Goal: Task Accomplishment & Management: Complete application form

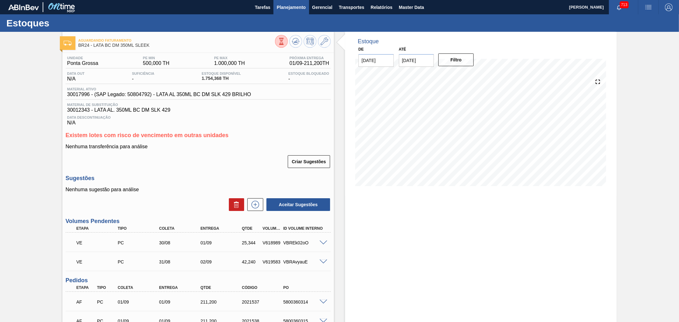
click at [294, 9] on span "Planejamento" at bounding box center [291, 8] width 29 height 8
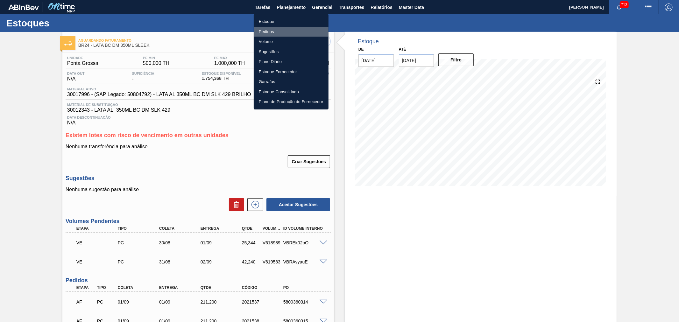
click at [269, 33] on li "Pedidos" at bounding box center [291, 32] width 75 height 10
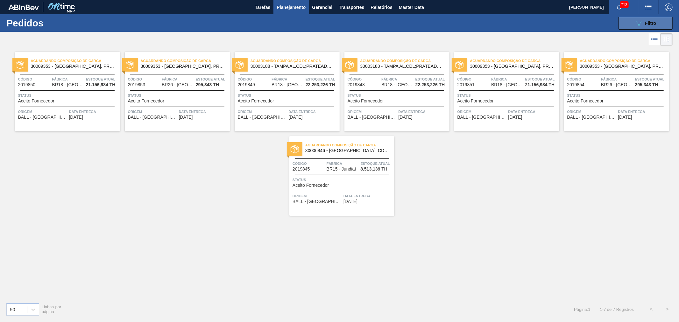
click at [642, 24] on icon "089F7B8B-B2A5-4AFE-B5C0-19BA573D28AC" at bounding box center [639, 23] width 8 height 8
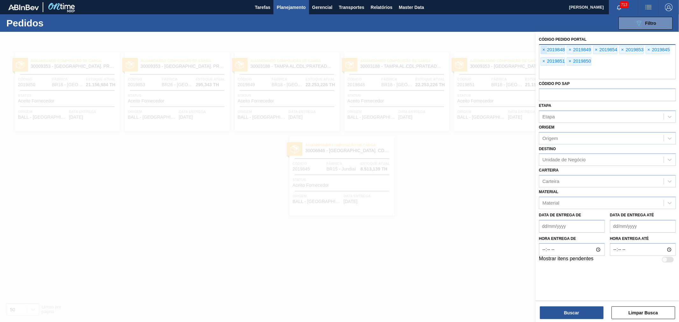
click at [543, 51] on span "×" at bounding box center [544, 50] width 6 height 8
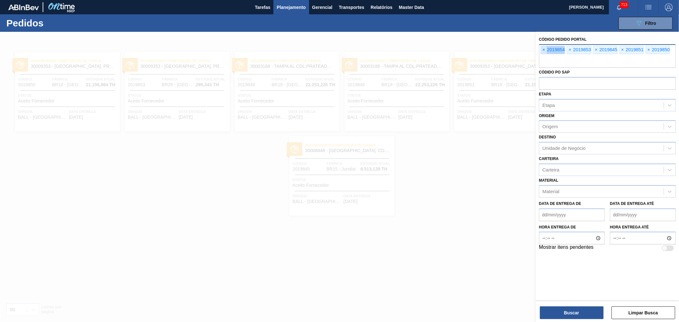
click at [543, 51] on span "×" at bounding box center [544, 50] width 6 height 8
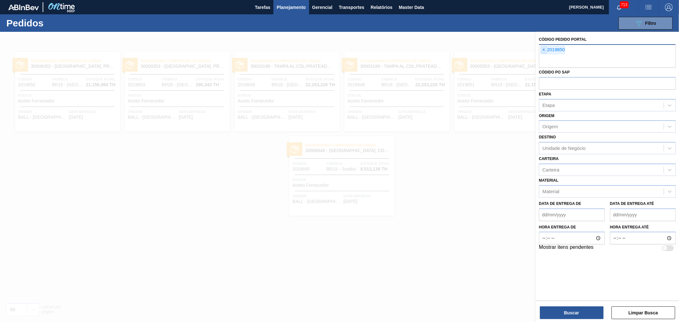
click at [543, 56] on input "text" at bounding box center [607, 62] width 137 height 12
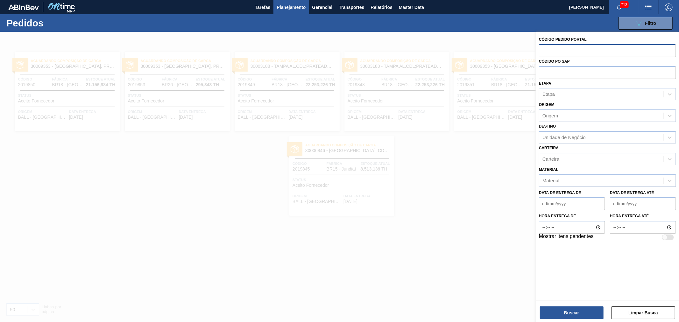
click at [543, 51] on input "text" at bounding box center [607, 50] width 137 height 12
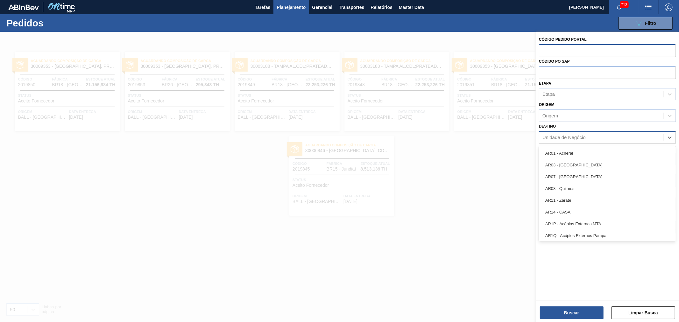
click at [563, 136] on div "Unidade de Negócio" at bounding box center [564, 137] width 43 height 5
type input "p"
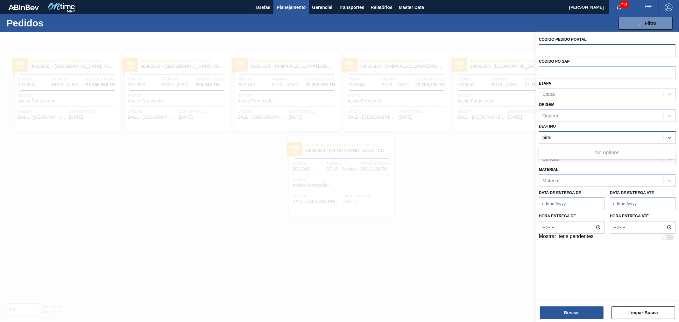
type input "pira"
click at [573, 151] on div "BR13 - Piraí" at bounding box center [607, 153] width 137 height 12
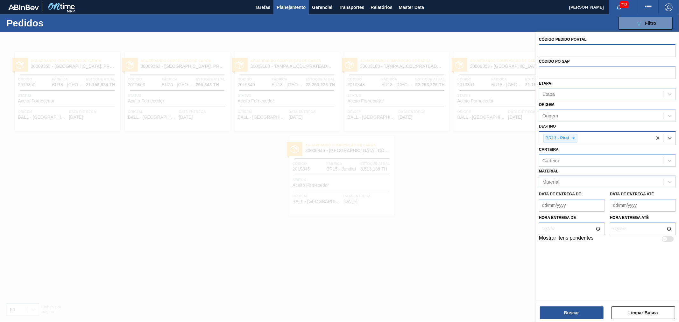
click at [577, 178] on div "Material" at bounding box center [602, 182] width 125 height 9
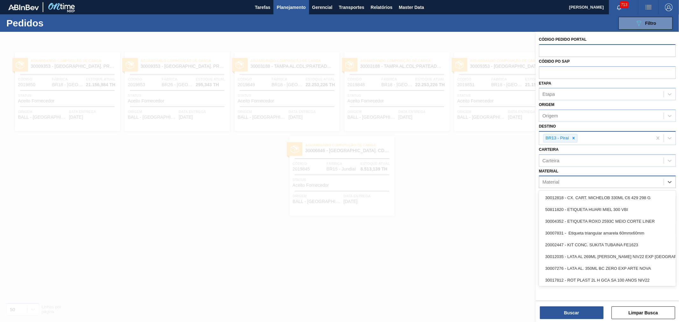
paste input "20009256"
type input "20009256"
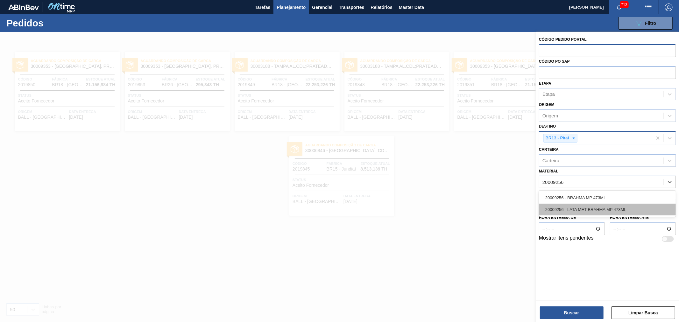
click at [606, 206] on div "20009256 - LATA MET BRAHMA MP 473ML" at bounding box center [607, 210] width 137 height 12
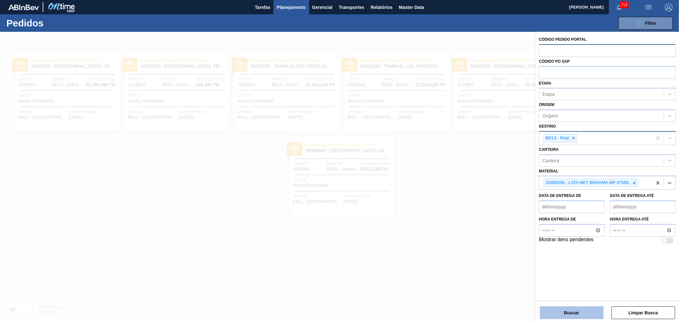
click at [582, 319] on button "Buscar" at bounding box center [572, 313] width 64 height 13
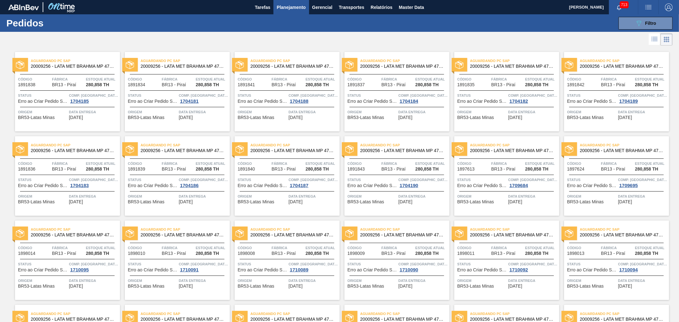
click at [652, 40] on icon at bounding box center [652, 39] width 1 height 0
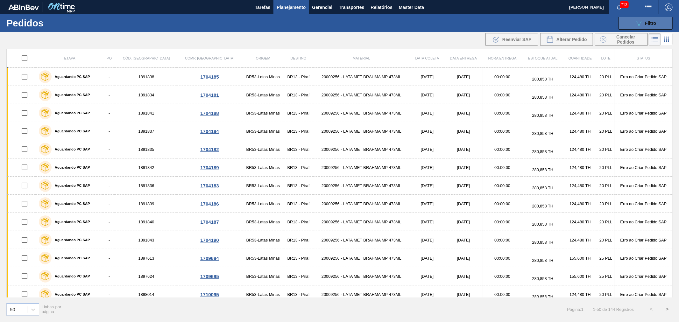
click at [649, 26] on div "089F7B8B-B2A5-4AFE-B5C0-19BA573D28AC Filtro" at bounding box center [645, 23] width 21 height 8
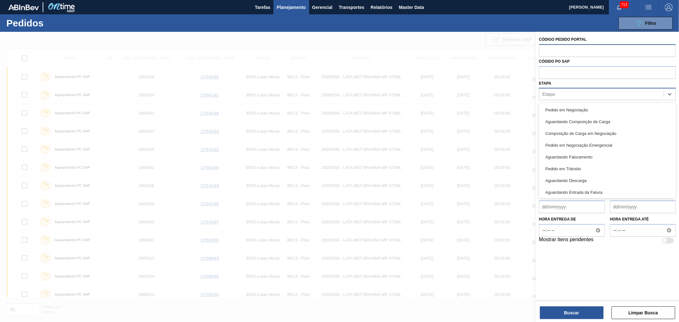
click at [565, 93] on div "Etapa" at bounding box center [602, 94] width 125 height 9
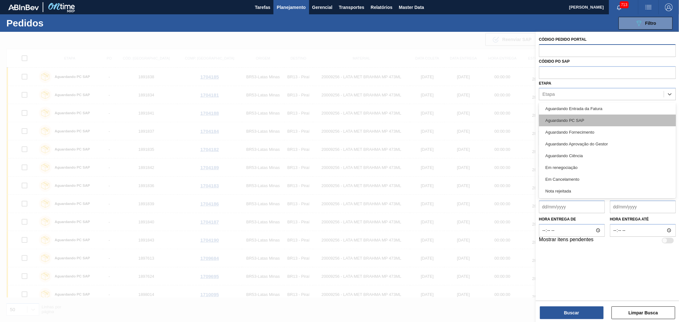
click at [583, 118] on div "Aguardando PC SAP" at bounding box center [607, 121] width 137 height 12
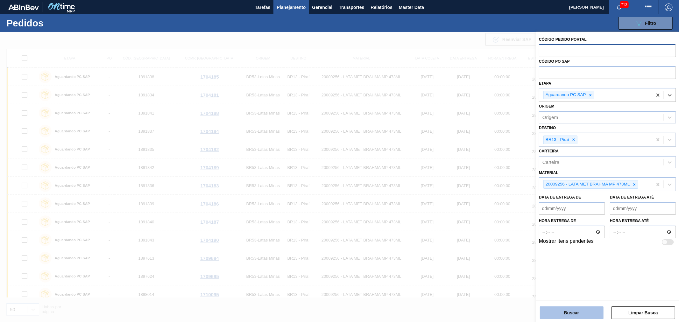
click at [572, 310] on button "Buscar" at bounding box center [572, 313] width 64 height 13
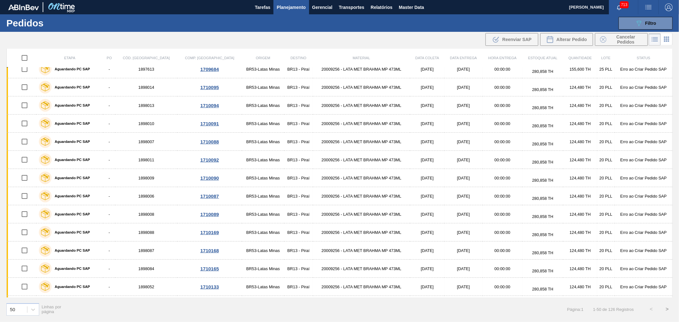
scroll to position [0, 0]
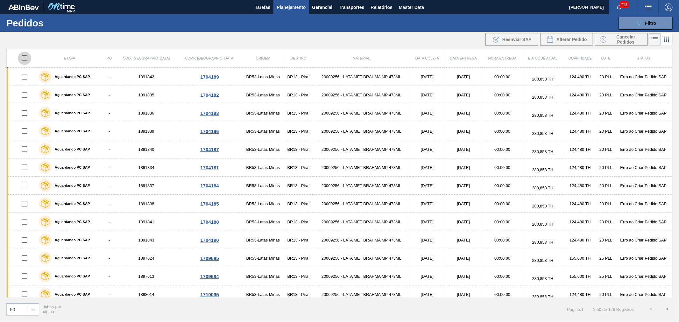
click at [20, 60] on input "checkbox" at bounding box center [24, 58] width 13 height 13
checkbox input "true"
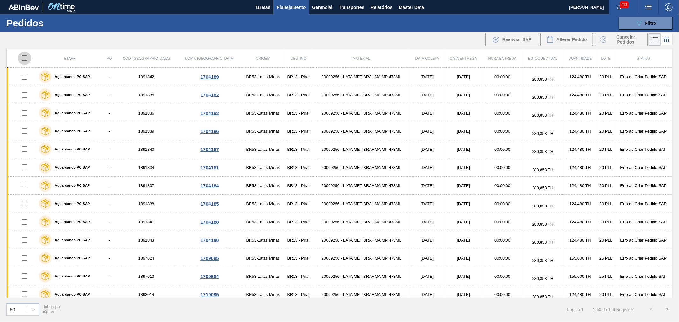
checkbox input "true"
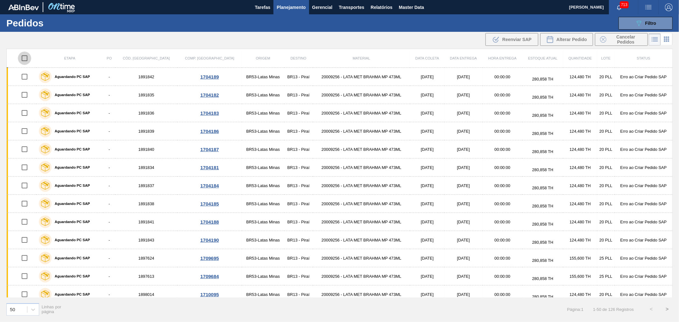
checkbox input "true"
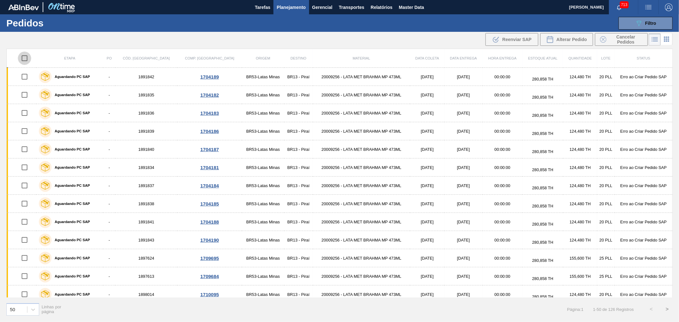
checkbox input "true"
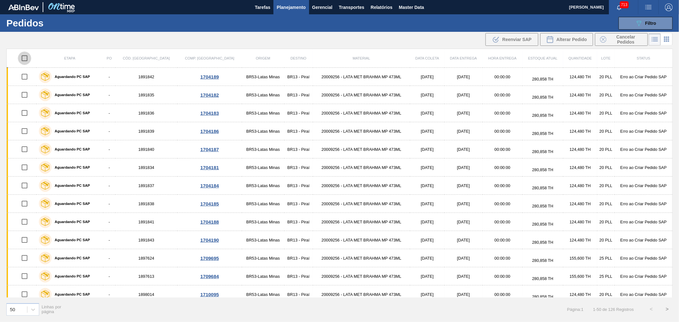
checkbox input "true"
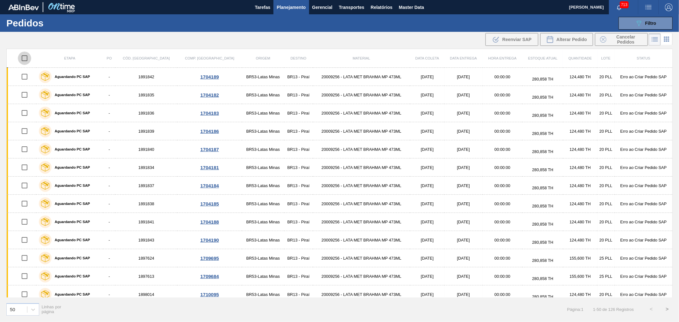
checkbox input "true"
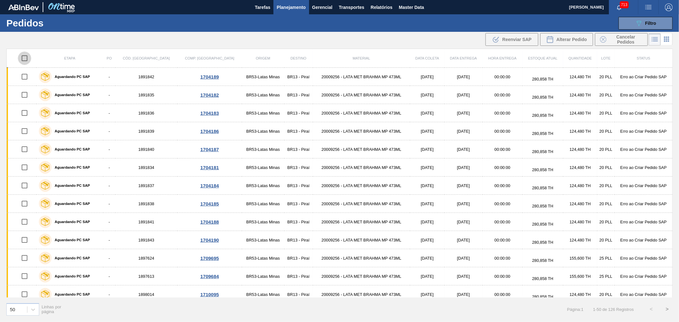
checkbox input "true"
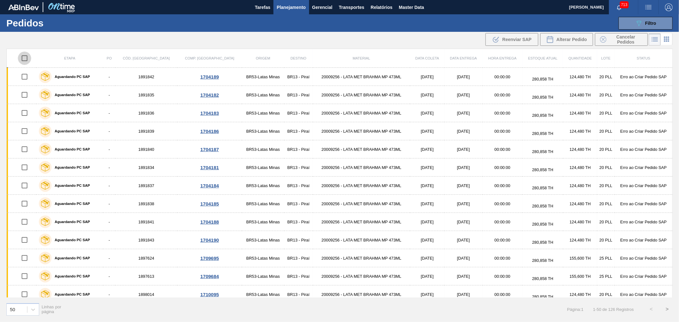
checkbox input "true"
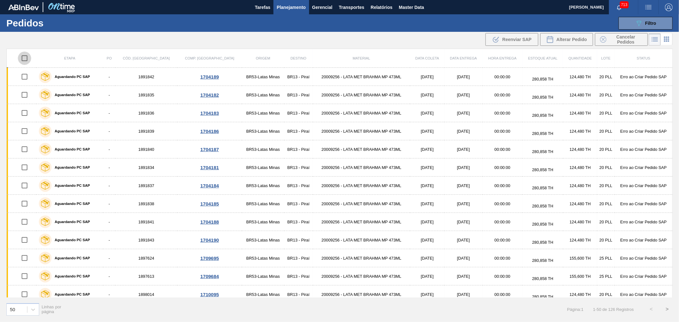
checkbox input "true"
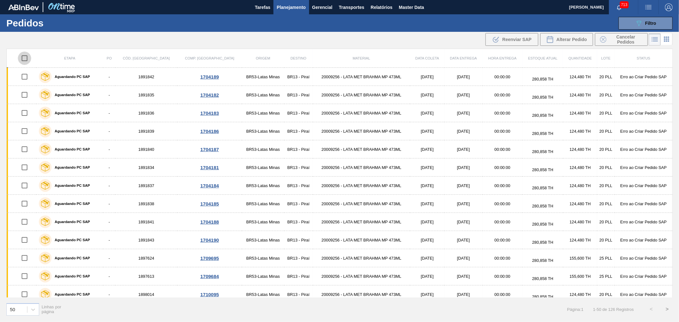
checkbox input "true"
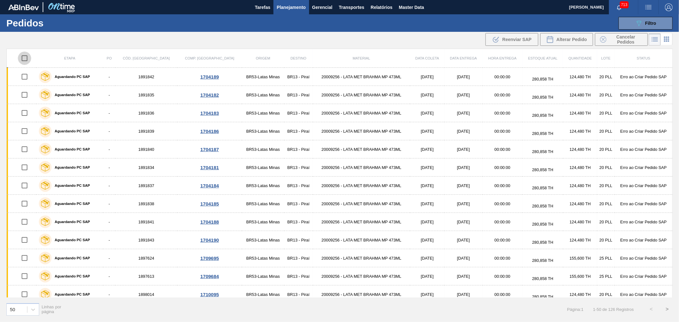
checkbox input "true"
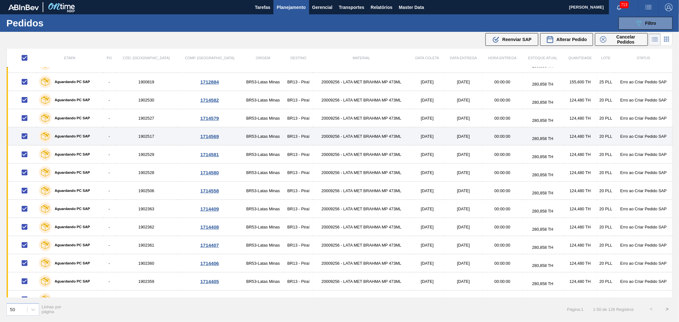
scroll to position [679, 0]
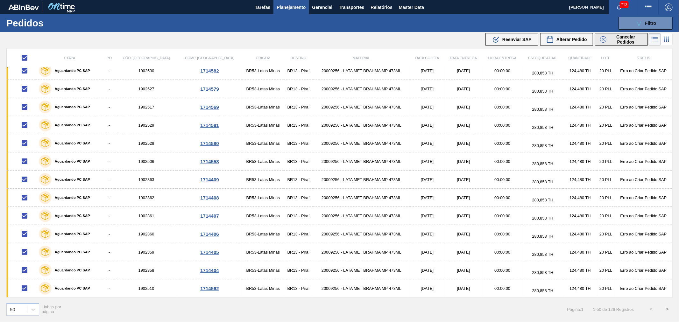
click at [628, 40] on span "Cancelar Pedidos" at bounding box center [626, 39] width 34 height 10
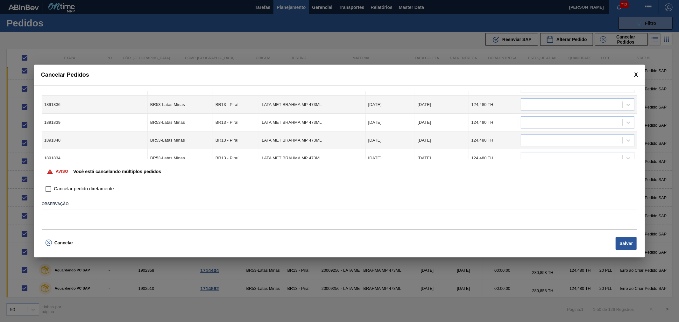
scroll to position [0, 0]
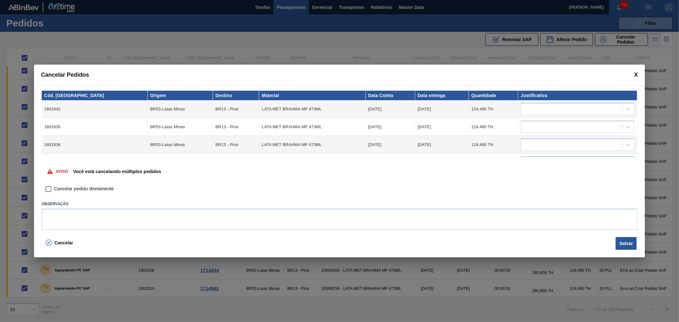
click at [565, 116] on td at bounding box center [578, 109] width 119 height 18
click at [559, 111] on div at bounding box center [571, 109] width 101 height 9
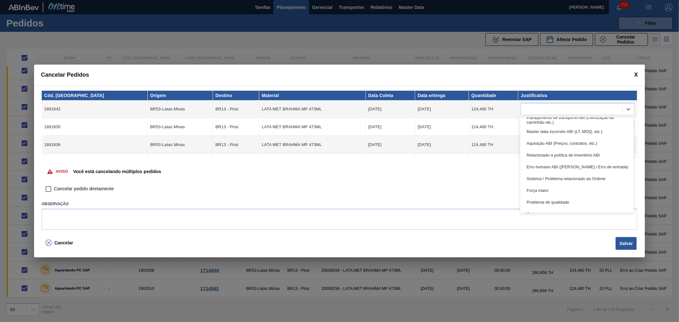
scroll to position [119, 0]
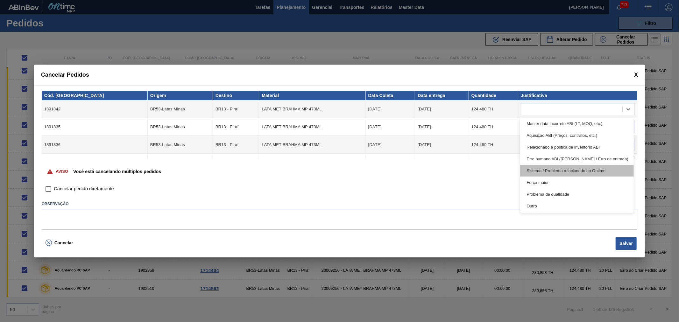
click at [565, 169] on div "Sistema / Problema relacionado ao Ontime" at bounding box center [577, 171] width 114 height 12
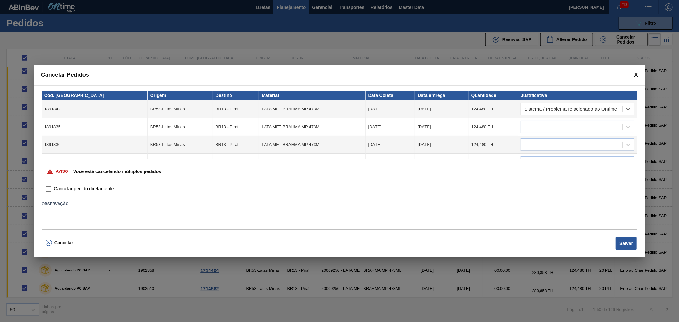
click at [572, 128] on div at bounding box center [571, 127] width 101 height 9
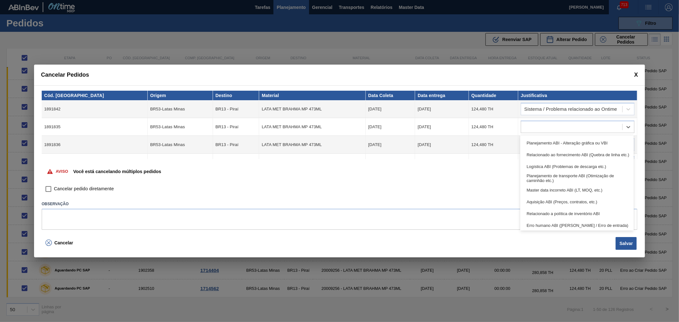
scroll to position [119, 0]
click at [546, 188] on div "Sistema / Problema relacionado ao Ontime" at bounding box center [577, 189] width 114 height 12
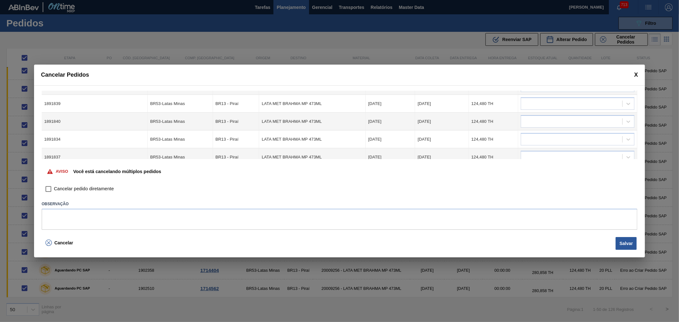
scroll to position [0, 0]
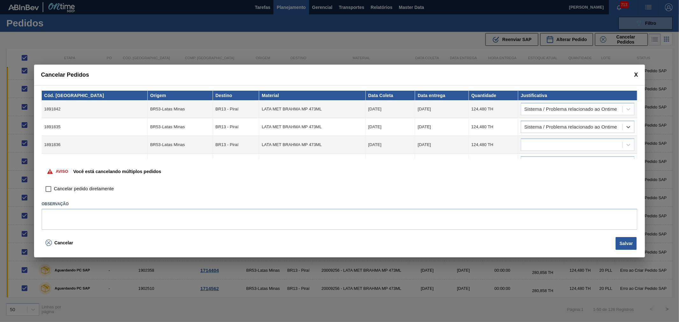
click at [555, 142] on div at bounding box center [571, 144] width 101 height 9
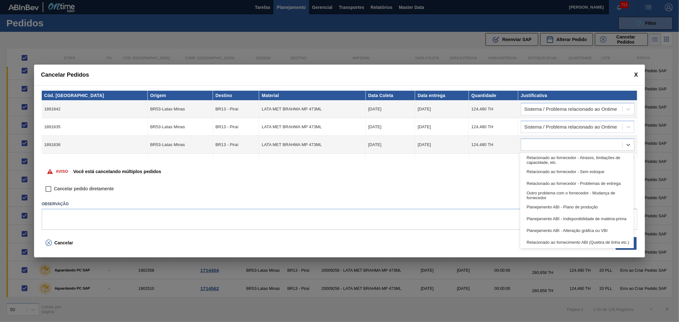
scroll to position [119, 0]
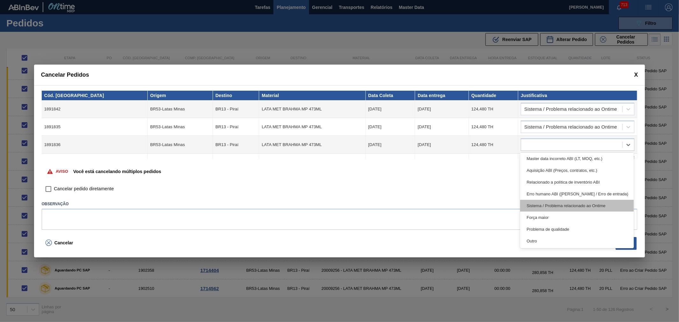
click at [552, 208] on div "Sistema / Problema relacionado ao Ontime" at bounding box center [577, 206] width 114 height 12
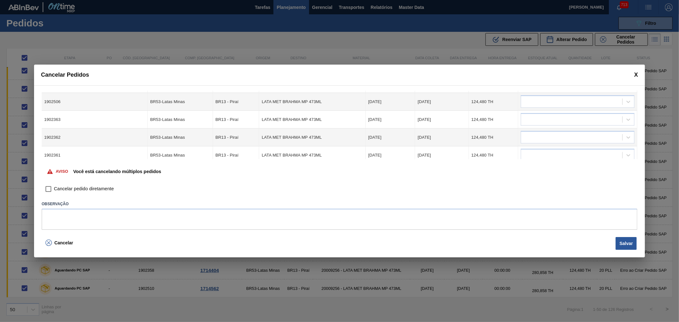
scroll to position [821, 0]
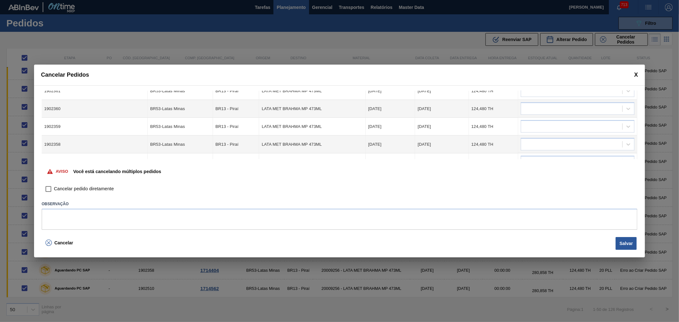
click at [62, 189] on span "Cancelar pedido diretamente" at bounding box center [84, 189] width 60 height 7
click at [54, 189] on input "Cancelar pedido diretamente" at bounding box center [48, 189] width 11 height 11
click at [628, 245] on button "Salvar" at bounding box center [626, 243] width 21 height 13
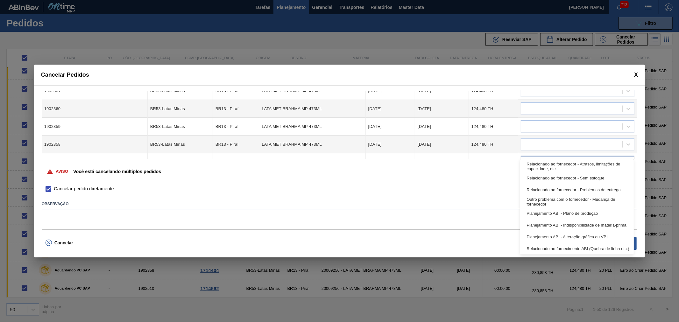
click at [625, 157] on div at bounding box center [628, 162] width 11 height 11
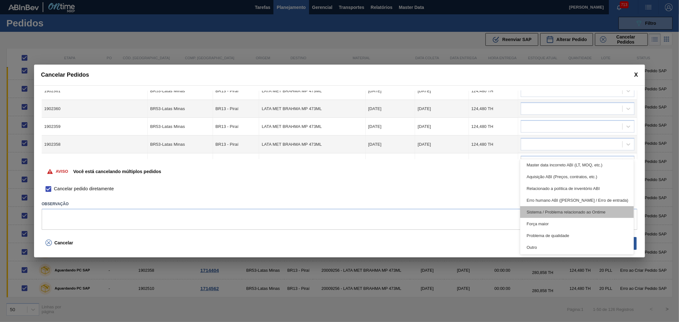
click at [556, 213] on div "Sistema / Problema relacionado ao Ontime" at bounding box center [577, 212] width 114 height 12
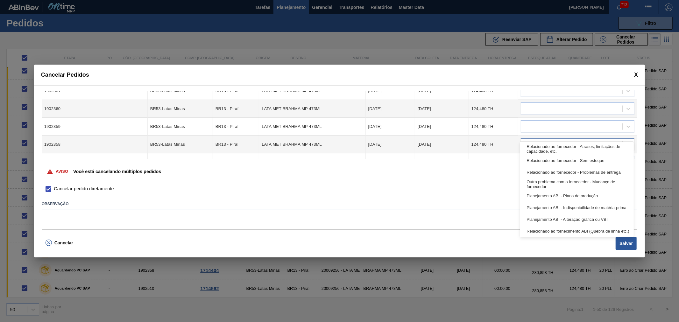
click at [581, 140] on div at bounding box center [571, 144] width 101 height 9
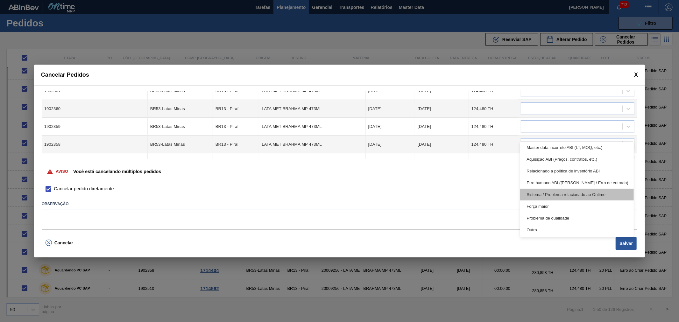
click at [563, 195] on div "Sistema / Problema relacionado ao Ontime" at bounding box center [577, 195] width 114 height 12
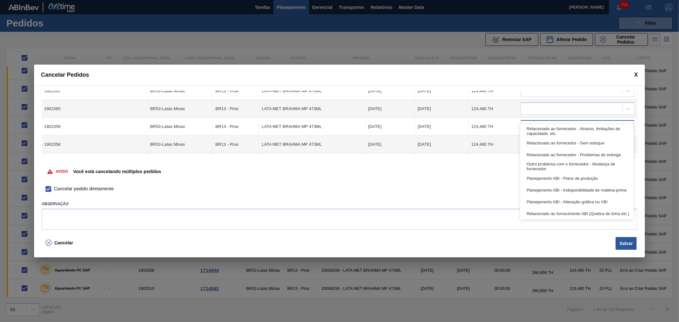
click at [570, 122] on div at bounding box center [571, 126] width 101 height 9
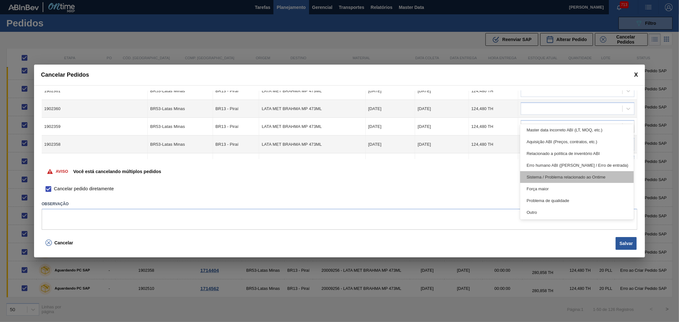
click at [560, 177] on div "Sistema / Problema relacionado ao Ontime" at bounding box center [577, 177] width 114 height 12
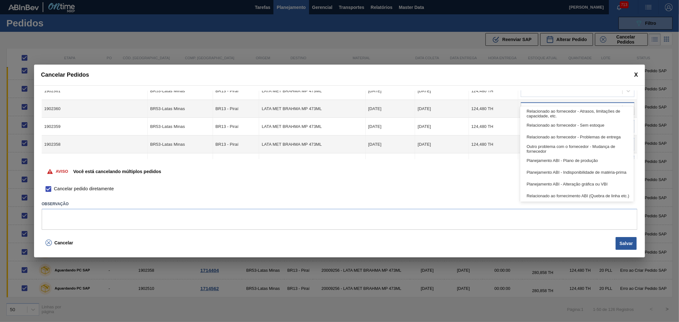
click at [564, 104] on div at bounding box center [571, 108] width 101 height 9
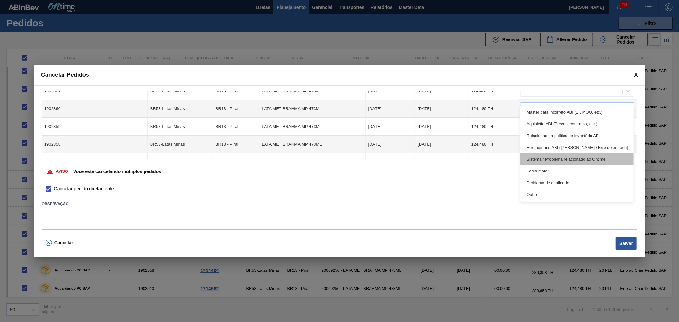
click at [558, 161] on div "Sistema / Problema relacionado ao Ontime" at bounding box center [577, 160] width 114 height 12
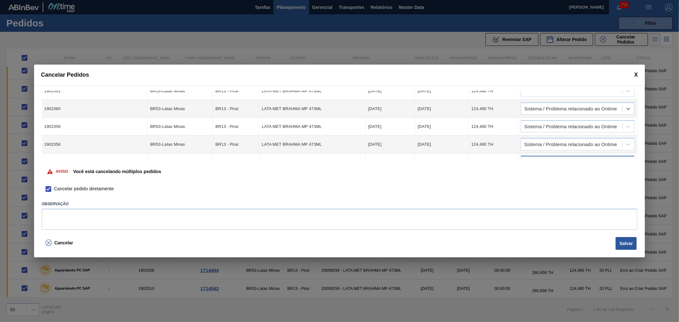
scroll to position [762, 0]
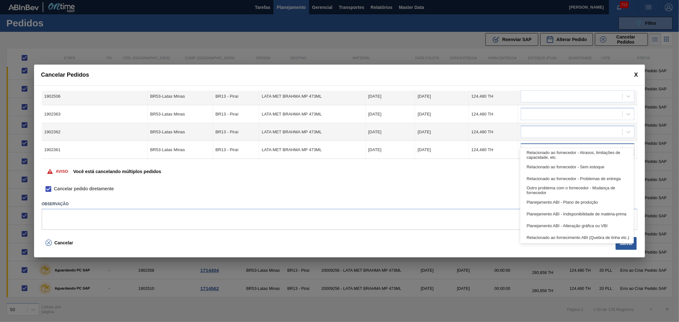
click at [583, 144] on div at bounding box center [578, 150] width 114 height 12
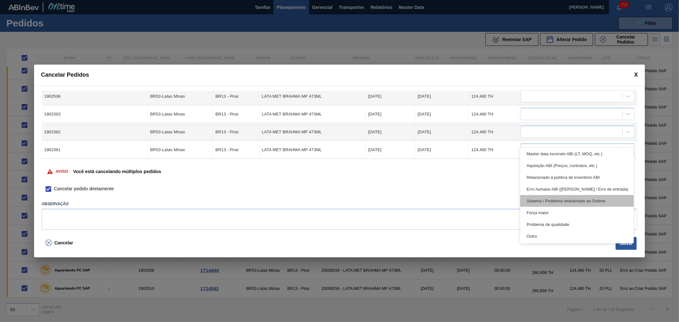
click at [555, 200] on div "Sistema / Problema relacionado ao Ontime" at bounding box center [577, 201] width 114 height 12
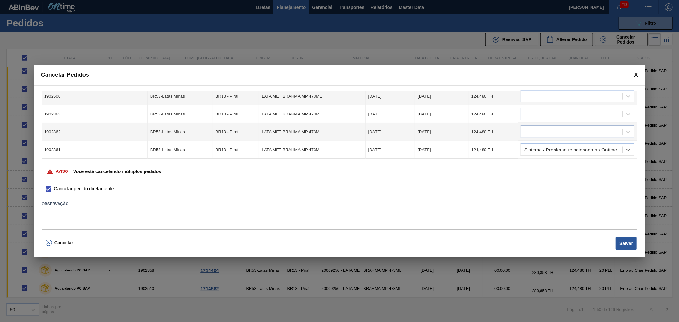
click at [565, 128] on div at bounding box center [571, 132] width 101 height 9
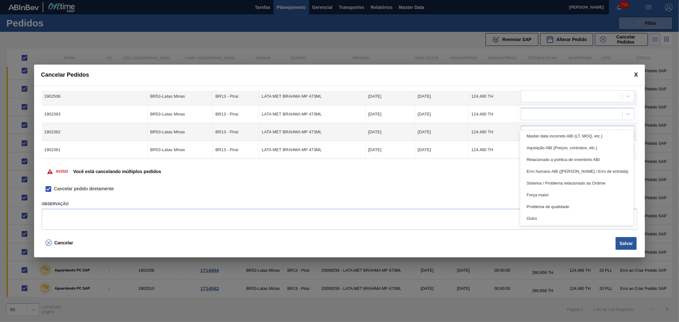
click at [552, 185] on div "Sistema / Problema relacionado ao Ontime" at bounding box center [577, 183] width 114 height 12
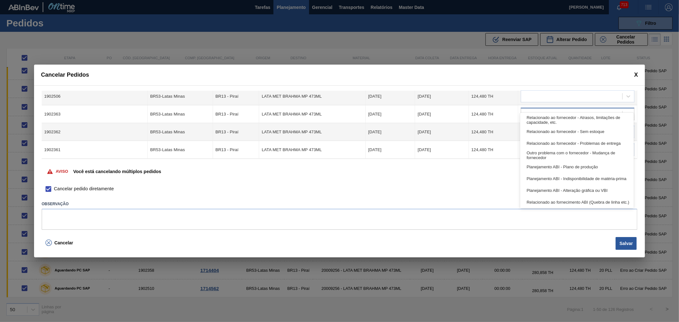
click at [558, 110] on div at bounding box center [571, 114] width 101 height 9
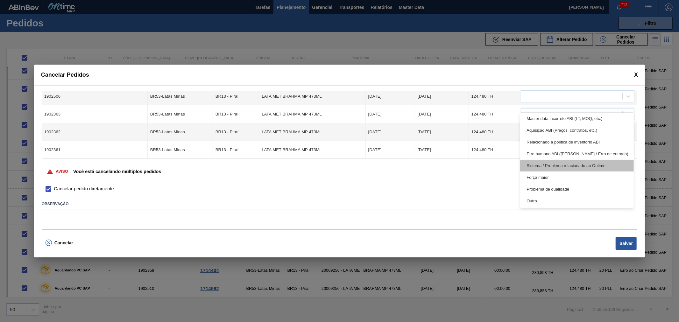
click at [555, 169] on div "Sistema / Problema relacionado ao Ontime" at bounding box center [577, 166] width 114 height 12
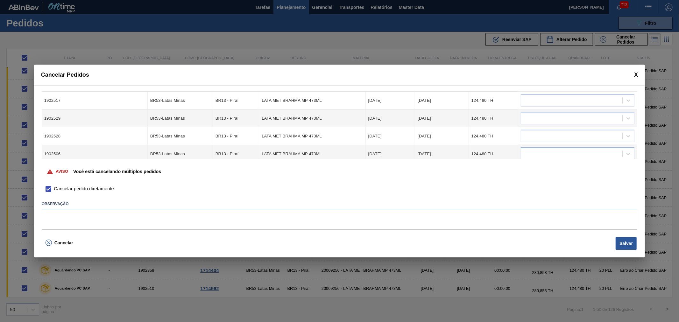
scroll to position [703, 0]
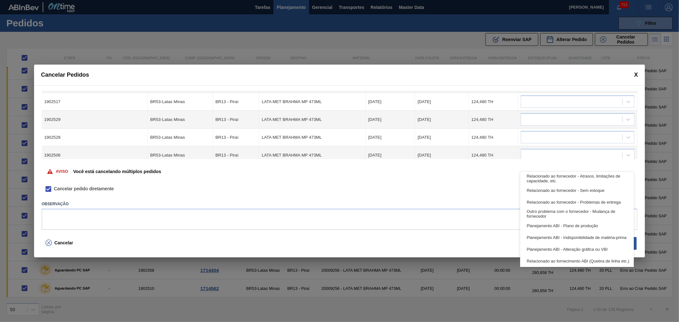
click at [601, 167] on div "Sistema / Problema relacionado ao Ontime" at bounding box center [578, 173] width 114 height 12
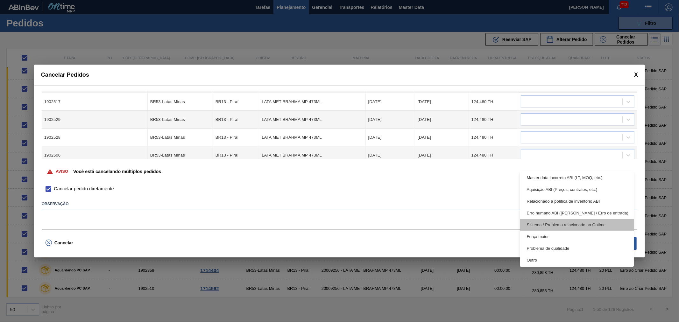
scroll to position [119, 0]
click at [561, 222] on div "Sistema / Problema relacionado ao Ontime" at bounding box center [577, 225] width 114 height 12
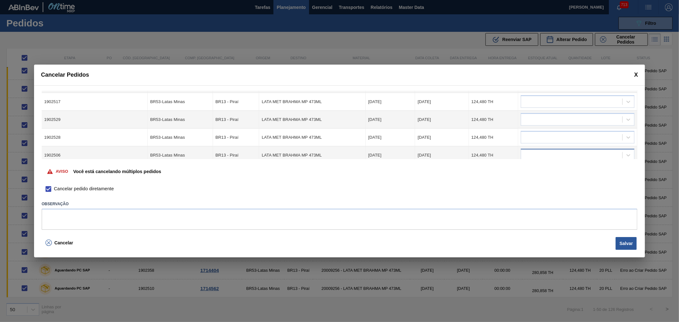
click at [609, 151] on div at bounding box center [571, 155] width 101 height 9
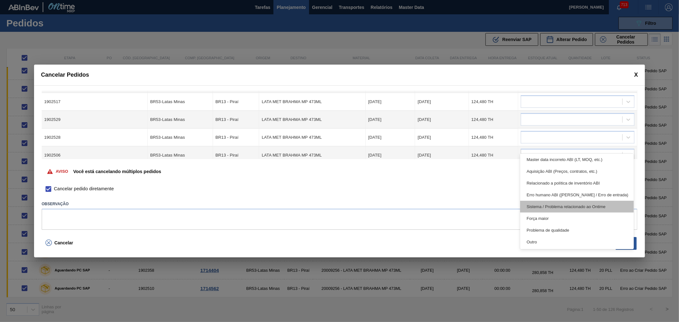
click at [566, 203] on div "Sistema / Problema relacionado ao Ontime" at bounding box center [577, 207] width 114 height 12
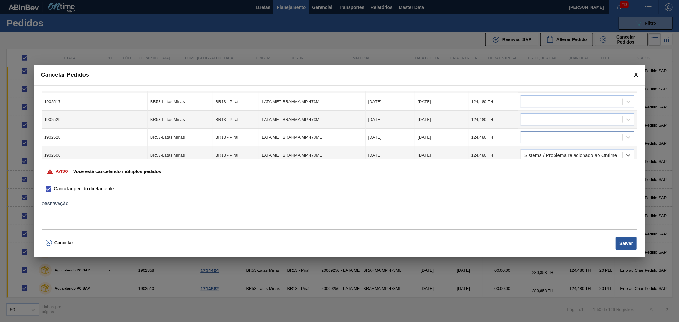
click at [581, 132] on div at bounding box center [578, 137] width 114 height 12
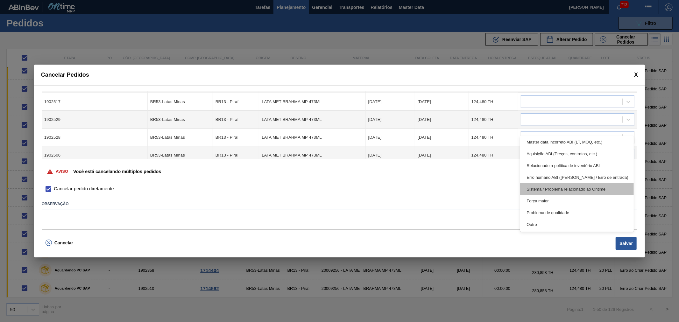
click at [560, 189] on div "Sistema / Problema relacionado ao Ontime" at bounding box center [577, 189] width 114 height 12
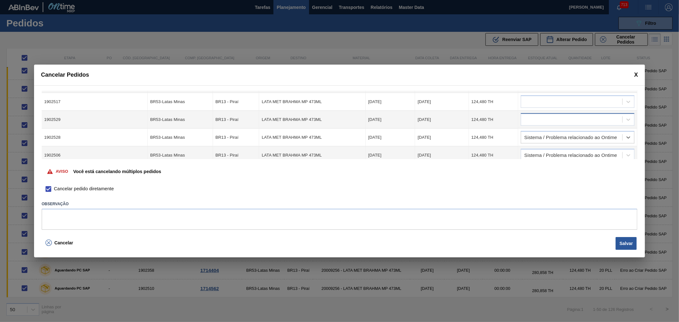
click at [568, 115] on div at bounding box center [571, 119] width 101 height 9
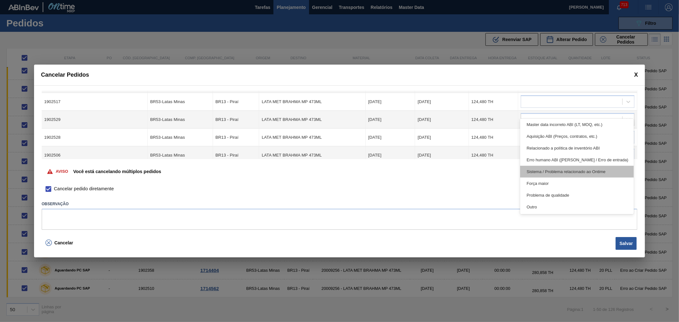
click at [558, 173] on div "Sistema / Problema relacionado ao Ontime" at bounding box center [577, 172] width 114 height 12
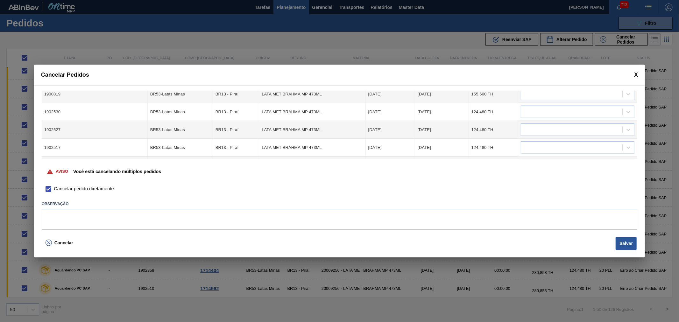
scroll to position [644, 0]
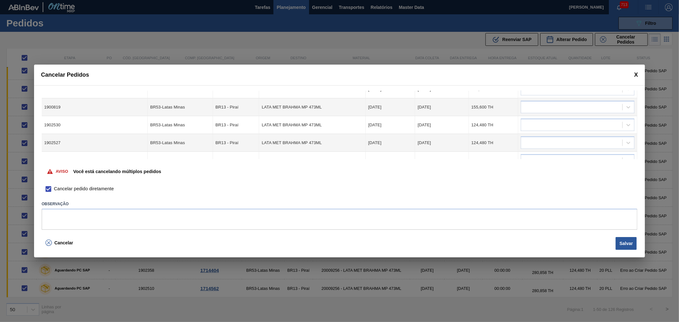
click at [638, 143] on div "Cód. Pedido Origem Destino Material Data Coleta Data entrega Quantidade Justifi…" at bounding box center [340, 125] width 596 height 68
click at [637, 144] on div "Cód. Pedido Origem Destino Material Data Coleta Data entrega Quantidade Justifi…" at bounding box center [340, 125] width 596 height 68
click at [601, 156] on div at bounding box center [571, 160] width 101 height 9
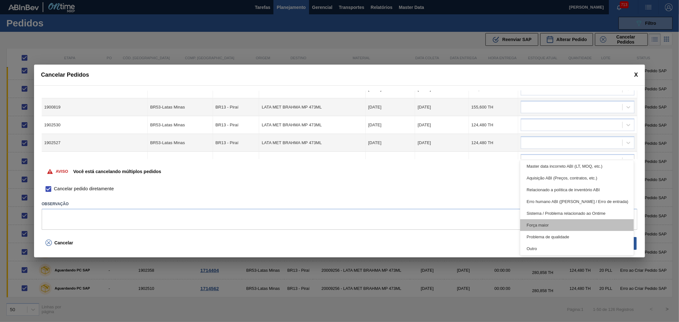
scroll to position [119, 0]
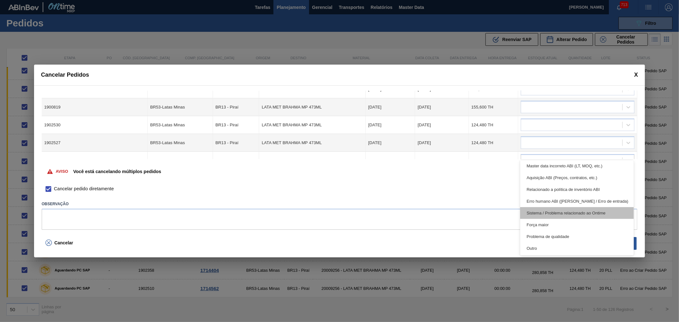
click at [577, 214] on div "Sistema / Problema relacionado ao Ontime" at bounding box center [577, 213] width 114 height 12
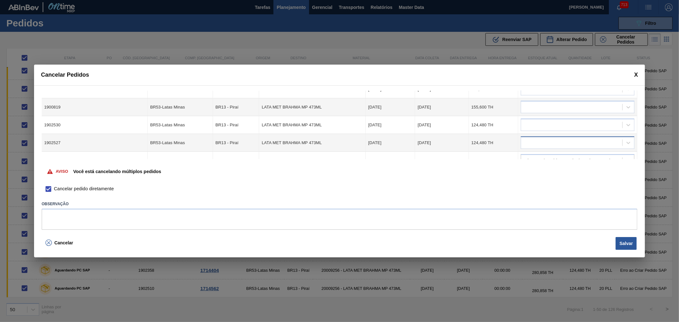
click at [575, 139] on div at bounding box center [571, 143] width 101 height 9
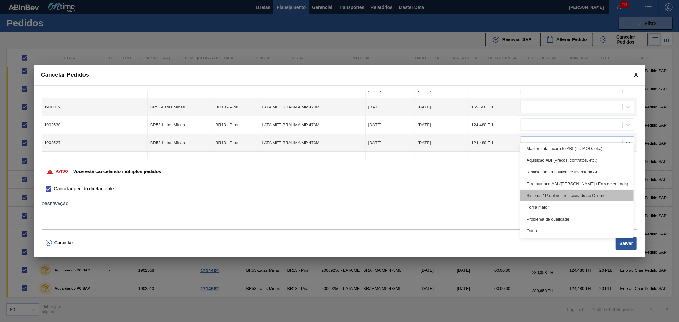
click at [558, 193] on div "Sistema / Problema relacionado ao Ontime" at bounding box center [577, 196] width 114 height 12
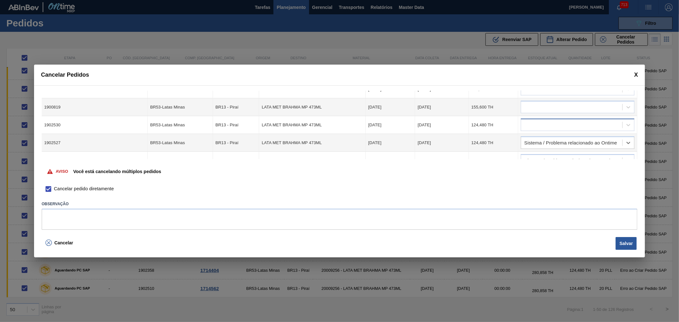
click at [564, 121] on div at bounding box center [571, 125] width 101 height 9
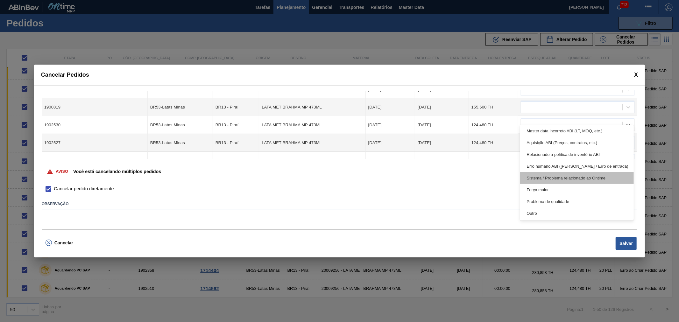
click at [546, 180] on div "Sistema / Problema relacionado ao Ontime" at bounding box center [577, 178] width 114 height 12
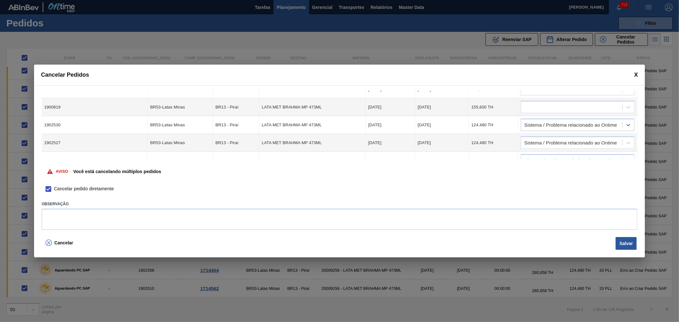
click at [551, 116] on td "option Sistema / Problema relacionado ao Ontime, selected. Select is focused ,t…" at bounding box center [578, 125] width 119 height 18
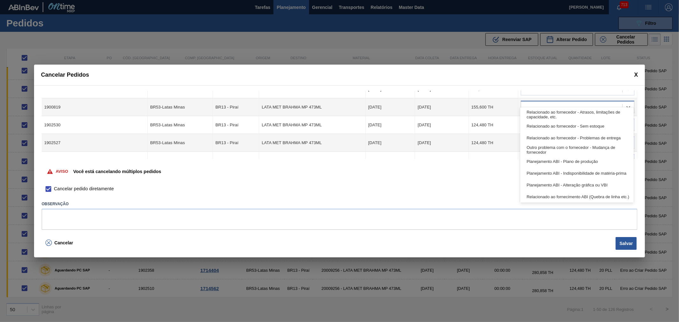
click at [547, 103] on div at bounding box center [571, 107] width 101 height 9
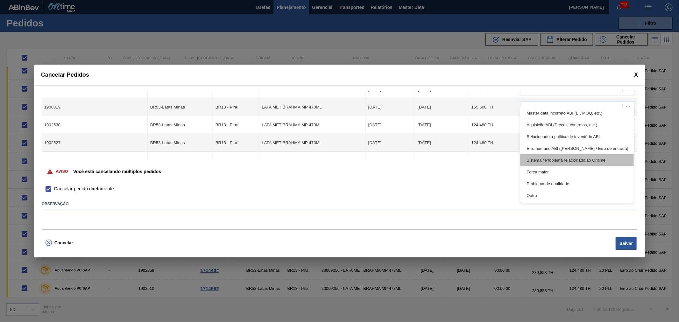
click at [561, 158] on div "Sistema / Problema relacionado ao Ontime" at bounding box center [577, 160] width 114 height 12
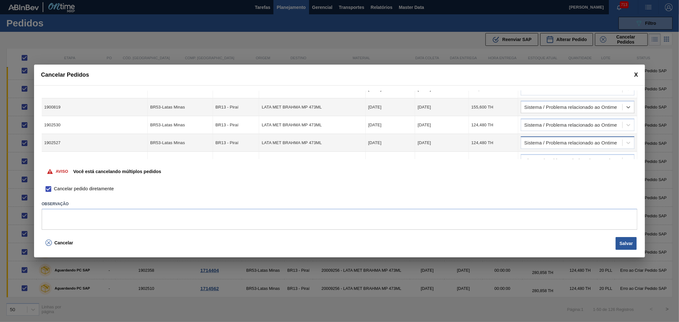
scroll to position [585, 0]
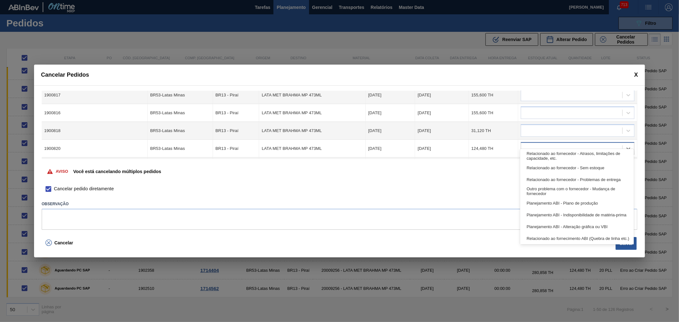
click at [571, 144] on div at bounding box center [571, 148] width 101 height 9
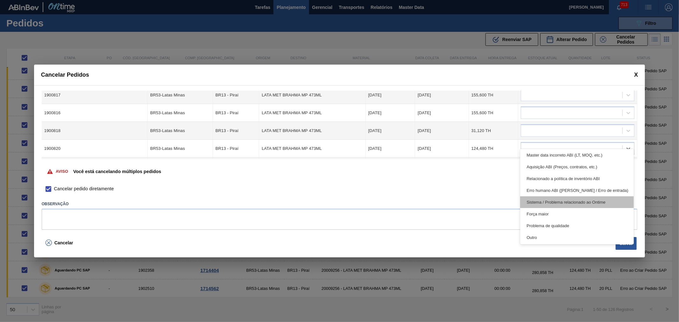
scroll to position [119, 0]
click at [549, 202] on div "Sistema / Problema relacionado ao Ontime" at bounding box center [577, 202] width 114 height 12
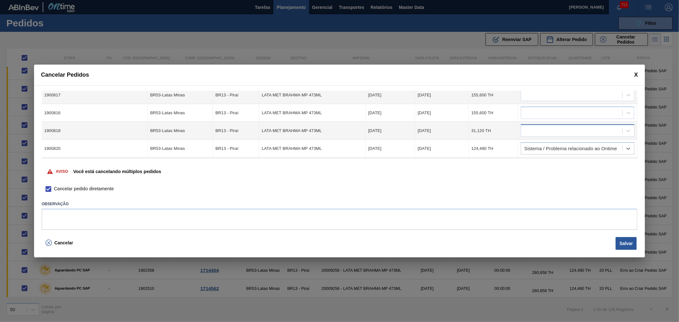
click at [558, 126] on div at bounding box center [571, 130] width 101 height 9
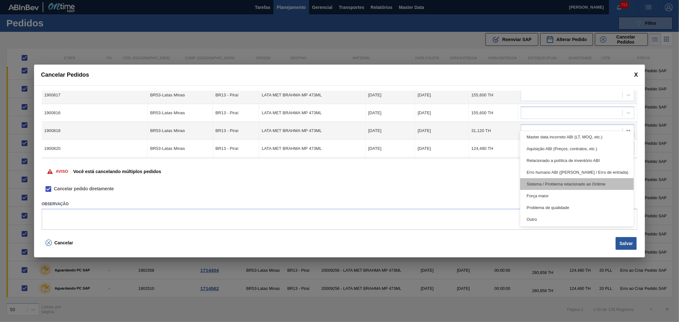
click at [559, 187] on div "Sistema / Problema relacionado ao Ontime" at bounding box center [577, 184] width 114 height 12
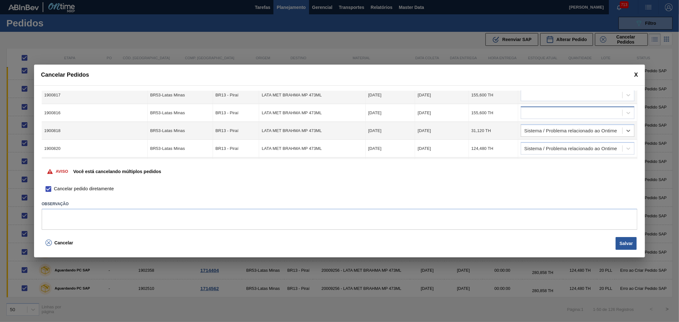
click at [552, 109] on div at bounding box center [571, 113] width 101 height 9
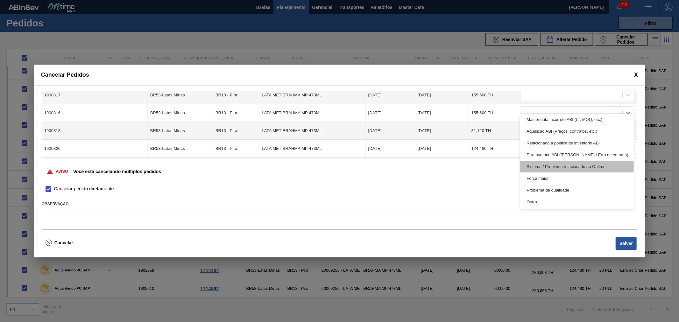
click at [551, 168] on div "Sistema / Problema relacionado ao Ontime" at bounding box center [577, 167] width 114 height 12
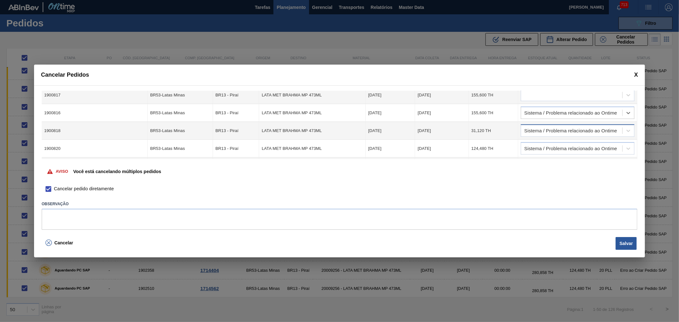
scroll to position [526, 0]
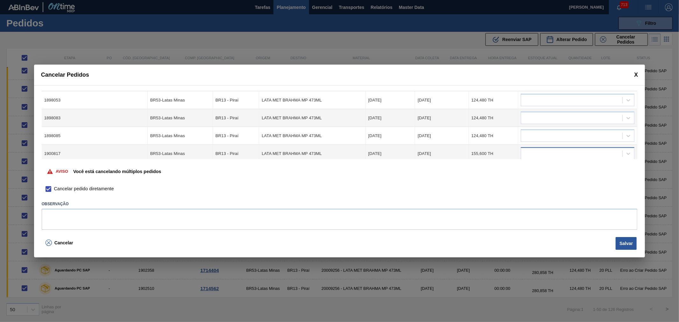
click at [567, 149] on div at bounding box center [571, 153] width 101 height 9
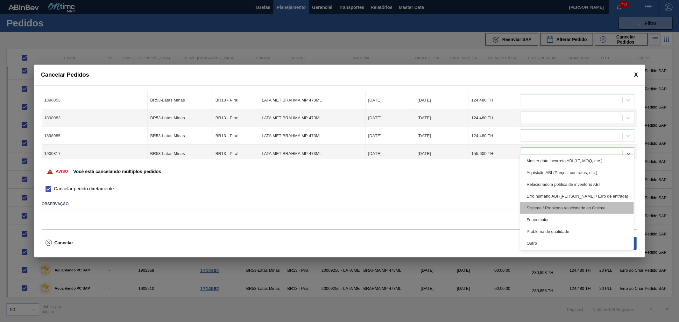
scroll to position [119, 0]
click at [554, 209] on div "Sistema / Problema relacionado ao Ontime" at bounding box center [577, 208] width 114 height 12
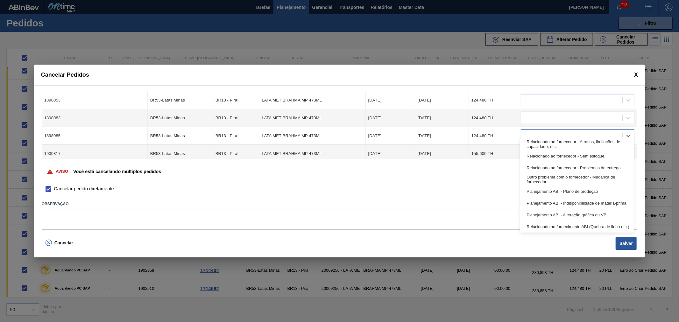
click at [561, 132] on div at bounding box center [571, 136] width 101 height 9
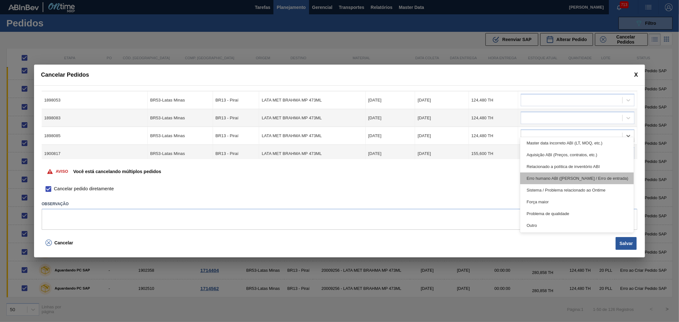
scroll to position [119, 0]
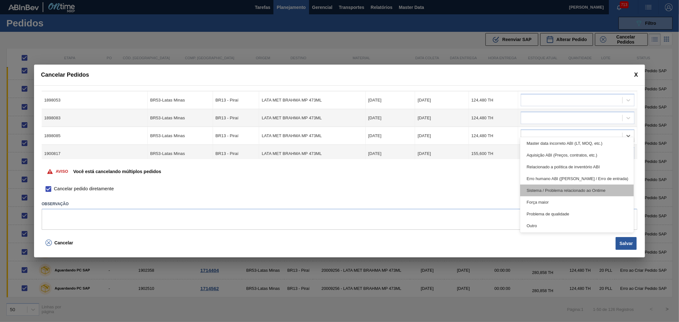
click at [556, 190] on div "Sistema / Problema relacionado ao Ontime" at bounding box center [577, 191] width 114 height 12
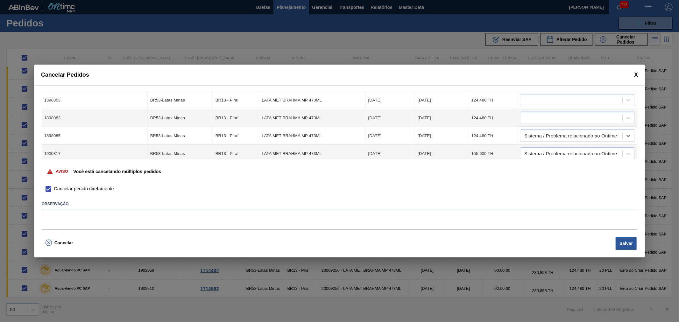
click at [80, 193] on label "Cancelar pedido diretamente" at bounding box center [78, 189] width 71 height 11
click at [54, 193] on input "Cancelar pedido diretamente" at bounding box center [48, 189] width 11 height 11
click at [109, 189] on span "Cancelar pedido diretamente" at bounding box center [84, 189] width 60 height 7
click at [54, 189] on input "Cancelar pedido diretamente" at bounding box center [48, 189] width 11 height 11
checkbox input "true"
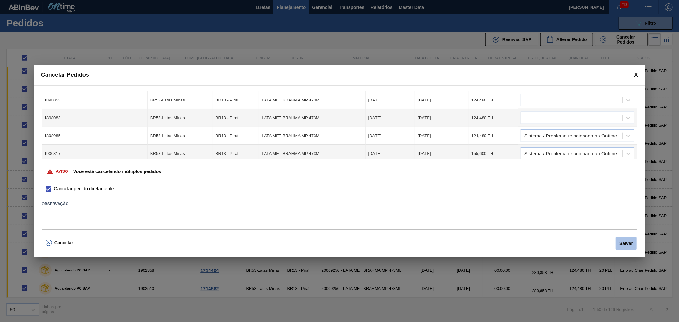
click at [629, 246] on button "Salvar" at bounding box center [626, 243] width 21 height 13
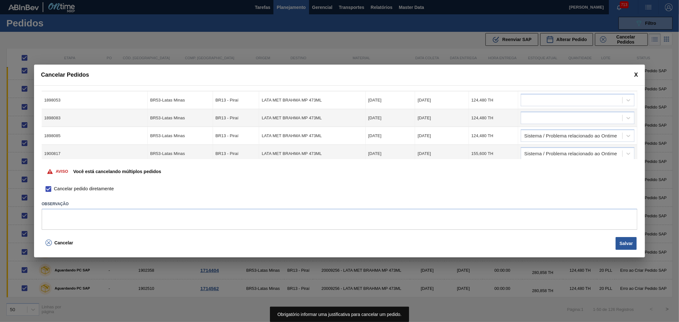
click at [637, 68] on div "Cancelar Pedidos" at bounding box center [340, 75] width 612 height 21
click at [638, 73] on span at bounding box center [637, 75] width 4 height 7
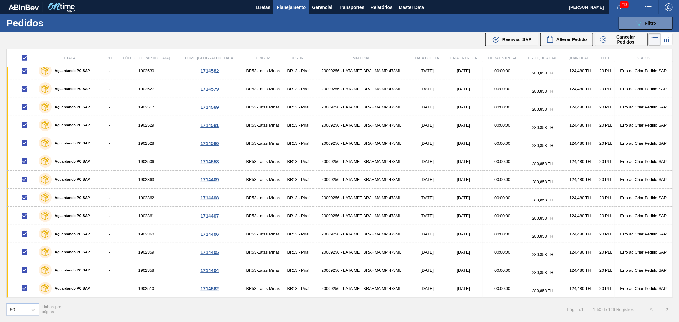
click at [540, 13] on div "Tarefas Planejamento Gerencial Transportes Relatórios Master Data" at bounding box center [339, 7] width 679 height 14
click at [308, 5] on button "Planejamento" at bounding box center [291, 7] width 35 height 14
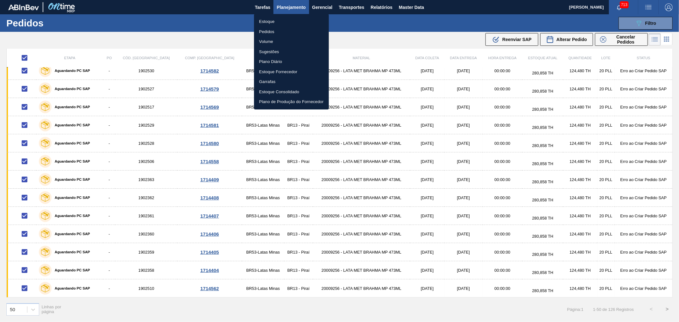
click at [320, 8] on div at bounding box center [339, 161] width 679 height 322
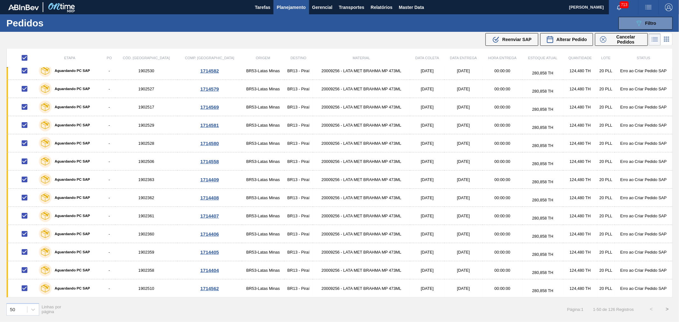
click at [320, 0] on body "Tarefas Planejamento Gerencial Transportes Relatórios Master Data Alisson R Da …" at bounding box center [339, 0] width 679 height 0
click at [320, 8] on span "Gerencial" at bounding box center [322, 8] width 20 height 8
click at [294, 6] on div at bounding box center [339, 161] width 679 height 322
click at [294, 6] on span "Planejamento" at bounding box center [291, 8] width 29 height 8
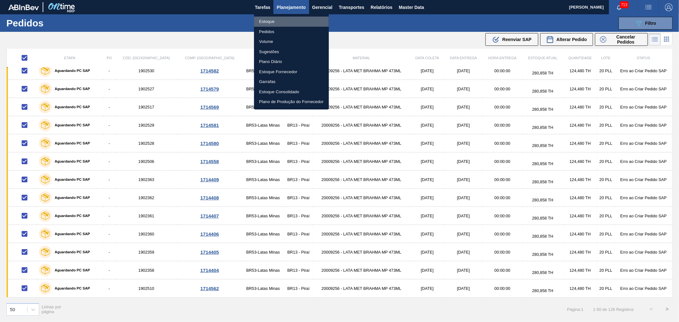
click at [269, 21] on li "Estoque" at bounding box center [291, 22] width 75 height 10
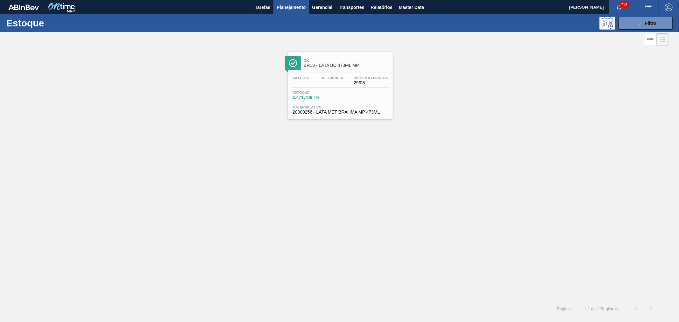
click at [641, 30] on div "Estoque 089F7B8B-B2A5-4AFE-B5C0-19BA573D28AC Filtro" at bounding box center [339, 23] width 679 height 18
click at [638, 17] on button "089F7B8B-B2A5-4AFE-B5C0-19BA573D28AC Filtro" at bounding box center [646, 23] width 54 height 13
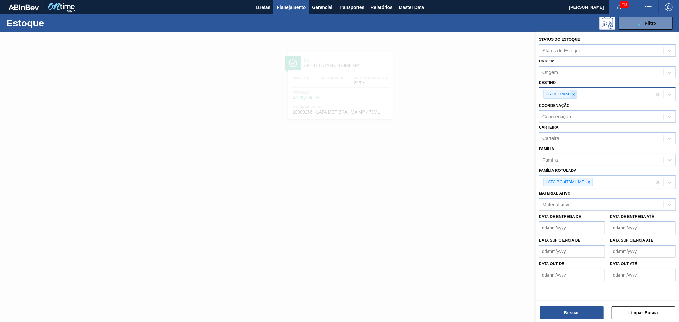
click at [574, 95] on icon at bounding box center [574, 94] width 4 height 4
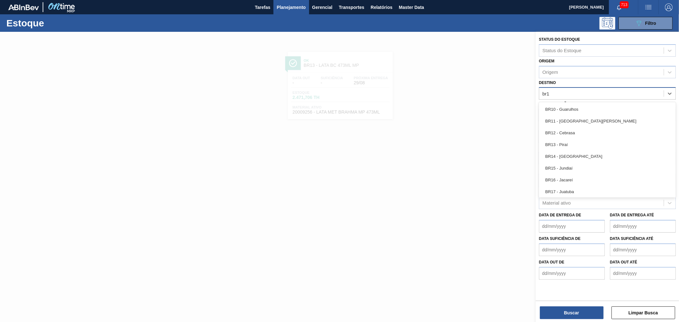
type input "br18"
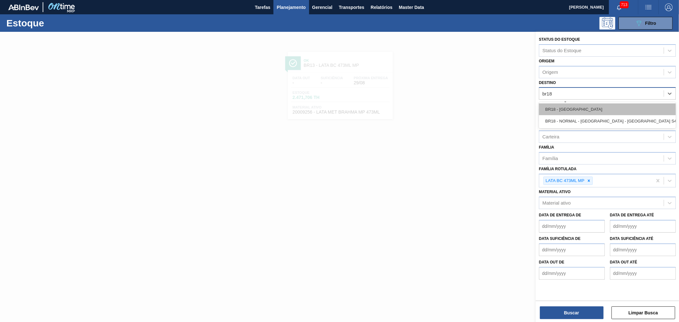
click at [569, 104] on div "BR18 - [GEOGRAPHIC_DATA]" at bounding box center [607, 110] width 137 height 12
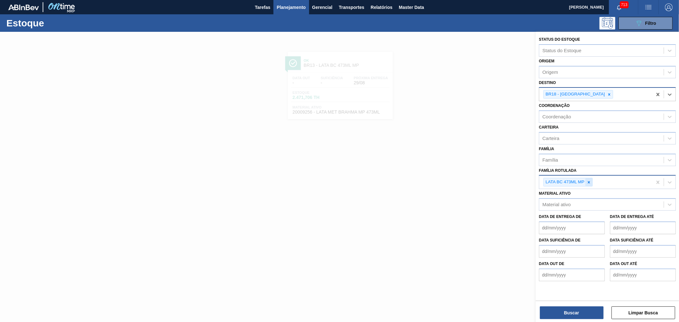
click at [589, 182] on icon at bounding box center [589, 182] width 4 height 4
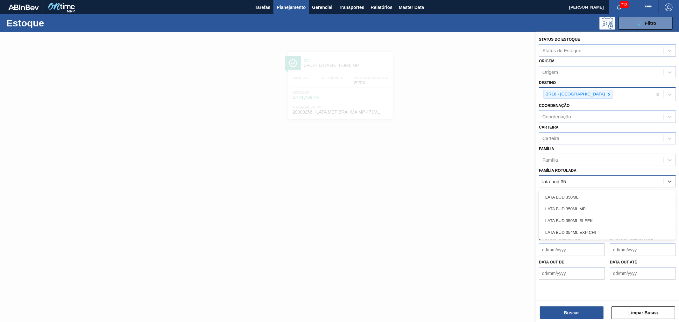
type Rotulada "lata bud 350"
click at [581, 193] on div "LATA BUD 350ML" at bounding box center [607, 197] width 137 height 12
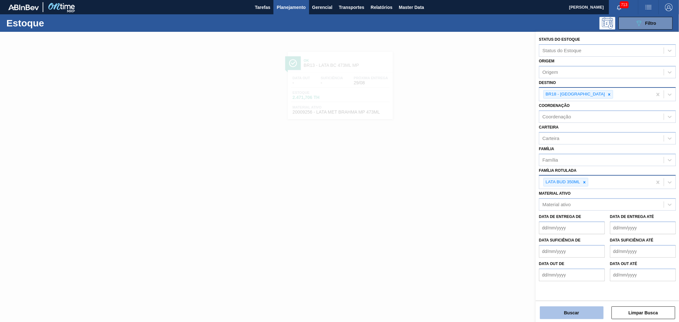
click at [568, 307] on button "Buscar" at bounding box center [572, 313] width 64 height 13
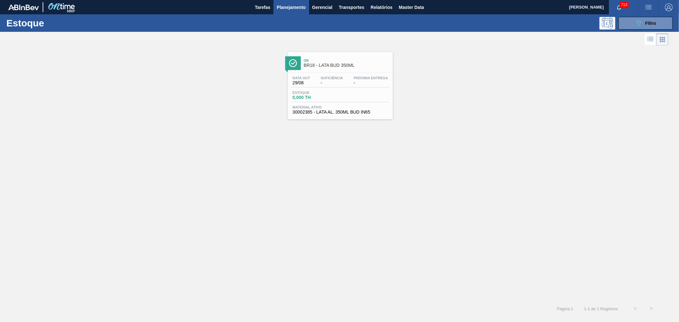
click at [341, 62] on div "Ok BR18 - LATA BUD 350ML" at bounding box center [347, 63] width 86 height 14
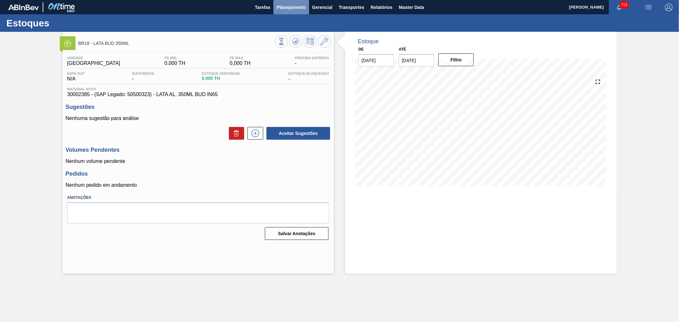
click at [298, 11] on button "Planejamento" at bounding box center [291, 7] width 35 height 14
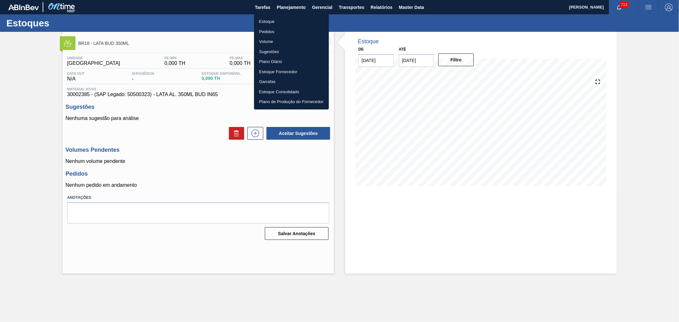
click at [269, 17] on li "Estoque" at bounding box center [291, 22] width 75 height 10
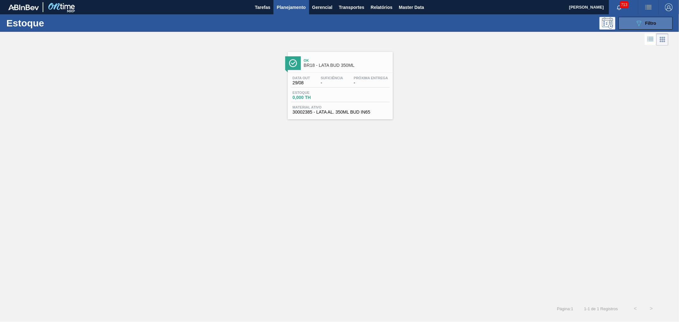
click at [641, 18] on button "089F7B8B-B2A5-4AFE-B5C0-19BA573D28AC Filtro" at bounding box center [646, 23] width 54 height 13
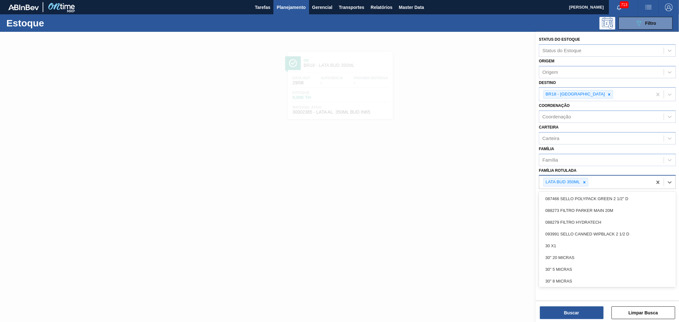
click at [589, 180] on div "LATA BUD 350ML" at bounding box center [566, 182] width 45 height 9
type Rotulada "l"
type Rotulada "lata bud 3"
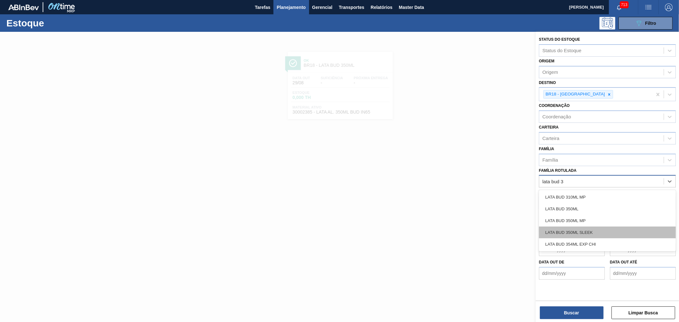
click at [580, 231] on div "LATA BUD 350ML SLEEK" at bounding box center [607, 233] width 137 height 12
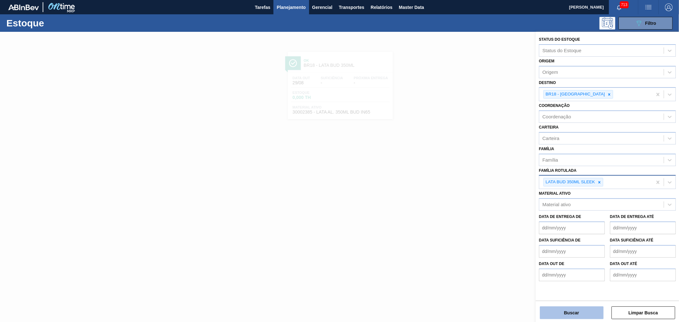
click at [571, 307] on button "Buscar" at bounding box center [572, 313] width 64 height 13
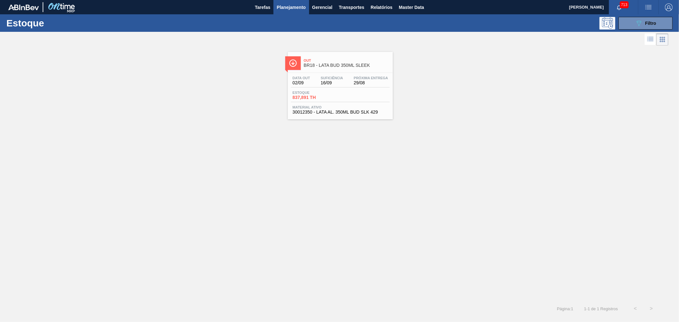
click at [352, 63] on span "BR18 - LATA BUD 350ML SLEEK" at bounding box center [347, 65] width 86 height 5
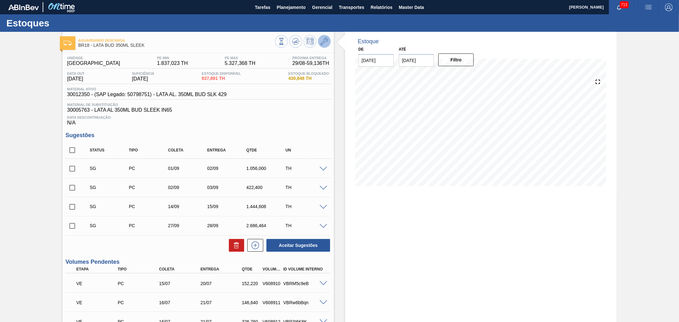
click at [329, 43] on button at bounding box center [324, 41] width 13 height 13
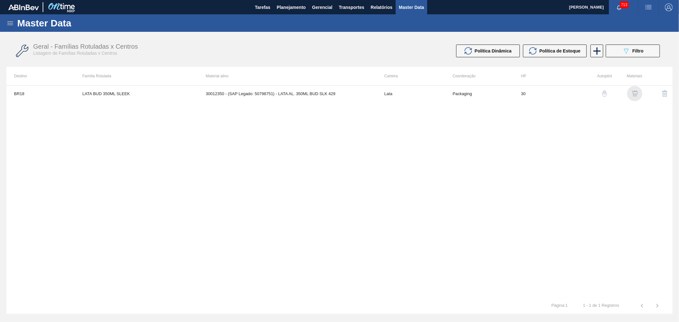
click at [635, 91] on img "button" at bounding box center [635, 93] width 6 height 6
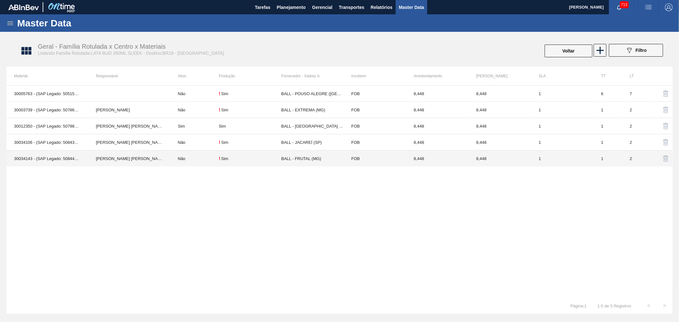
click at [64, 157] on td "30034143 - (SAP Legado: 50844513) - LATA AL BUD ZERO 350ML MUNDIAL" at bounding box center [47, 159] width 82 height 16
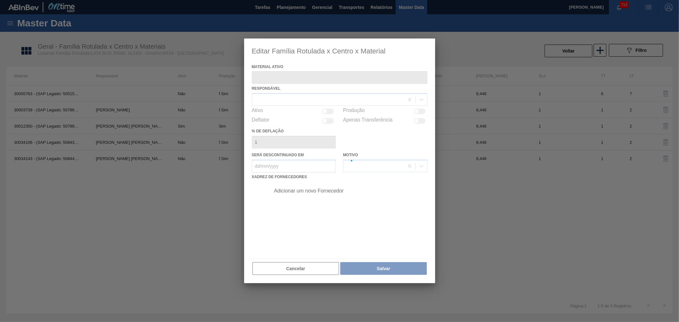
type ativo "30034143 - (SAP Legado: 50844513) - LATA AL BUD ZERO 350ML MUNDIAL"
checkbox input "true"
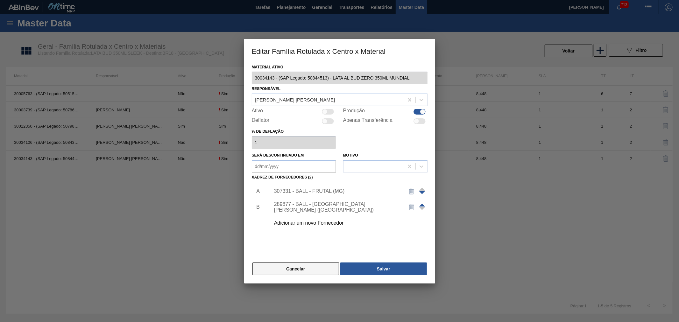
click at [291, 269] on button "Cancelar" at bounding box center [296, 269] width 87 height 13
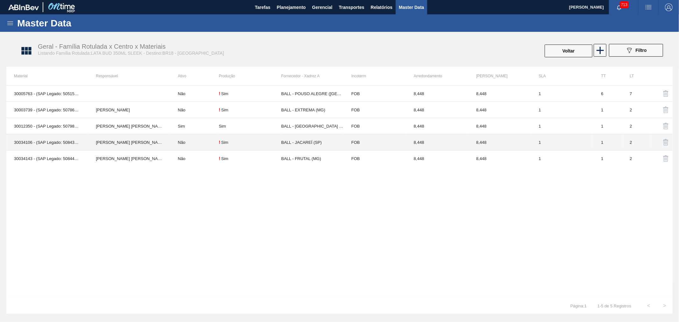
click at [88, 140] on td "BRUNO DE MELLO DUARTE" at bounding box center [129, 142] width 82 height 16
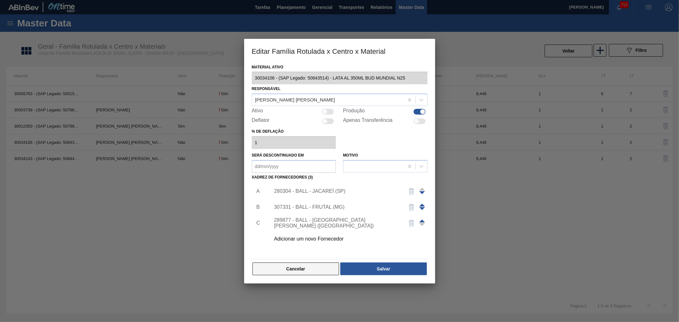
click at [293, 270] on button "Cancelar" at bounding box center [296, 269] width 87 height 13
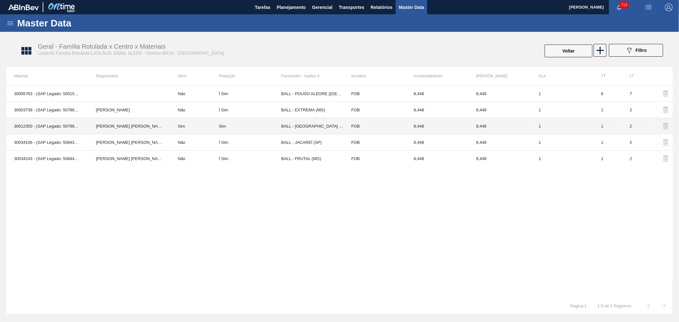
click at [61, 124] on td "30012350 - (SAP Legado: 50798751) - LATA AL. 350ML BUD SLK 429" at bounding box center [47, 126] width 82 height 16
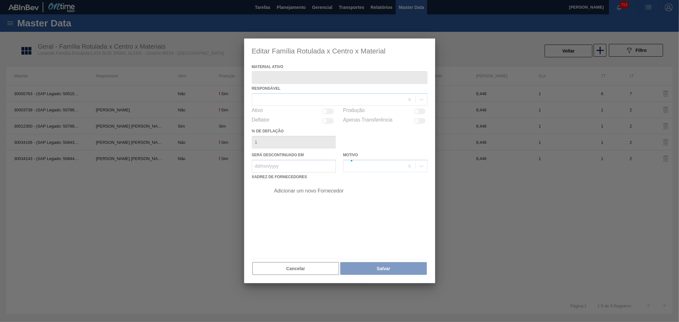
type ativo "30012350 - (SAP Legado: 50798751) - LATA AL. 350ML BUD SLK 429"
checkbox input "true"
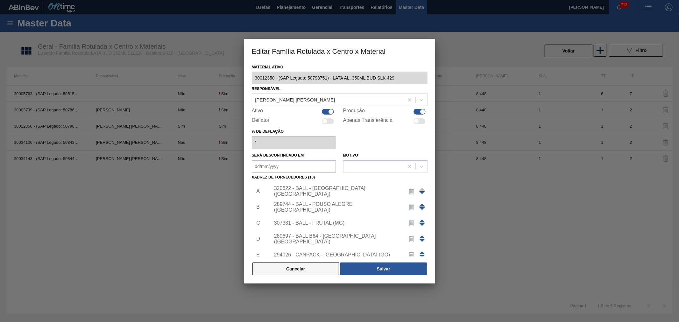
click at [304, 265] on button "Cancelar" at bounding box center [296, 269] width 87 height 13
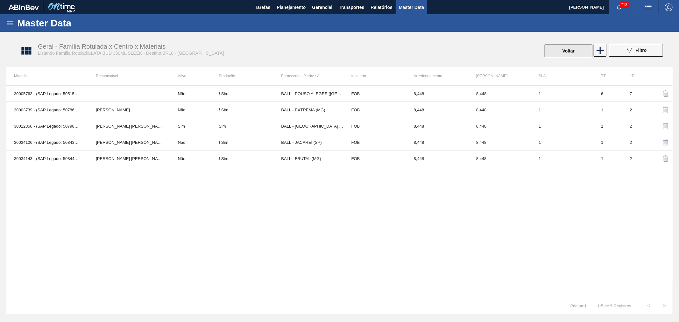
click at [560, 47] on button "Voltar" at bounding box center [569, 51] width 48 height 13
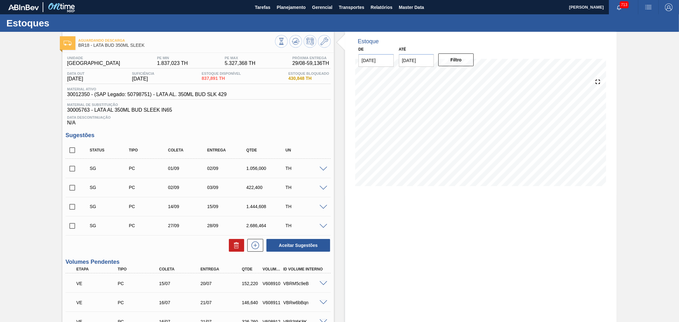
click at [648, 7] on img "button" at bounding box center [649, 8] width 8 height 8
click at [648, 25] on li "Pedido Contingência" at bounding box center [645, 22] width 58 height 11
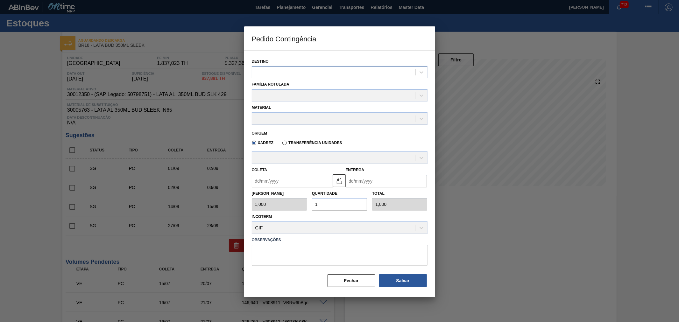
click at [324, 71] on div at bounding box center [333, 72] width 163 height 9
type input "i"
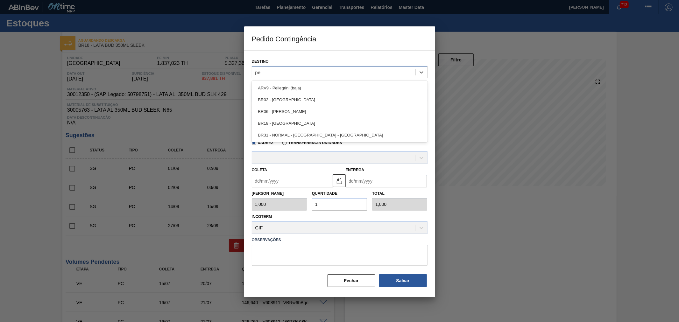
type input "per"
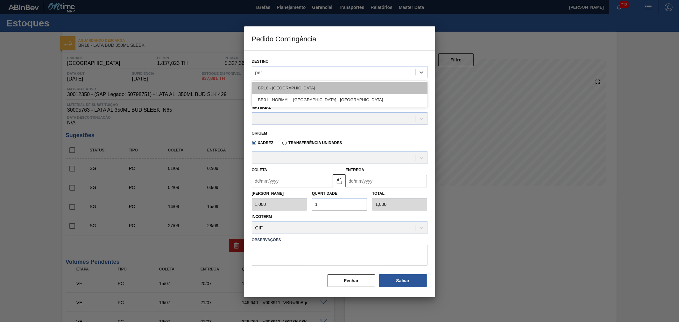
click at [297, 85] on div "BR18 - [GEOGRAPHIC_DATA]" at bounding box center [340, 88] width 176 height 12
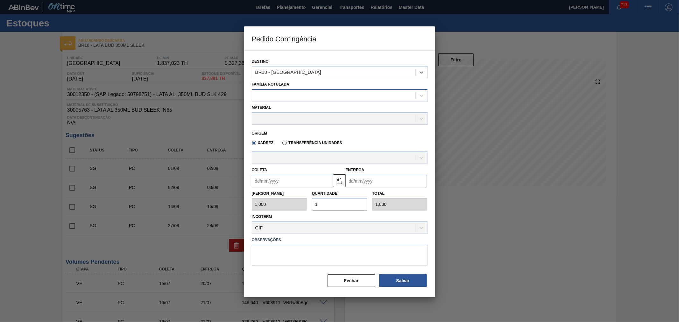
click at [300, 97] on div at bounding box center [333, 95] width 163 height 9
type Rotulada "lata bud 35"
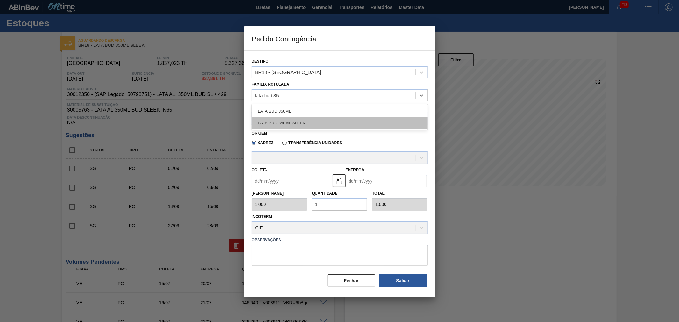
click at [292, 124] on div "LATA BUD 350ML SLEEK" at bounding box center [340, 123] width 176 height 12
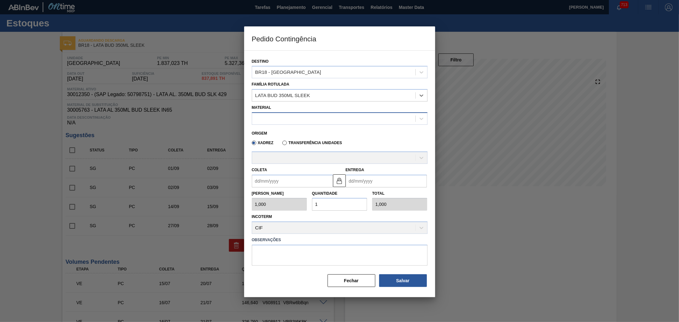
click at [298, 119] on div at bounding box center [333, 118] width 163 height 9
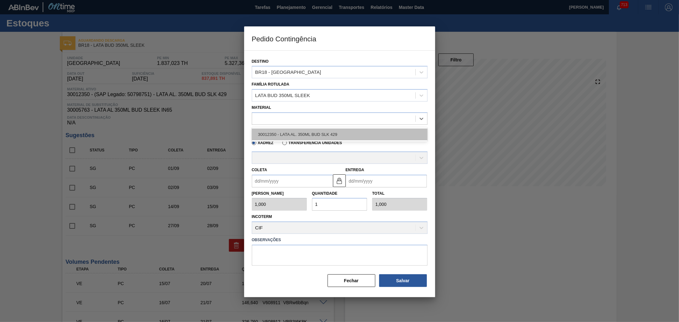
click at [299, 131] on div "30012350 - LATA AL. 350ML BUD SLK 429" at bounding box center [340, 135] width 176 height 12
type input "8,448"
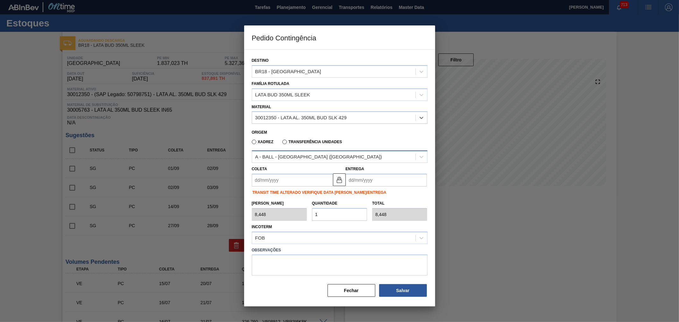
click at [294, 155] on div "A - BALL - RECIFE (PE)" at bounding box center [318, 156] width 127 height 5
click at [314, 158] on div "A - BALL - RECIFE (PE)" at bounding box center [333, 157] width 163 height 9
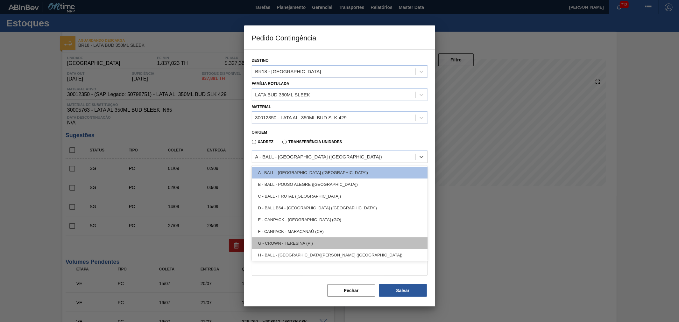
scroll to position [25, 0]
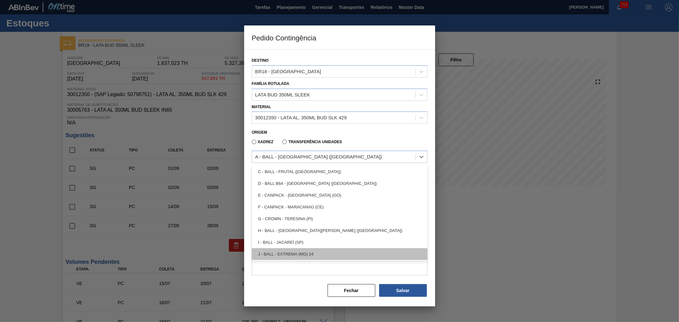
click at [314, 256] on div "J - BALL - EXTREMA (MG) 24" at bounding box center [340, 254] width 176 height 12
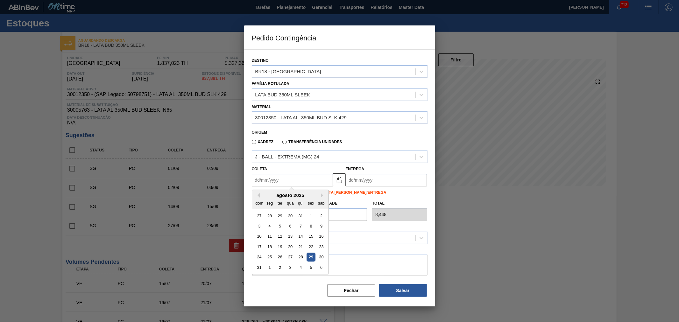
click at [292, 182] on input "Coleta" at bounding box center [292, 180] width 81 height 13
click at [262, 266] on div "31" at bounding box center [259, 267] width 9 height 9
type input "[DATE]"
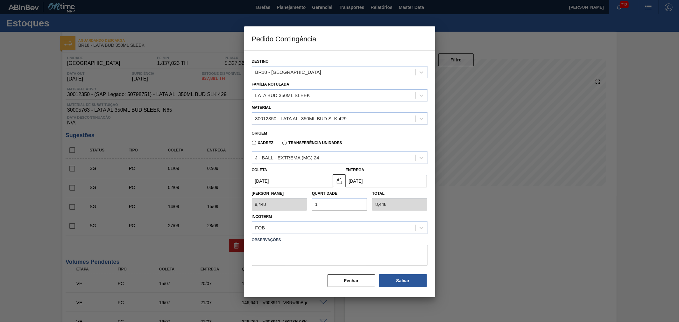
click at [305, 199] on div "Tam Lote 8,448 Quantidade 1 Total 8,448" at bounding box center [339, 200] width 181 height 24
type input "2"
type input "16,896"
type input "25"
type input "211,200"
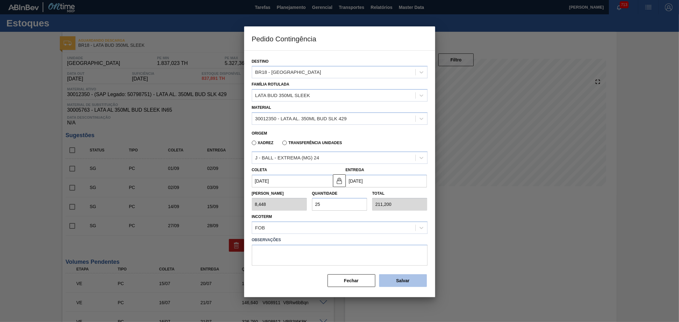
click at [405, 277] on button "Salvar" at bounding box center [403, 281] width 48 height 13
drag, startPoint x: 405, startPoint y: 277, endPoint x: 404, endPoint y: 273, distance: 4.9
click at [405, 275] on button "Salvar" at bounding box center [403, 281] width 48 height 13
type input "1,000"
type input "1"
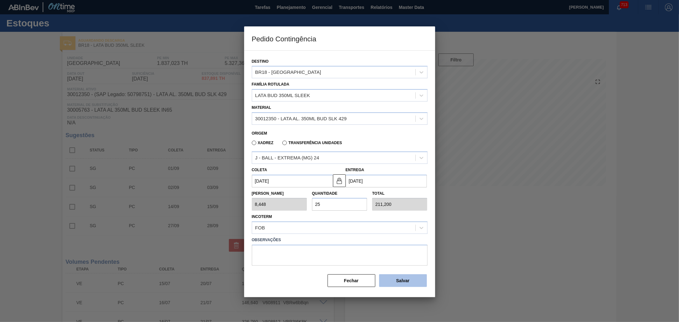
type input "1,000"
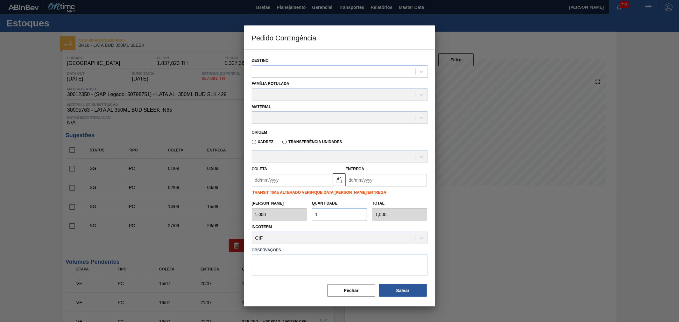
click at [358, 225] on div "Incoterm CIF" at bounding box center [340, 234] width 176 height 22
click at [352, 294] on button "Fechar" at bounding box center [352, 290] width 48 height 13
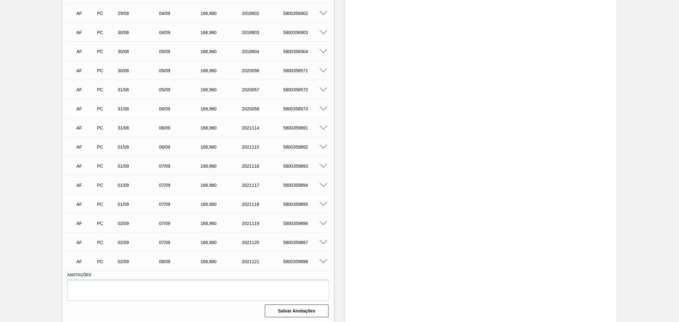
scroll to position [1763, 0]
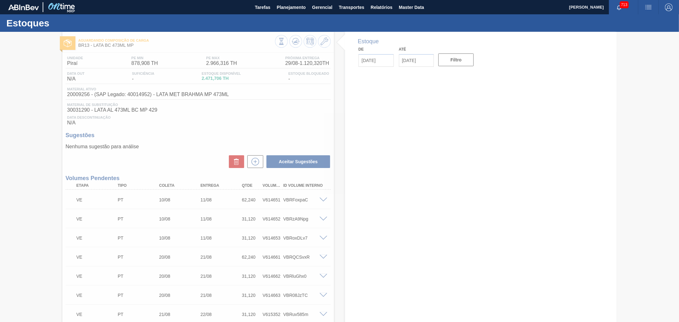
type input "[DATE]"
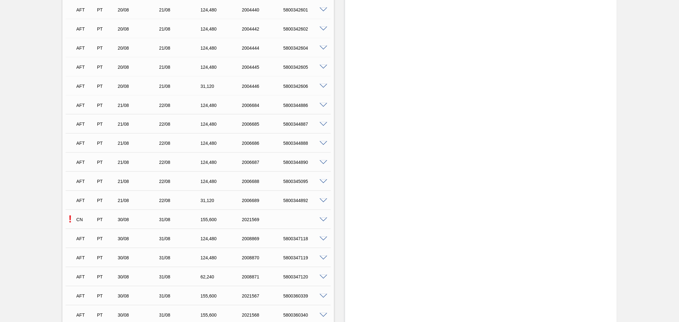
scroll to position [3003, 0]
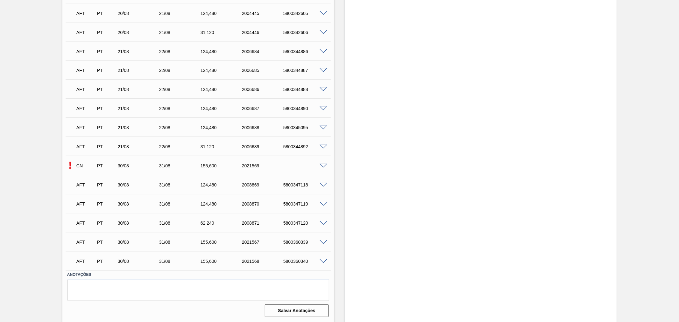
click at [322, 164] on span at bounding box center [324, 166] width 8 height 5
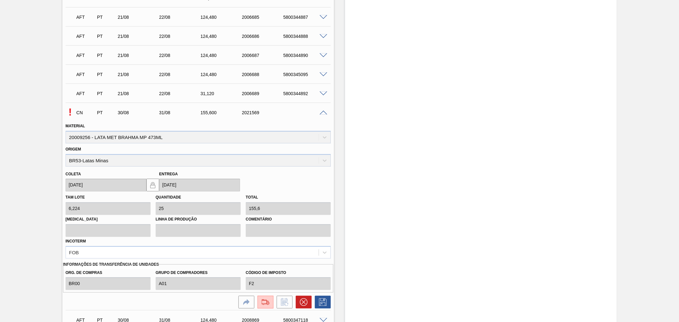
scroll to position [3121, 0]
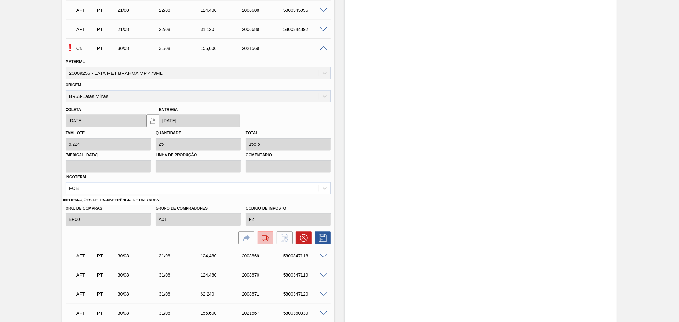
click at [263, 239] on img at bounding box center [266, 238] width 10 height 8
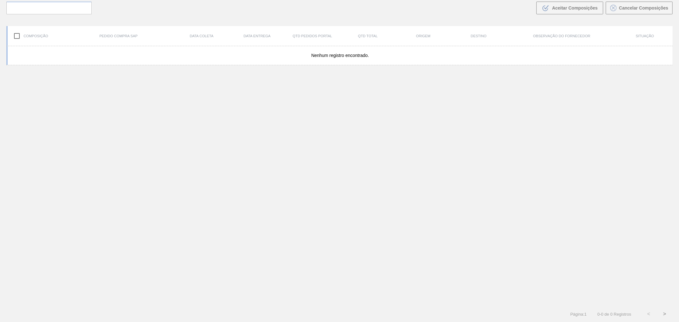
scroll to position [46, 0]
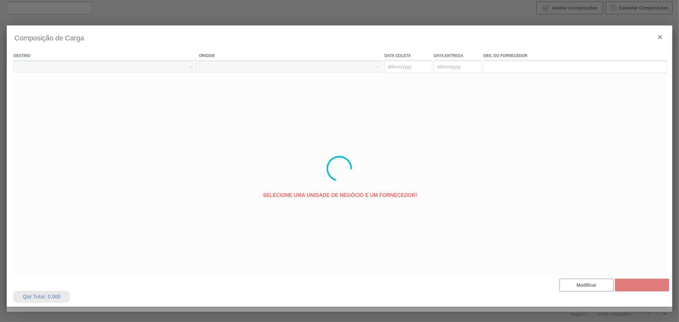
type coleta "[DATE]"
type entrega "[DATE]"
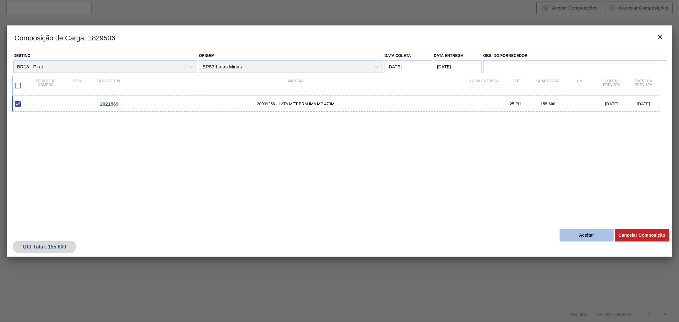
click at [574, 231] on button "Aceitar" at bounding box center [587, 235] width 54 height 13
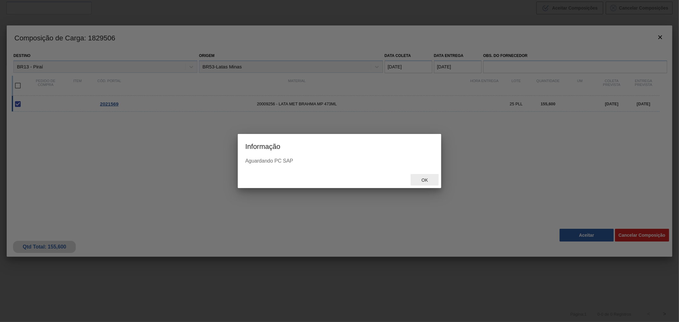
click at [426, 184] on div "Ok" at bounding box center [425, 180] width 28 height 12
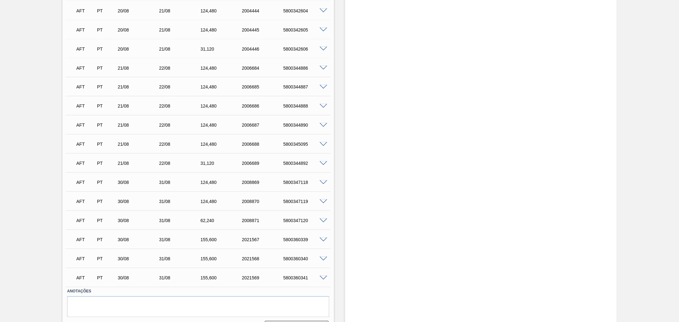
scroll to position [3003, 0]
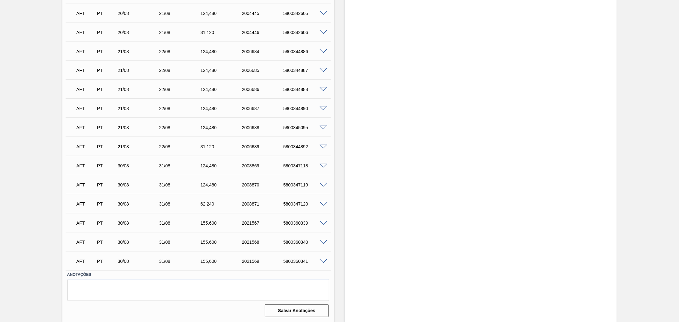
click at [297, 221] on div "5800360339" at bounding box center [305, 223] width 47 height 5
copy div "5800360339"
click at [300, 240] on div "5800360340" at bounding box center [305, 242] width 47 height 5
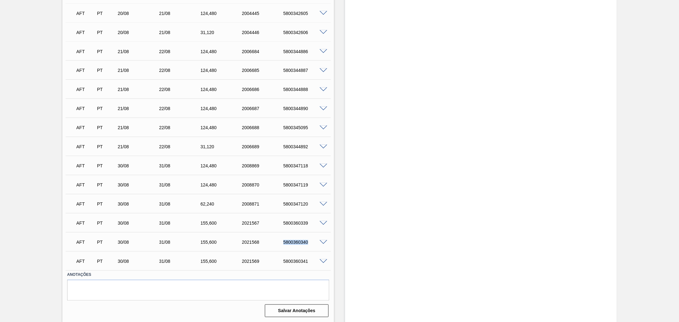
copy div "5800360340"
click at [291, 260] on div "5800360341" at bounding box center [305, 261] width 47 height 5
copy div "5800360341"
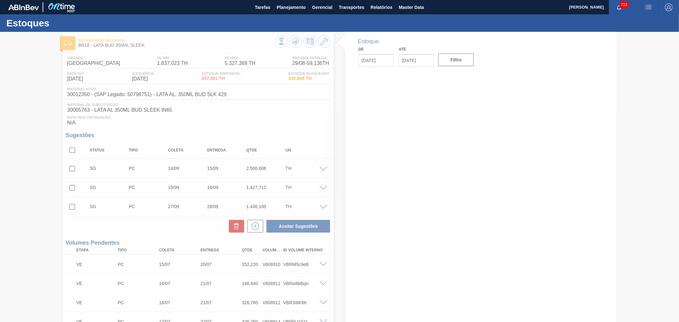
type input "[DATE]"
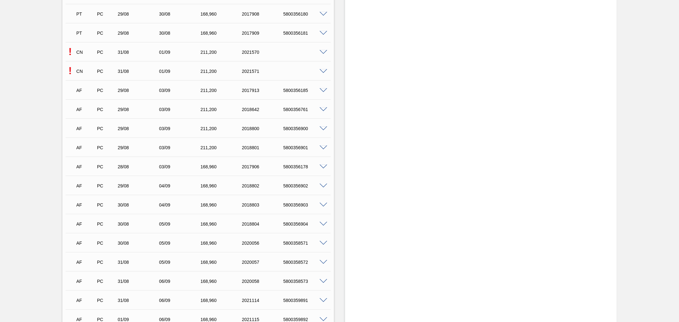
scroll to position [1593, 0]
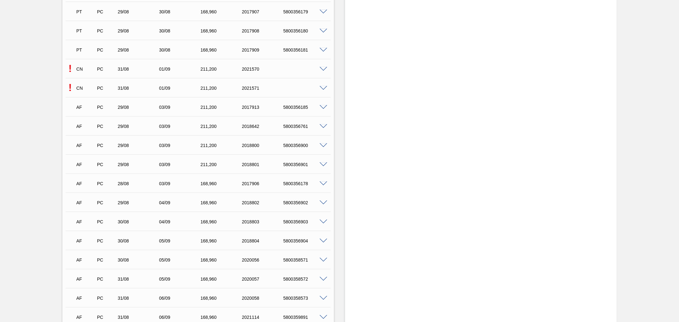
click at [326, 67] on span at bounding box center [324, 69] width 8 height 5
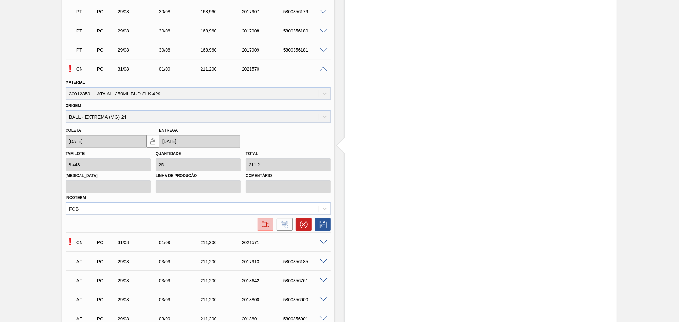
click at [259, 224] on button at bounding box center [266, 224] width 16 height 13
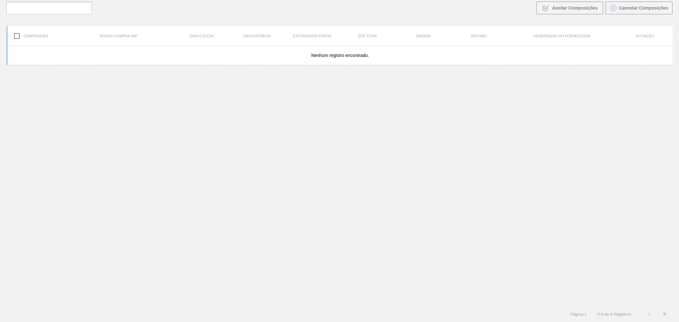
scroll to position [46, 0]
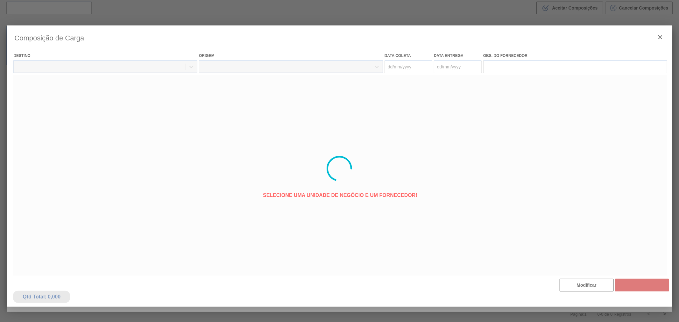
type coleta "[DATE]"
type entrega "[DATE]"
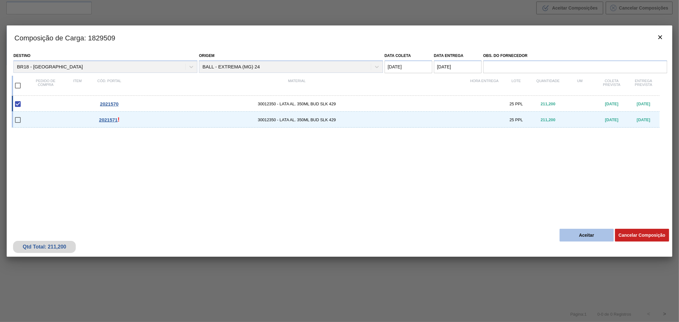
click at [601, 236] on button "Aceitar" at bounding box center [587, 235] width 54 height 13
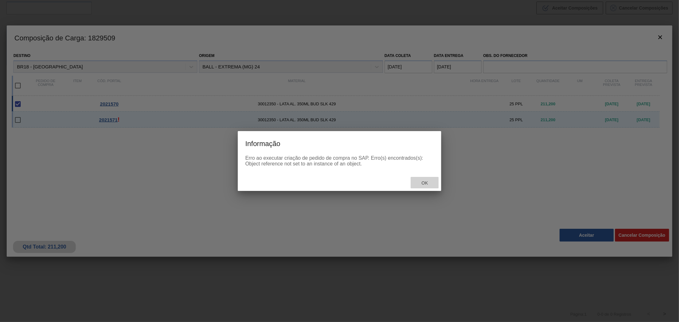
click at [430, 186] on div "Ok" at bounding box center [425, 183] width 28 height 12
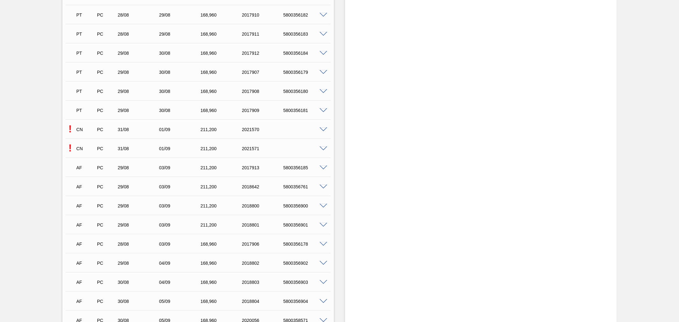
scroll to position [1533, 0]
click at [320, 126] on span at bounding box center [324, 128] width 8 height 5
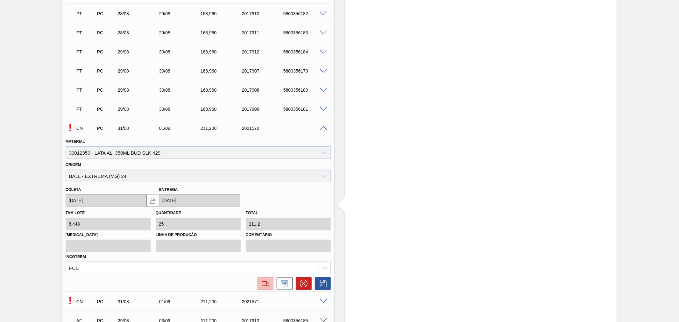
click at [270, 283] on img at bounding box center [266, 284] width 10 height 8
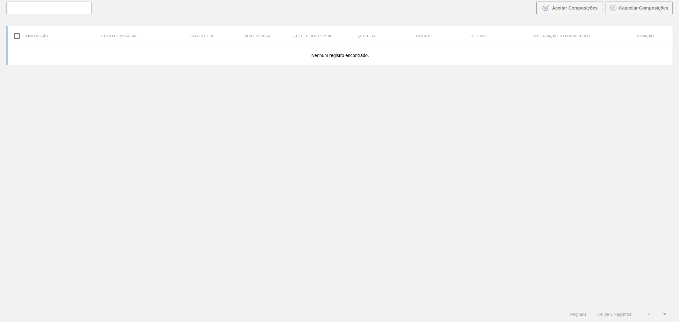
scroll to position [46, 0]
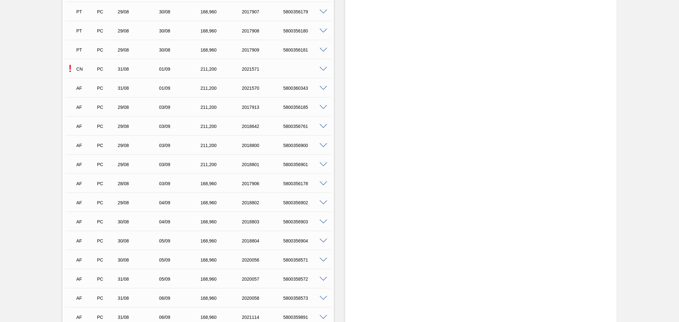
scroll to position [1533, 0]
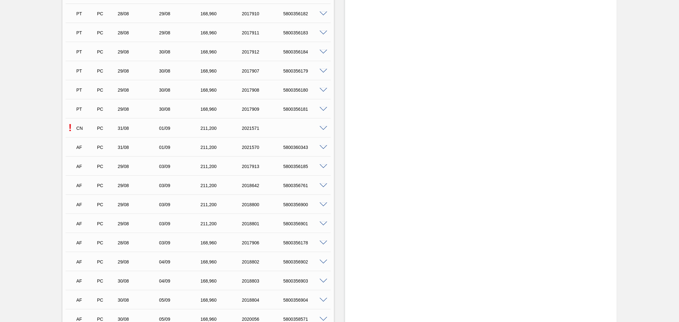
click at [320, 131] on div "! CN PC 31/08 01/09 211,[PHONE_NUMBER]" at bounding box center [198, 128] width 265 height 16
click at [321, 128] on span at bounding box center [324, 128] width 8 height 5
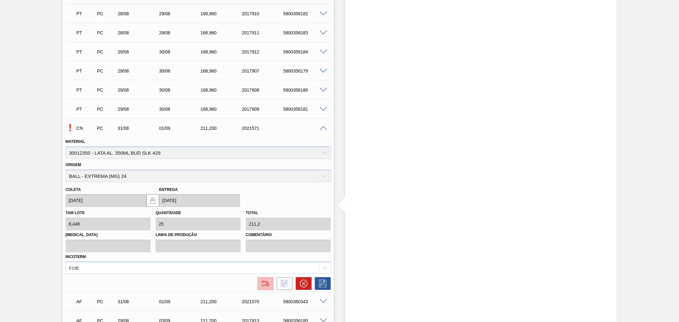
click at [267, 282] on img at bounding box center [266, 284] width 10 height 8
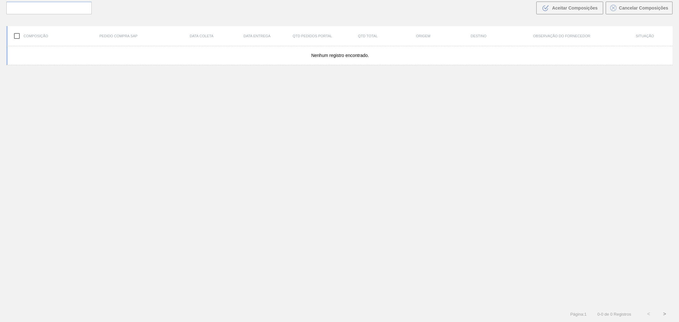
scroll to position [46, 0]
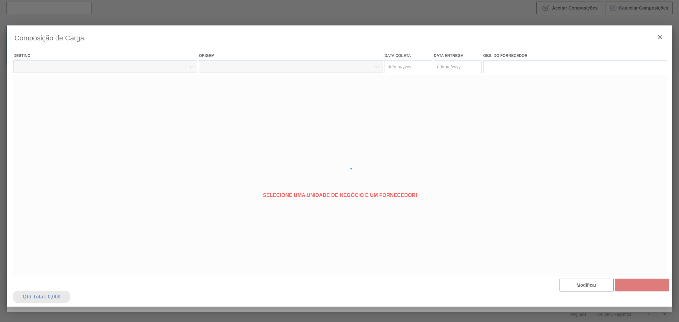
type coleta "[DATE]"
type entrega "[DATE]"
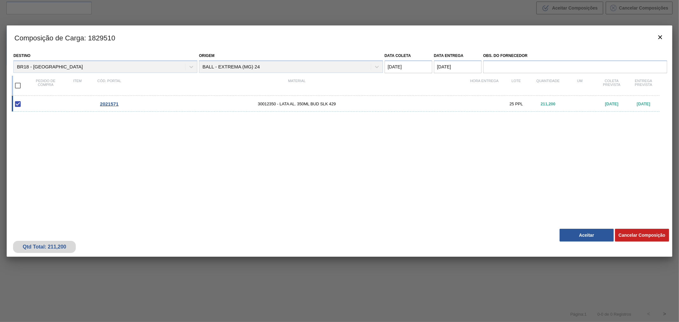
click at [575, 228] on div "Qtd Total: 211,200 Cancelar Composição Aceitar" at bounding box center [340, 241] width 666 height 31
click at [575, 231] on button "Aceitar" at bounding box center [587, 235] width 54 height 13
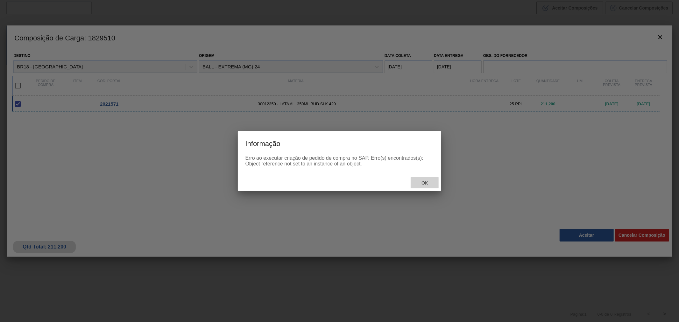
click at [427, 183] on span "Ok" at bounding box center [425, 183] width 17 height 5
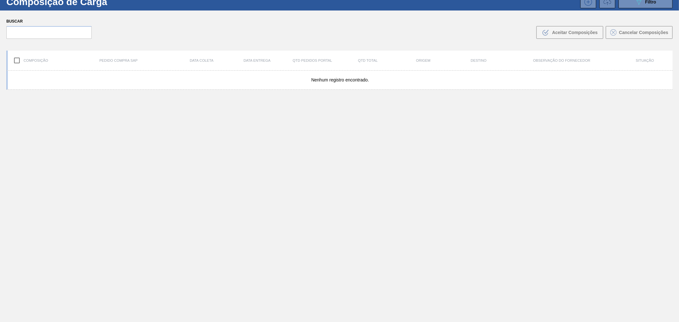
scroll to position [0, 0]
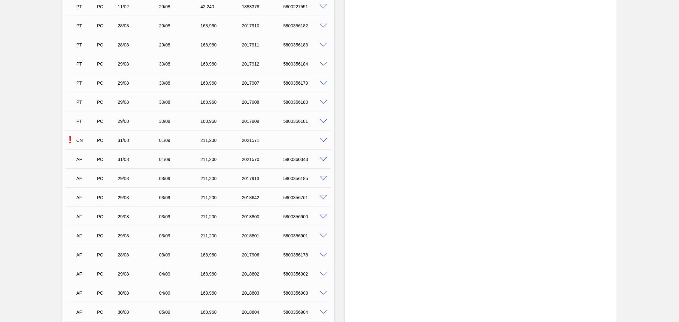
scroll to position [1533, 0]
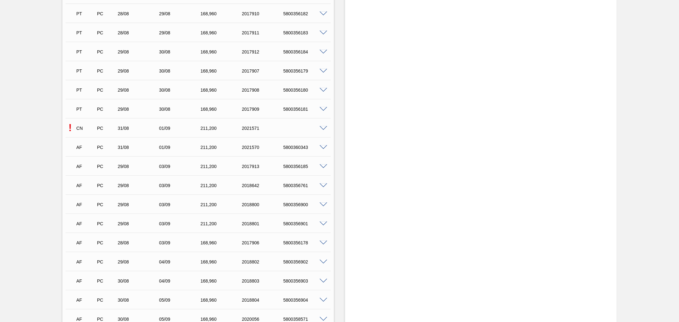
click at [323, 128] on span at bounding box center [324, 128] width 8 height 5
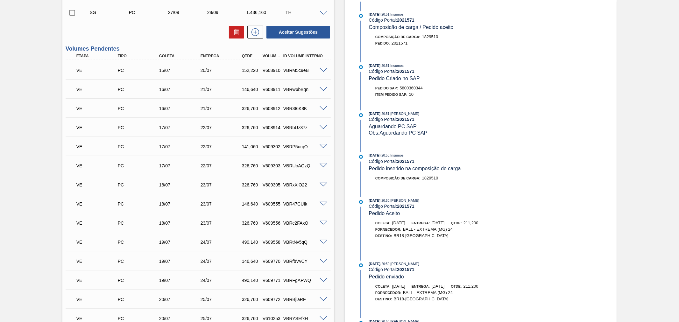
scroll to position [177, 0]
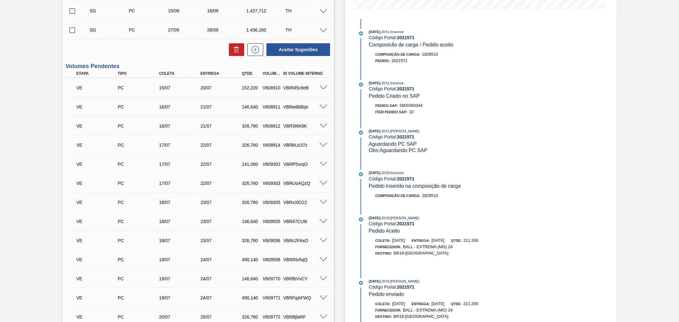
click at [419, 106] on span "5800360344" at bounding box center [411, 105] width 23 height 5
copy span "5800360344"
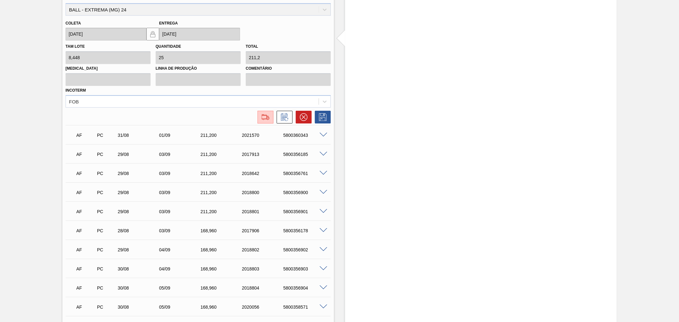
scroll to position [1641, 0]
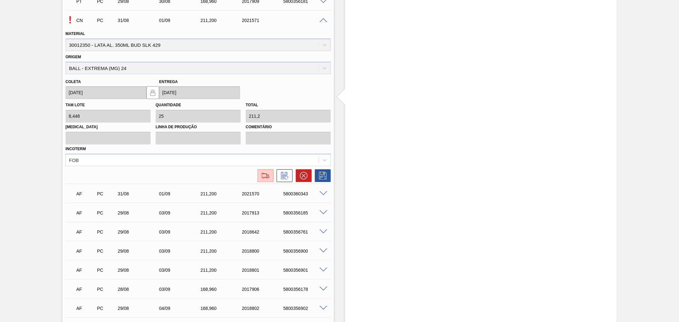
click at [324, 19] on span at bounding box center [324, 20] width 8 height 5
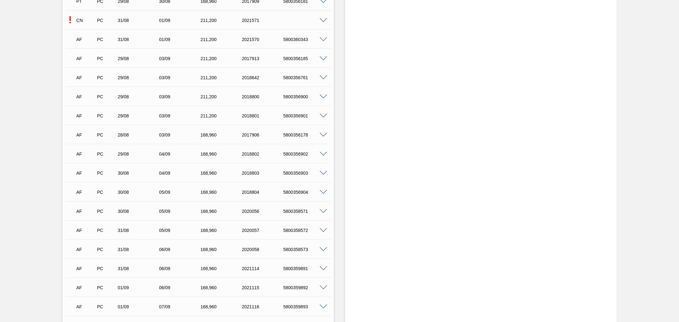
click at [295, 39] on div "5800360343" at bounding box center [305, 39] width 47 height 5
copy div "5800360343"
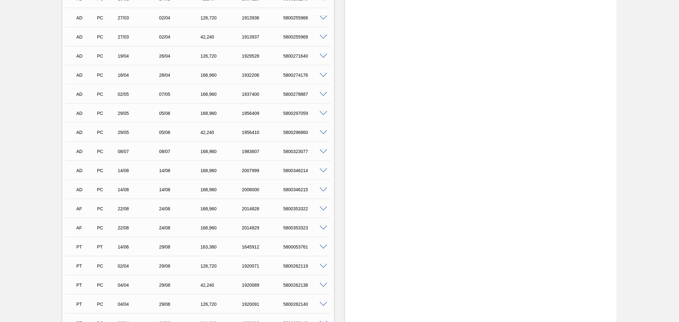
drag, startPoint x: 664, startPoint y: 25, endPoint x: 679, endPoint y: 23, distance: 14.9
click at [668, 25] on div "Aguardando Descarga BR18 - LATA BUD 350ML SLEEK Unidade Pernambuco PE MIN 1.837…" at bounding box center [339, 16] width 679 height 2073
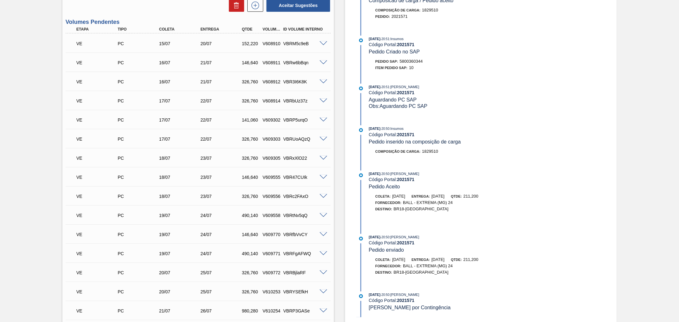
scroll to position [0, 0]
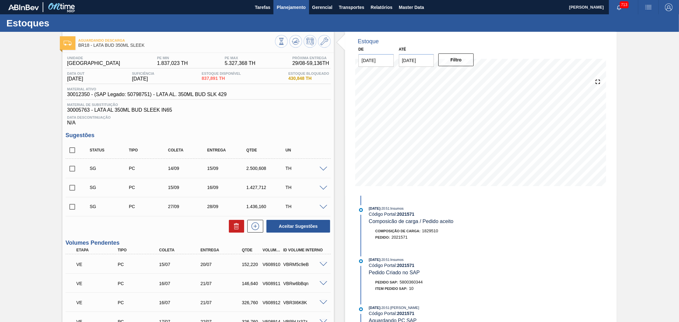
click at [288, 8] on span "Planejamento" at bounding box center [291, 8] width 29 height 8
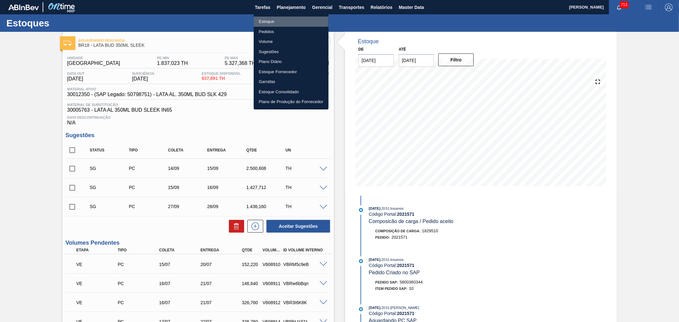
click at [271, 20] on li "Estoque" at bounding box center [291, 22] width 75 height 10
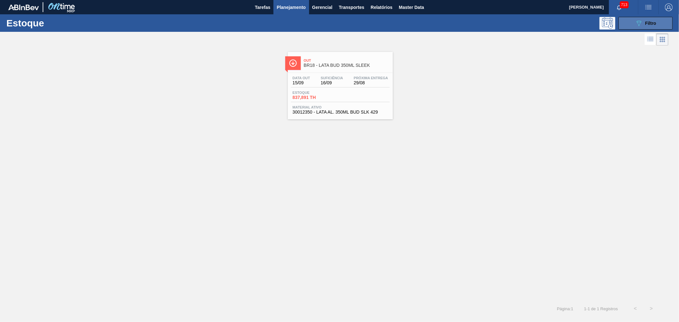
click at [643, 19] on div "089F7B8B-B2A5-4AFE-B5C0-19BA573D28AC Filtro" at bounding box center [645, 23] width 21 height 8
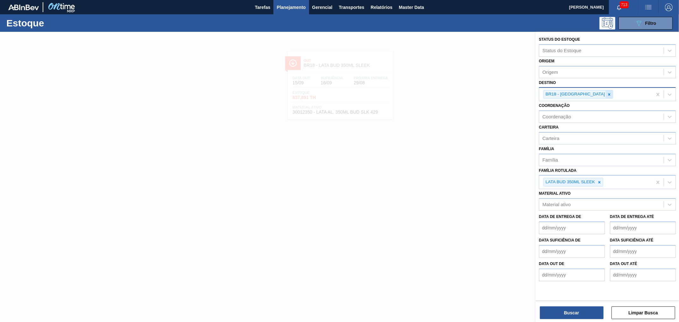
click at [606, 94] on div at bounding box center [609, 94] width 7 height 8
type input "maca"
click at [587, 108] on div "BR07 - Macacu" at bounding box center [607, 110] width 137 height 12
click at [601, 182] on icon at bounding box center [600, 182] width 4 height 4
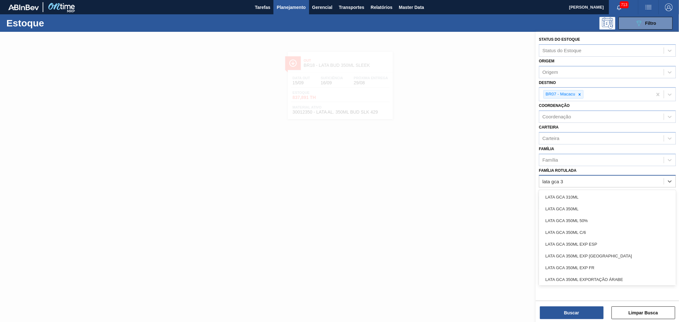
type Rotulada "lata gca 35"
click at [598, 198] on div "LATA GCA 350ML" at bounding box center [607, 197] width 137 height 12
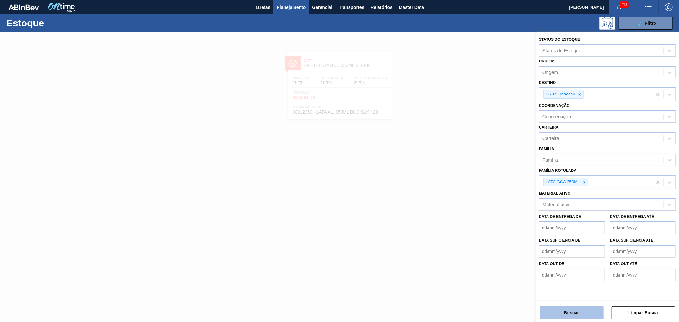
click at [581, 313] on button "Buscar" at bounding box center [572, 313] width 64 height 13
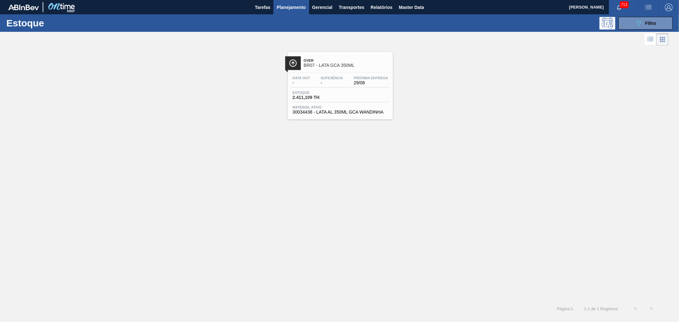
click at [345, 56] on div "Over BR07 - LATA GCA 350ML" at bounding box center [347, 63] width 86 height 14
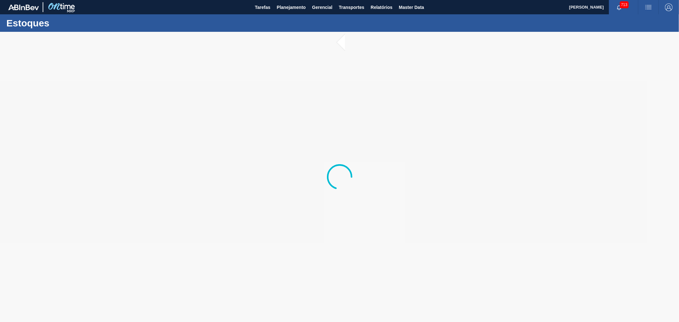
drag, startPoint x: 305, startPoint y: 132, endPoint x: 321, endPoint y: 86, distance: 48.3
click at [321, 85] on div at bounding box center [339, 177] width 679 height 291
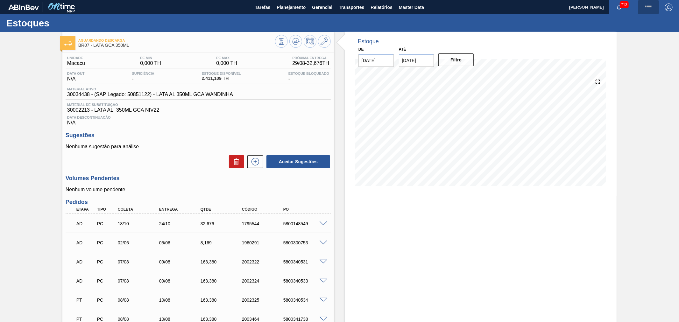
click at [646, 4] on img "button" at bounding box center [649, 8] width 8 height 8
click at [639, 23] on li "Pedido Contingência" at bounding box center [645, 22] width 58 height 11
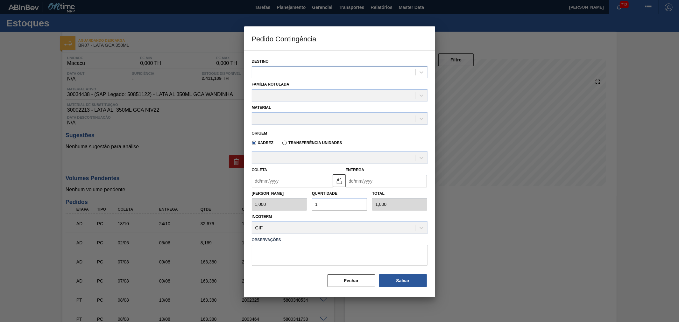
click at [344, 73] on div at bounding box center [333, 72] width 163 height 9
type input "maca"
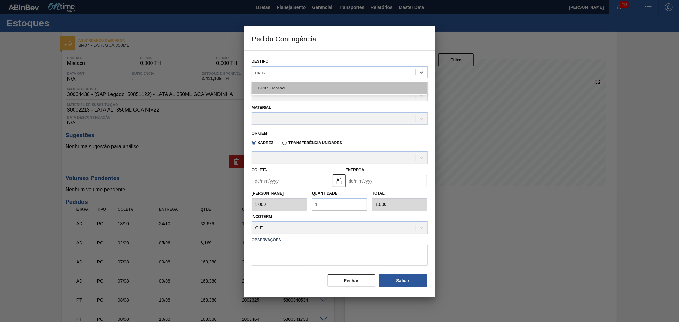
click at [329, 88] on div "BR07 - Macacu" at bounding box center [340, 88] width 176 height 12
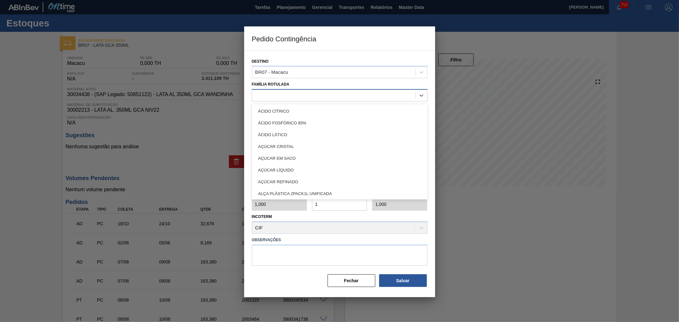
click at [311, 97] on div at bounding box center [333, 95] width 163 height 9
type Rotulada "lata gca 3"
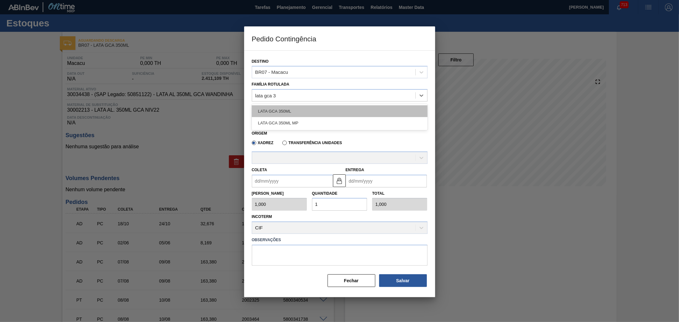
click at [292, 114] on div "LATA GCA 350ML" at bounding box center [340, 111] width 176 height 12
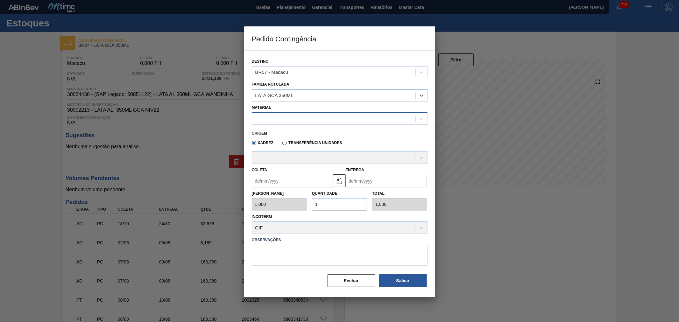
click at [299, 114] on div at bounding box center [333, 118] width 163 height 9
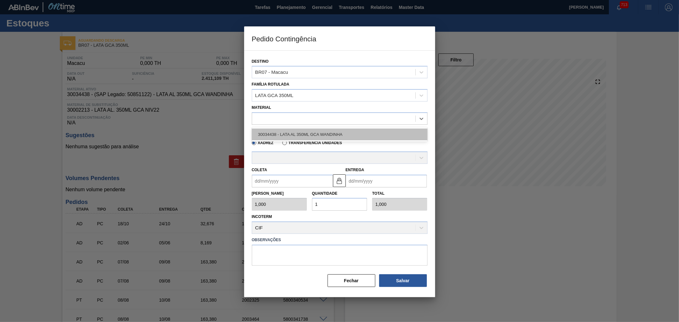
click at [311, 131] on div "30034438 - LATA AL 350ML GCA WANDINHA" at bounding box center [340, 135] width 176 height 12
type input "8,169"
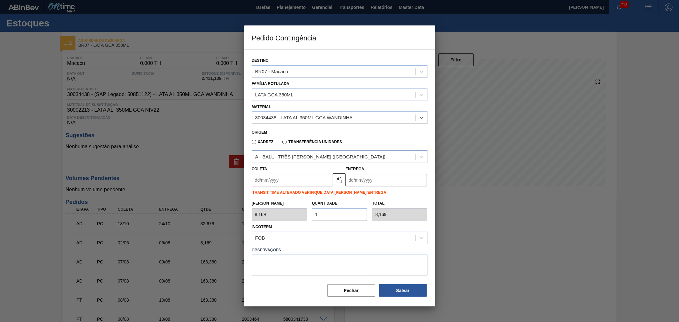
click at [284, 156] on div "A - BALL - TRÊS [PERSON_NAME] ([GEOGRAPHIC_DATA])" at bounding box center [320, 156] width 131 height 5
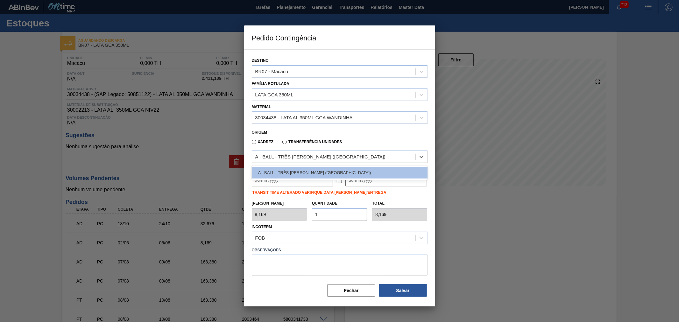
click at [346, 135] on div "Xadrez Transferência Unidades" at bounding box center [337, 141] width 170 height 12
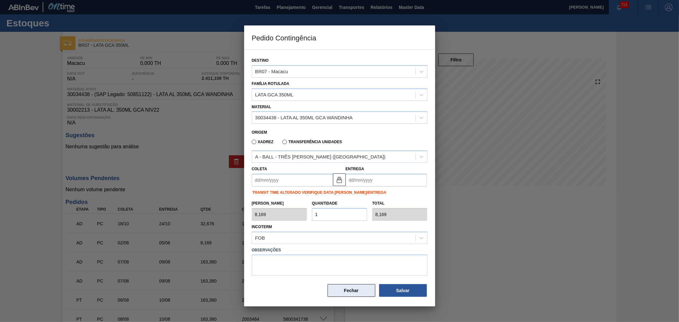
click at [349, 295] on button "Fechar" at bounding box center [352, 290] width 48 height 13
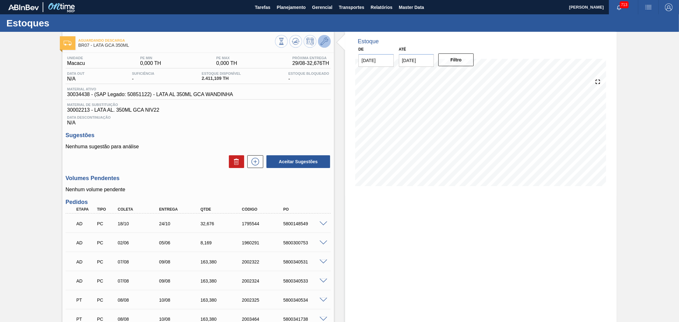
click at [324, 39] on icon at bounding box center [325, 42] width 8 height 8
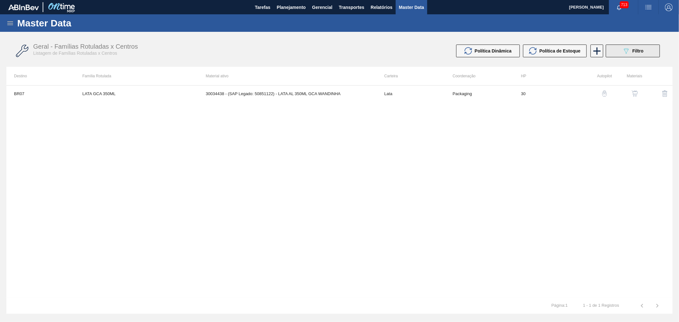
click at [639, 50] on span "Filtro" at bounding box center [638, 50] width 11 height 5
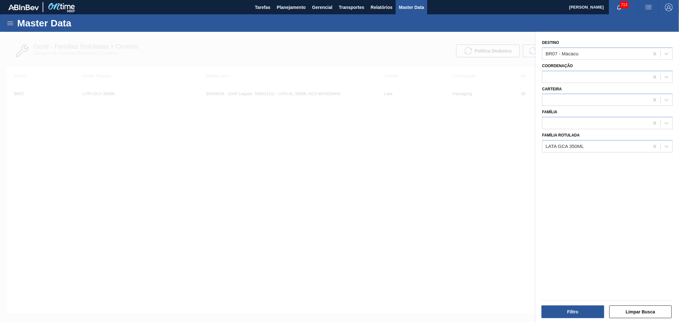
drag, startPoint x: 529, startPoint y: 66, endPoint x: 453, endPoint y: 74, distance: 76.5
click at [453, 74] on div at bounding box center [339, 193] width 679 height 322
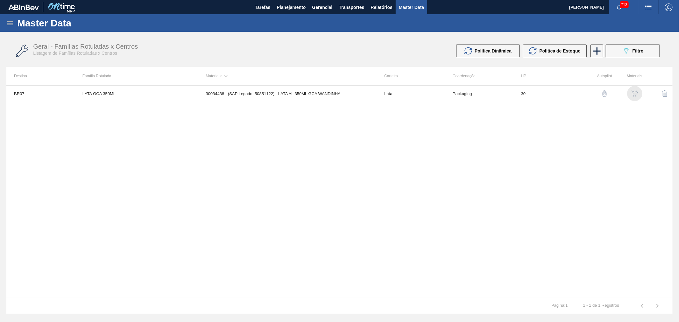
click at [633, 92] on img "button" at bounding box center [635, 93] width 6 height 6
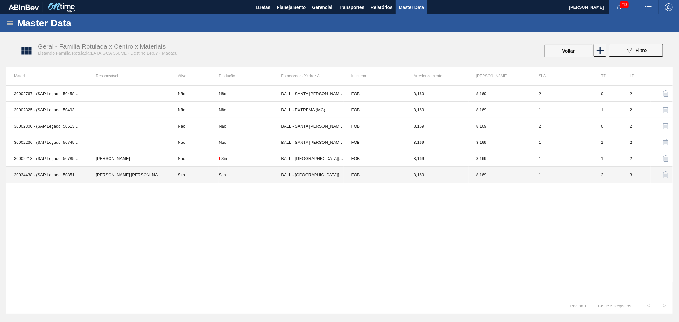
click at [147, 174] on td "BRUNO DE MELLO DUARTE" at bounding box center [129, 175] width 82 height 16
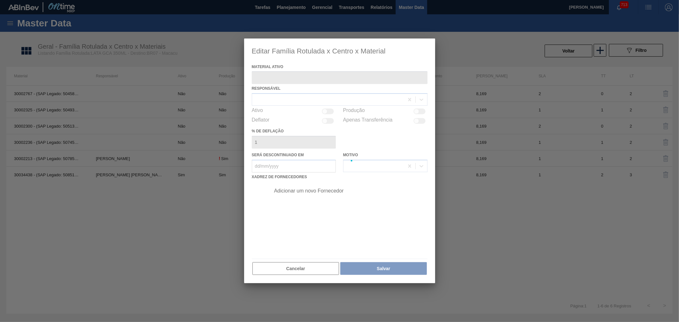
type ativo "30034438 - (SAP Legado: 50851122) - LATA AL 350ML GCA WANDINHA"
checkbox input "true"
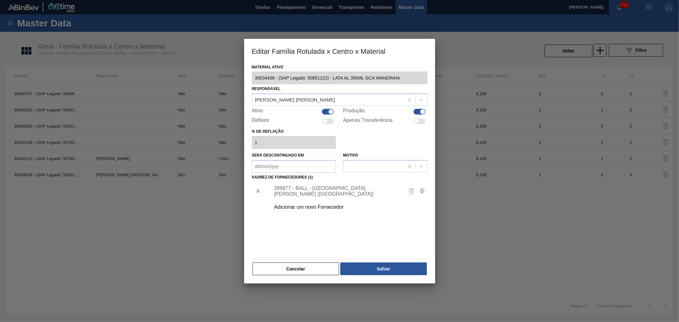
click at [310, 205] on div "Adicionar um novo Fornecedor" at bounding box center [336, 207] width 125 height 6
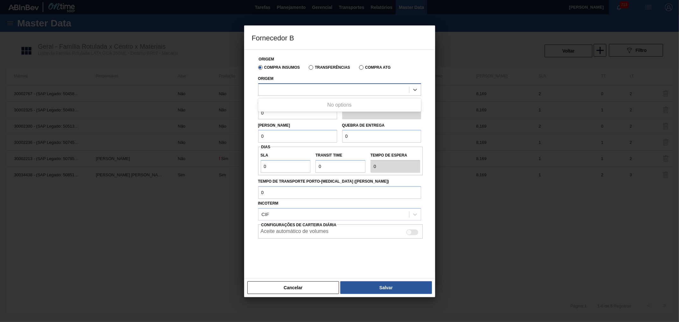
click at [311, 92] on div at bounding box center [334, 89] width 151 height 9
click at [298, 284] on button "Cancelar" at bounding box center [294, 288] width 92 height 13
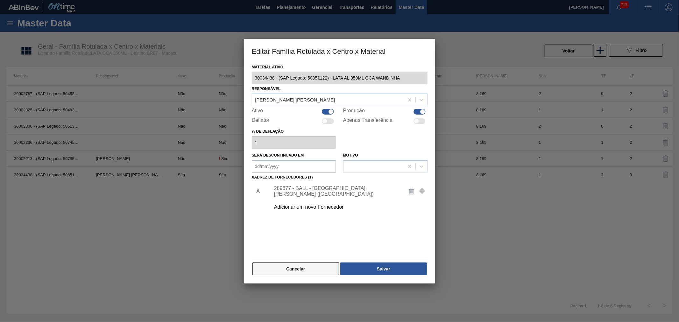
click at [297, 265] on button "Cancelar" at bounding box center [296, 269] width 87 height 13
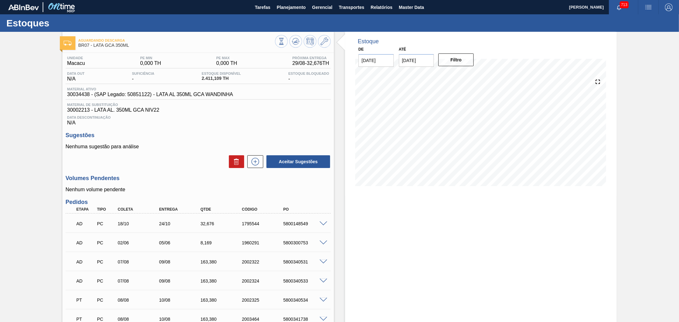
drag, startPoint x: 15, startPoint y: 0, endPoint x: 119, endPoint y: 54, distance: 117.3
drag, startPoint x: 90, startPoint y: 95, endPoint x: 67, endPoint y: 95, distance: 22.6
click at [67, 95] on span "30034438 - (SAP Legado: 50851122) - LATA AL 350ML GCA WANDINHA" at bounding box center [150, 95] width 166 height 6
copy span "30034438"
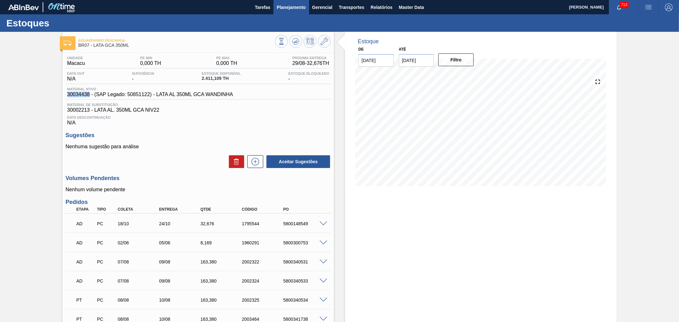
click at [295, 8] on span "Planejamento" at bounding box center [291, 8] width 29 height 8
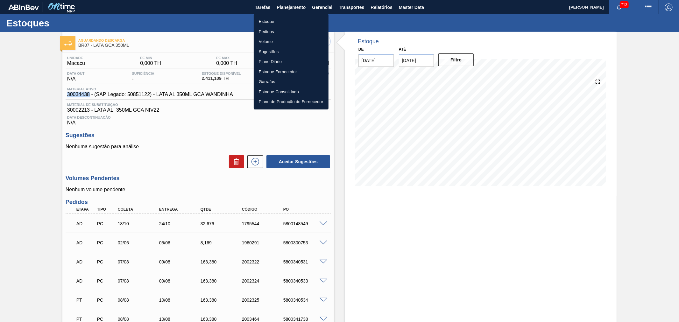
click at [275, 18] on li "Estoque" at bounding box center [291, 22] width 75 height 10
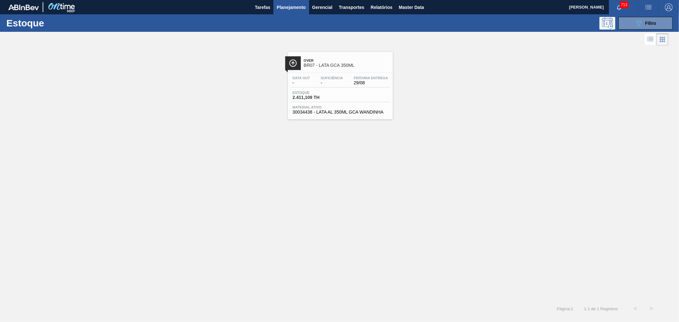
click at [357, 67] on span "BR07 - LATA GCA 350ML" at bounding box center [347, 65] width 86 height 5
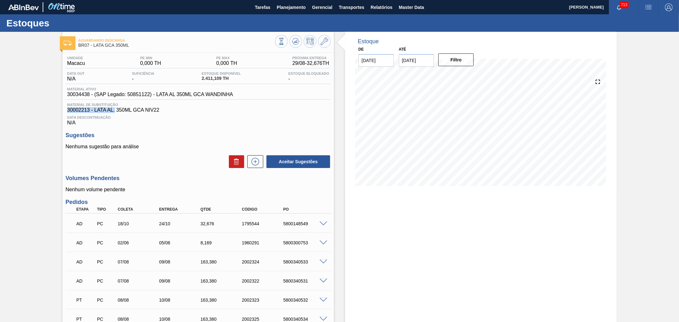
drag, startPoint x: 116, startPoint y: 109, endPoint x: 124, endPoint y: 110, distance: 8.3
click at [123, 112] on div "Material de Substituição 30002213 - LATA AL. 350ML GCA NIV22" at bounding box center [198, 108] width 265 height 10
click at [285, 11] on span "Planejamento" at bounding box center [291, 8] width 29 height 8
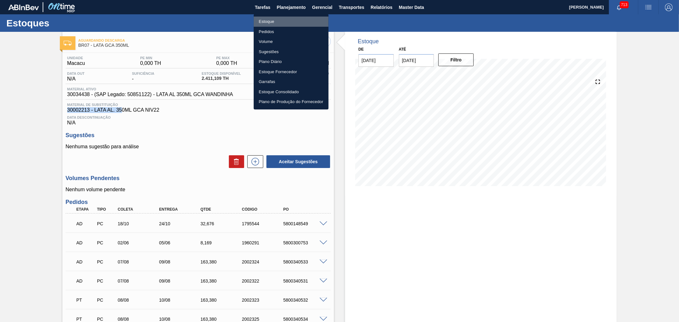
click at [267, 18] on li "Estoque" at bounding box center [291, 22] width 75 height 10
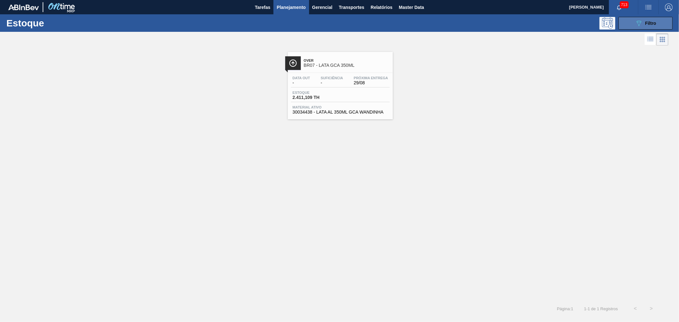
click at [628, 23] on button "089F7B8B-B2A5-4AFE-B5C0-19BA573D28AC Filtro" at bounding box center [646, 23] width 54 height 13
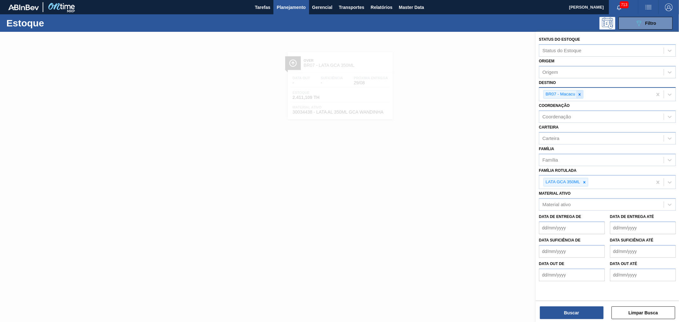
click at [579, 93] on icon at bounding box center [580, 94] width 2 height 2
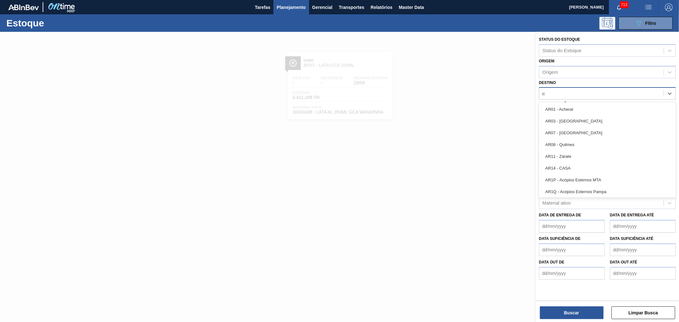
type input "rio"
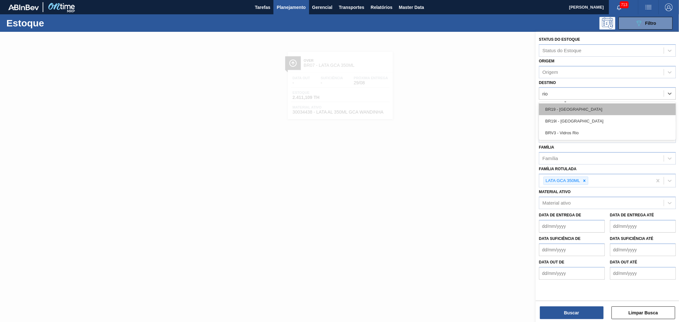
click at [577, 111] on div "BR19 - [GEOGRAPHIC_DATA]" at bounding box center [607, 110] width 137 height 12
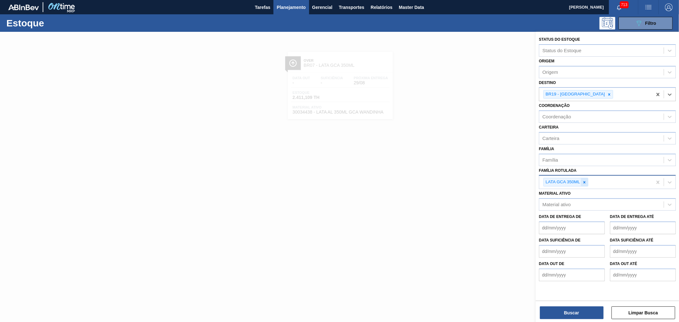
click at [586, 183] on icon at bounding box center [585, 182] width 4 height 4
type Rotulada "lata bc 473ml mp"
click at [592, 309] on button "Buscar" at bounding box center [572, 313] width 64 height 13
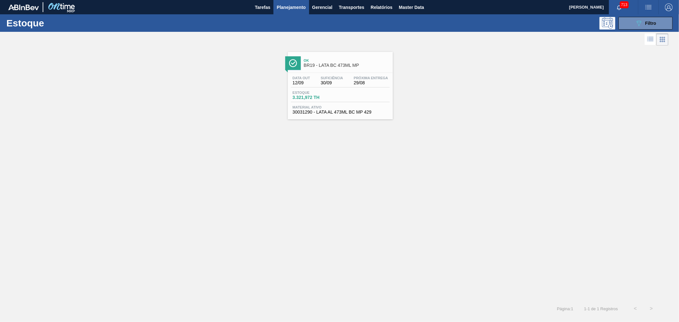
drag, startPoint x: 494, startPoint y: 212, endPoint x: 422, endPoint y: 129, distance: 109.6
click at [423, 129] on div "Ok BR19 - LATA BC 473ML MP Data out 12/09 Suficiência 30/09 Próxima Entrega 29/…" at bounding box center [339, 174] width 679 height 254
click at [348, 69] on div "Ok BR19 - LATA BC 473ML MP" at bounding box center [347, 63] width 86 height 14
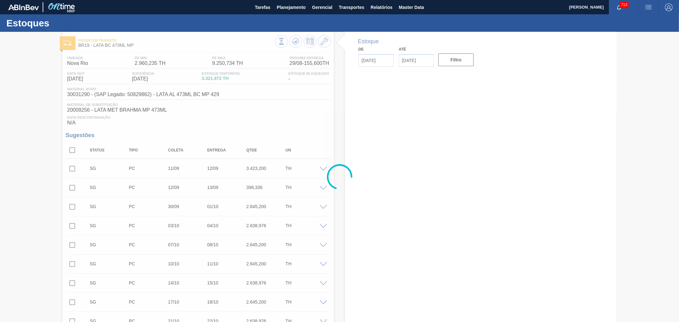
type input "[DATE]"
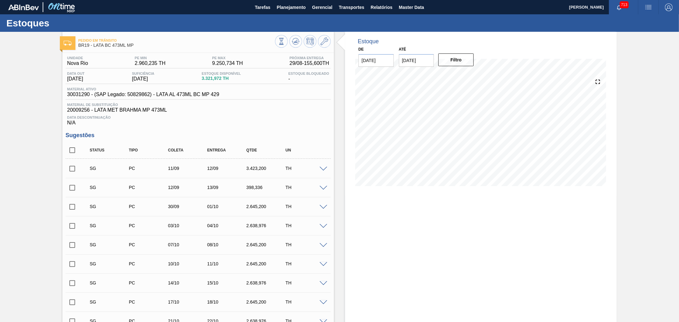
click at [648, 7] on img "button" at bounding box center [649, 8] width 8 height 8
drag, startPoint x: 562, startPoint y: 32, endPoint x: 406, endPoint y: 25, distance: 155.9
click at [560, 30] on div at bounding box center [339, 161] width 679 height 322
click at [145, 97] on div "Material ativo 30031290 - (SAP Legado: 50829862) - LATA AL 473ML BC MP 429" at bounding box center [198, 93] width 265 height 12
click at [643, 4] on span "button" at bounding box center [648, 8] width 15 height 8
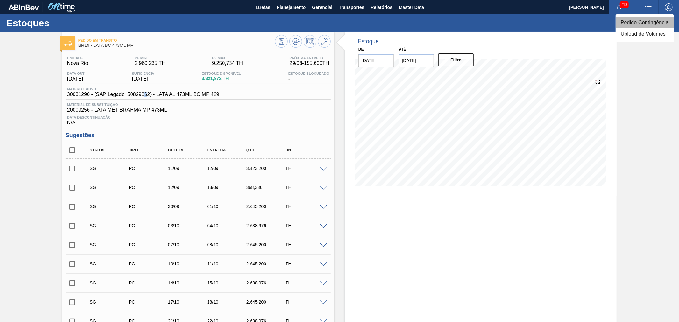
click at [622, 23] on li "Pedido Contingência" at bounding box center [645, 22] width 58 height 11
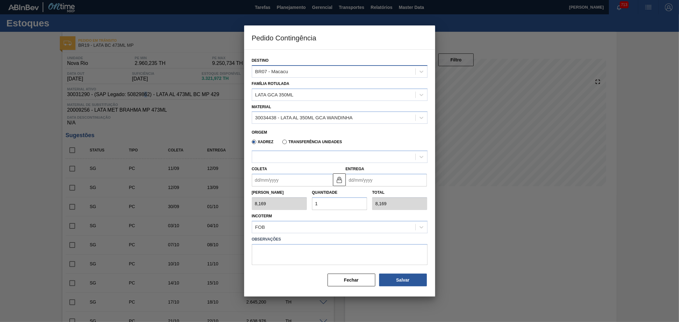
click at [329, 74] on div "BR07 - Macacu" at bounding box center [333, 71] width 163 height 9
click at [331, 53] on div "Destino BR07 - Macacu Família Rotulada LATA GCA 350ML Material 30034438 - LATA …" at bounding box center [340, 169] width 176 height 236
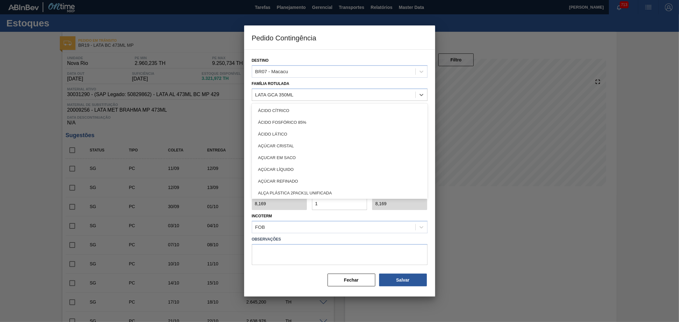
drag, startPoint x: 319, startPoint y: 97, endPoint x: 275, endPoint y: 101, distance: 44.8
click at [276, 101] on div "Destino BR07 - Macacu Família Rotulada option ÁCIDO CÍTRICO focused, 1 of 101. …" at bounding box center [340, 169] width 176 height 236
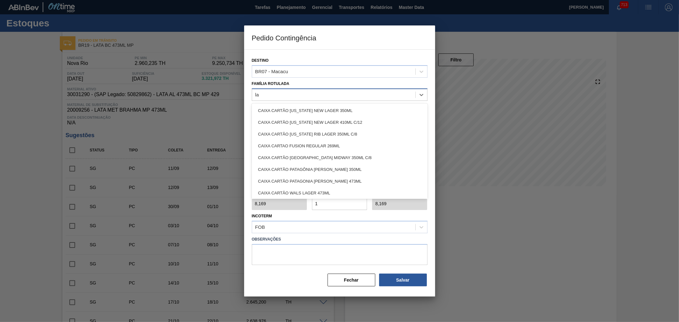
type Rotulada "la"
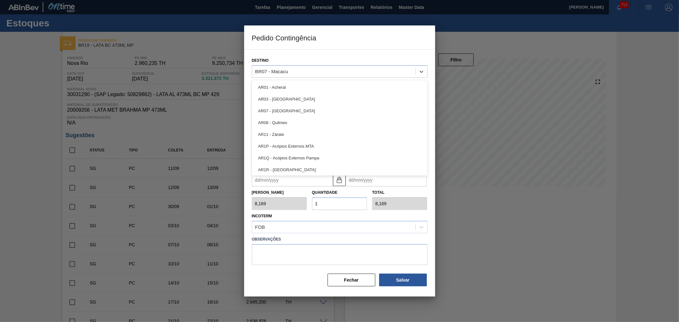
drag, startPoint x: 292, startPoint y: 71, endPoint x: 249, endPoint y: 68, distance: 43.4
click at [249, 68] on div "Destino option AR01 - Acheral focused, 1 of 83. 83 results available. Use Up an…" at bounding box center [339, 67] width 181 height 22
type input "rio"
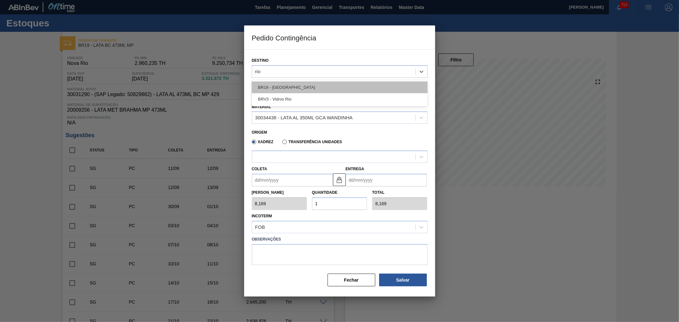
click at [279, 91] on div "BR19 - [GEOGRAPHIC_DATA]" at bounding box center [340, 88] width 176 height 12
type input "1,000"
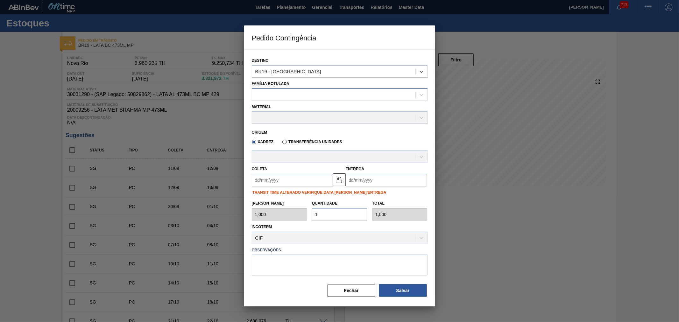
click at [291, 91] on div at bounding box center [333, 94] width 163 height 9
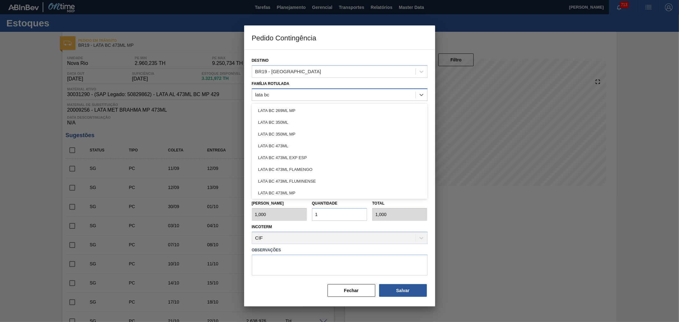
type Rotulada "lata bc 4"
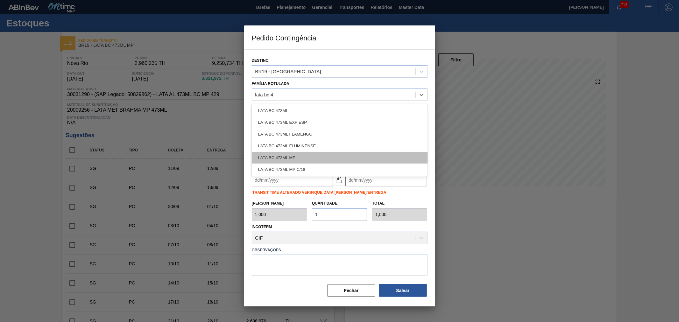
click at [296, 160] on div "LATA BC 473ML MP" at bounding box center [340, 158] width 176 height 12
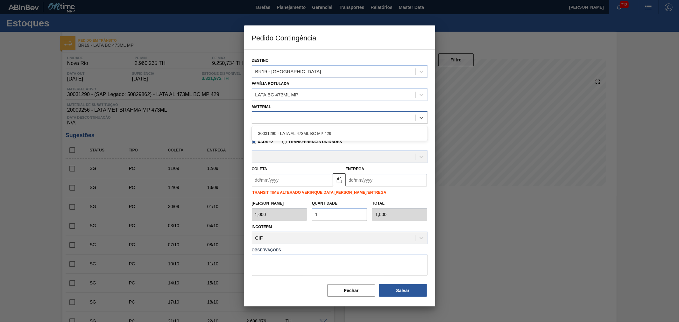
click at [295, 117] on div at bounding box center [333, 117] width 163 height 9
click at [276, 113] on div at bounding box center [333, 117] width 163 height 9
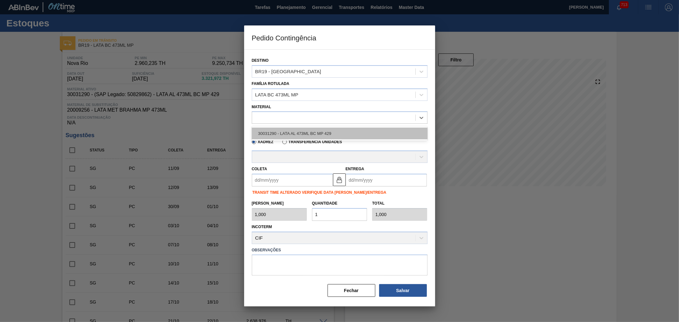
click at [280, 129] on div "30031290 - LATA AL 473ML BC MP 429" at bounding box center [340, 134] width 176 height 12
type input "6,224"
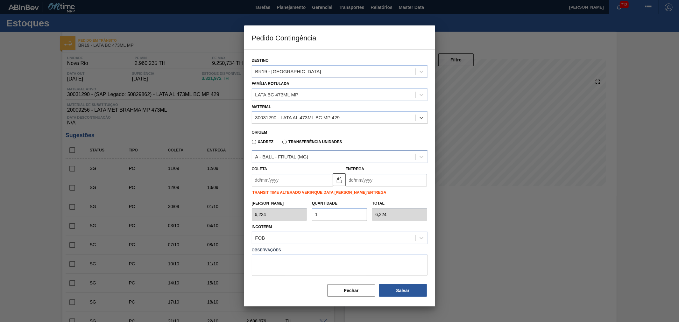
click at [285, 155] on div "A - BALL - FRUTAL (MG)" at bounding box center [281, 156] width 53 height 5
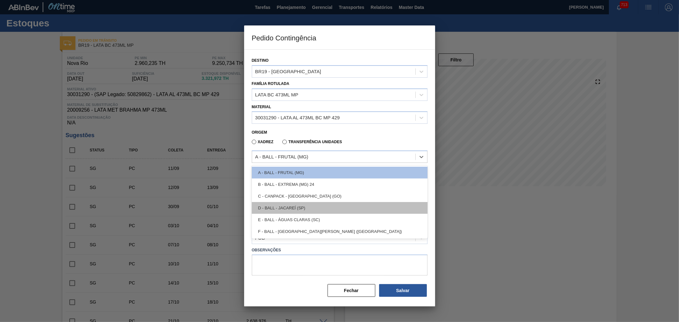
click at [290, 210] on div "D - BALL - JACAREÍ (SP)" at bounding box center [340, 208] width 176 height 12
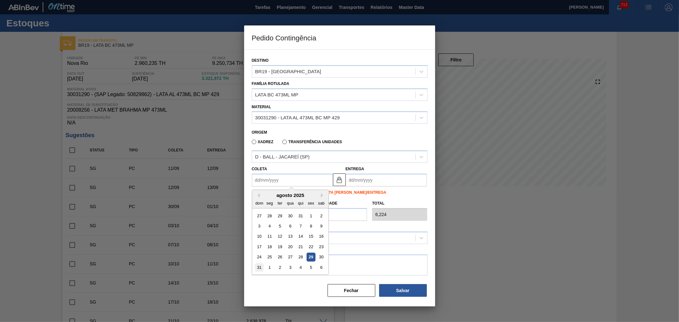
click at [262, 269] on div "31" at bounding box center [259, 267] width 9 height 9
type input "[DATE]"
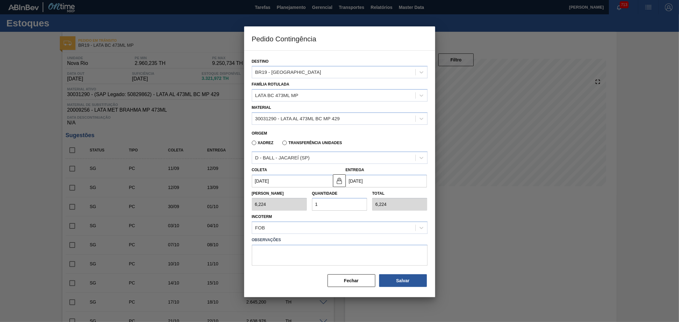
drag, startPoint x: 326, startPoint y: 204, endPoint x: 314, endPoint y: 201, distance: 12.0
click at [314, 201] on input "1" at bounding box center [339, 204] width 55 height 13
type input "2"
type input "12,448"
type input "25"
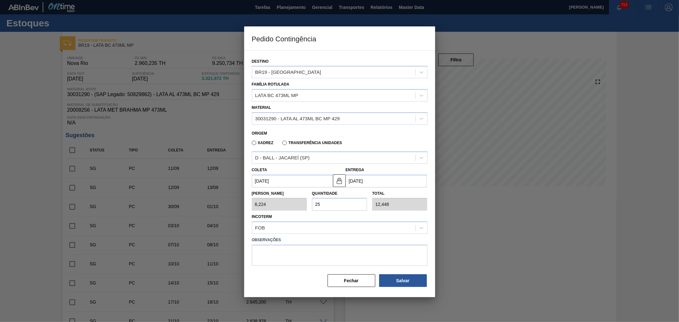
type input "155,600"
click at [403, 280] on button "Salvar" at bounding box center [403, 281] width 48 height 13
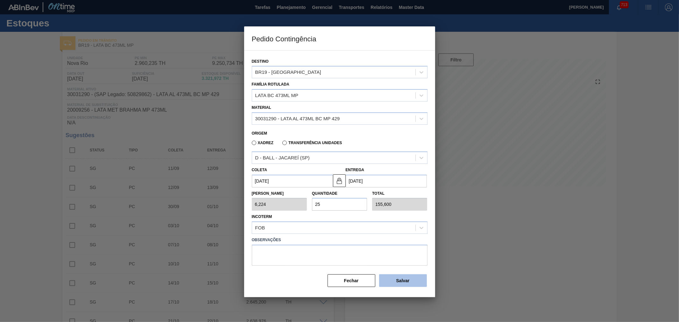
type input "1,000"
type input "1"
type input "1,000"
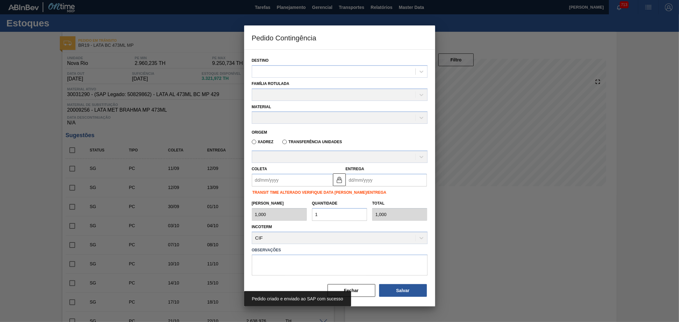
click at [402, 276] on div "Destino Família Rotulada Material Origem Xadrez Transferência Unidades Coleta E…" at bounding box center [340, 174] width 176 height 247
click at [378, 284] on div "Salvar" at bounding box center [402, 291] width 52 height 14
click at [367, 285] on button "Fechar" at bounding box center [352, 290] width 48 height 13
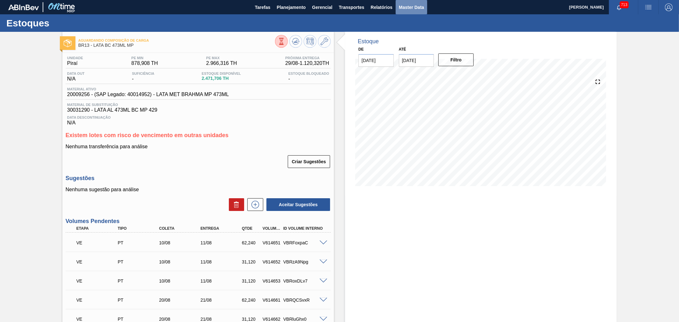
click at [402, 7] on span "Master Data" at bounding box center [411, 8] width 25 height 8
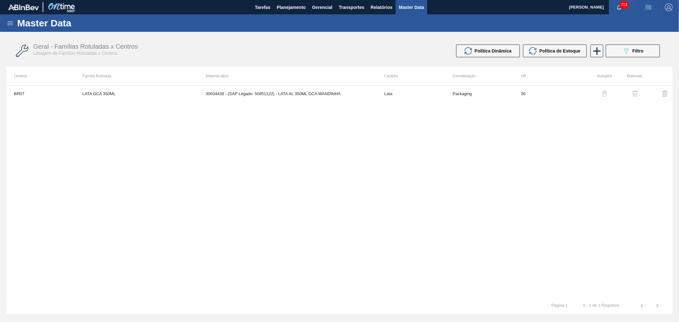
click at [13, 20] on icon at bounding box center [10, 23] width 8 height 8
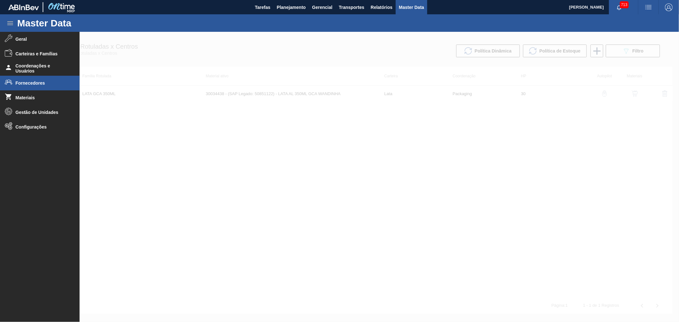
click at [39, 80] on li "Fornecedores" at bounding box center [40, 83] width 80 height 15
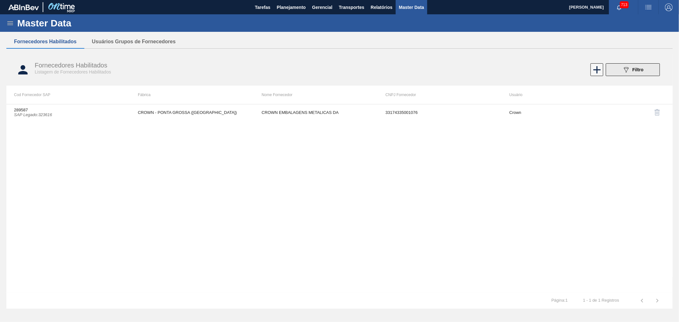
click at [628, 68] on icon "089F7B8B-B2A5-4AFE-B5C0-19BA573D28AC" at bounding box center [627, 70] width 8 height 8
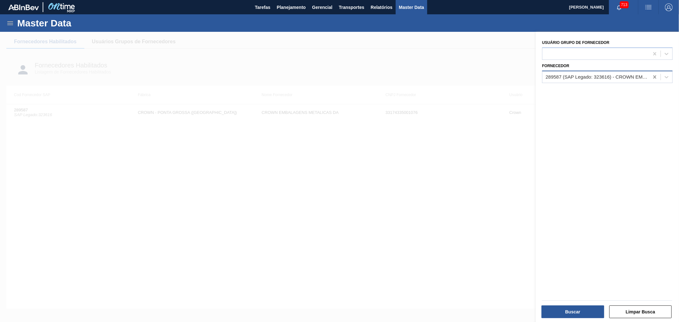
click at [655, 78] on icon at bounding box center [655, 77] width 6 height 6
click at [585, 45] on div "Usuário Grupo de Fornecedor" at bounding box center [607, 49] width 131 height 22
click at [585, 52] on div at bounding box center [596, 53] width 107 height 9
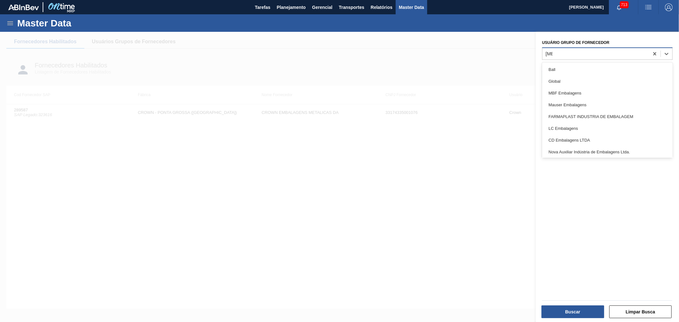
type Fornecedor "ball"
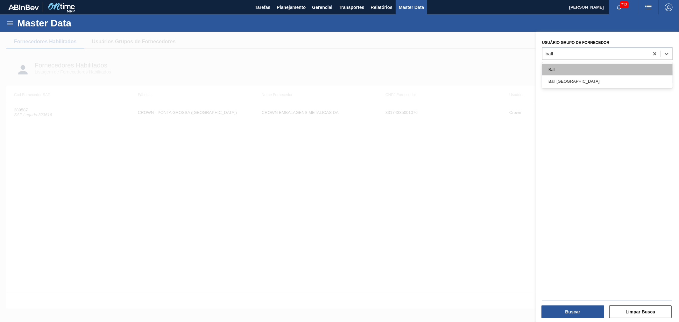
click at [571, 65] on div "Ball" at bounding box center [607, 70] width 131 height 12
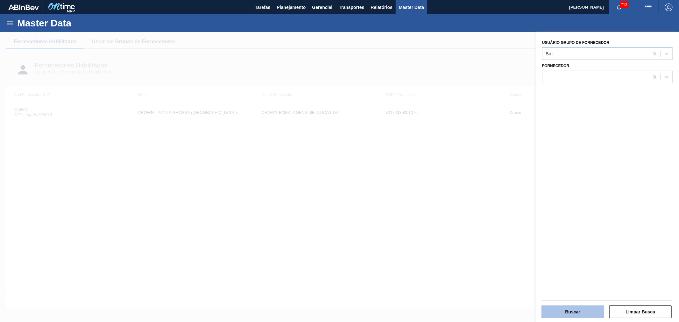
click at [584, 312] on button "Buscar" at bounding box center [573, 312] width 63 height 13
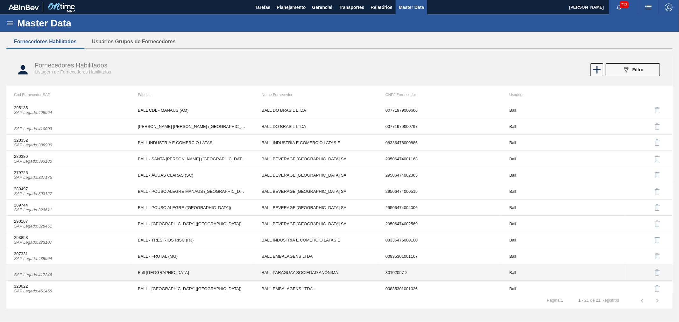
scroll to position [152, 0]
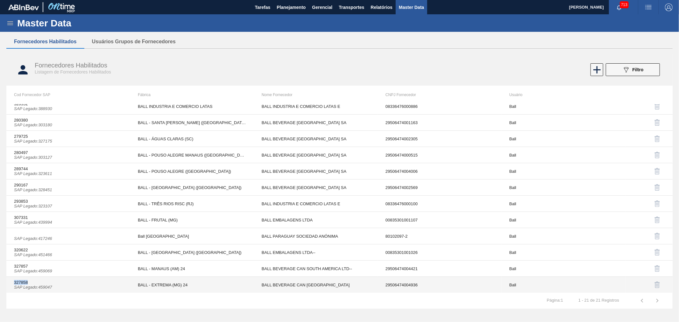
drag, startPoint x: 13, startPoint y: 282, endPoint x: 30, endPoint y: 283, distance: 16.7
click at [30, 283] on td "327858 SAP Legado : 459047" at bounding box center [68, 285] width 124 height 16
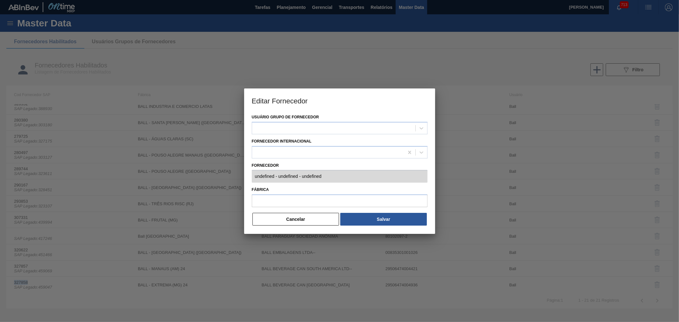
type input "327858 (SAP Legado: 459047) - BALL BEVERAGE CAN SOUTH AMERICA - 29506474004936"
type input "BALL - EXTREMA (MG) 24"
click at [271, 222] on button "Cancelar" at bounding box center [296, 219] width 87 height 13
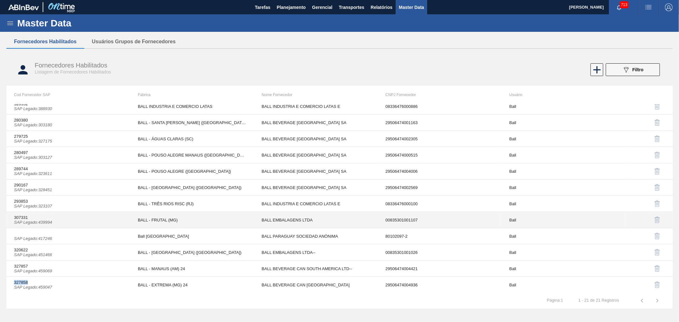
copy td "327858"
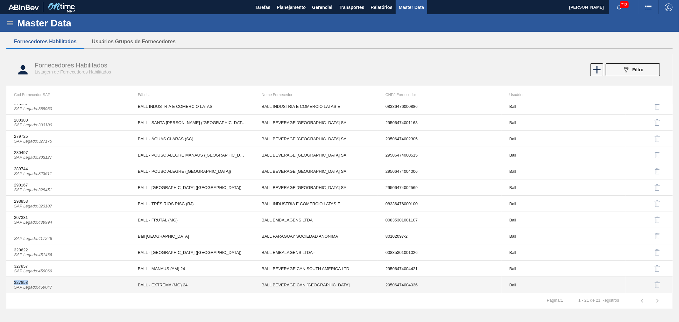
click at [12, 283] on td "327858 SAP Legado : 459047" at bounding box center [68, 285] width 124 height 16
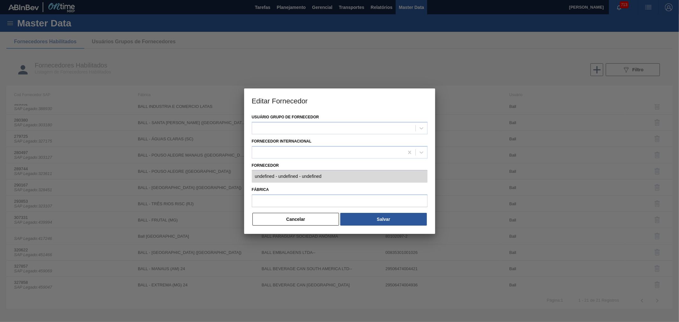
type input "327858 (SAP Legado: 459047) - BALL BEVERAGE CAN SOUTH AMERICA - 29506474004936"
type input "BALL - EXTREMA (MG) 24"
click at [296, 222] on button "Cancelar" at bounding box center [296, 219] width 87 height 13
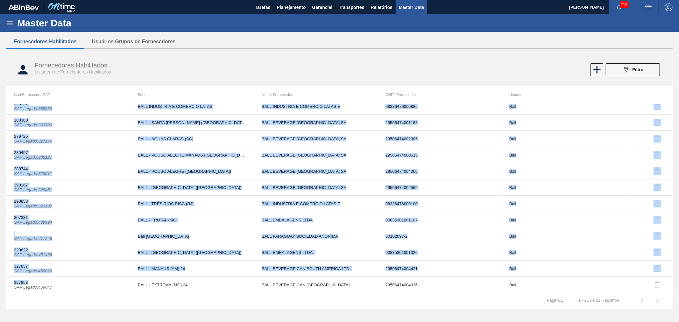
drag, startPoint x: 31, startPoint y: 283, endPoint x: 2, endPoint y: 282, distance: 28.4
click at [2, 282] on div "Master Data Geral Carteiras e Famílias Coordenações e Usuários Fornecedores Mat…" at bounding box center [339, 164] width 679 height 300
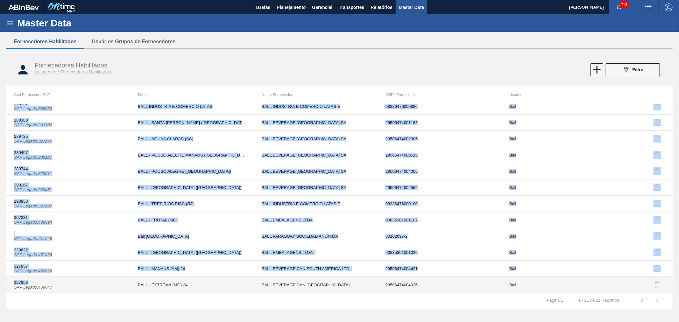
click at [11, 282] on td "327858 SAP Legado : 459047" at bounding box center [68, 285] width 124 height 16
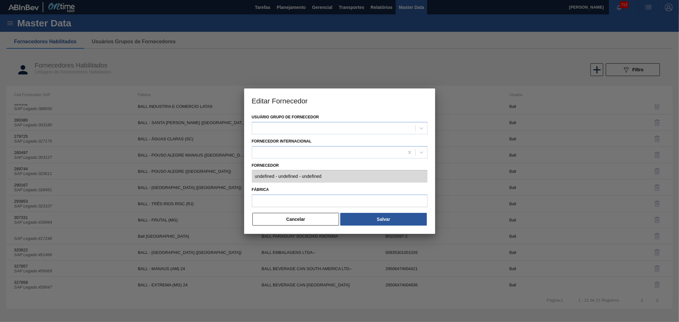
type input "327858 (SAP Legado: 459047) - BALL BEVERAGE CAN SOUTH AMERICA - 29506474004936"
type input "BALL - EXTREMA (MG) 24"
click at [287, 224] on button "Cancelar" at bounding box center [296, 219] width 87 height 13
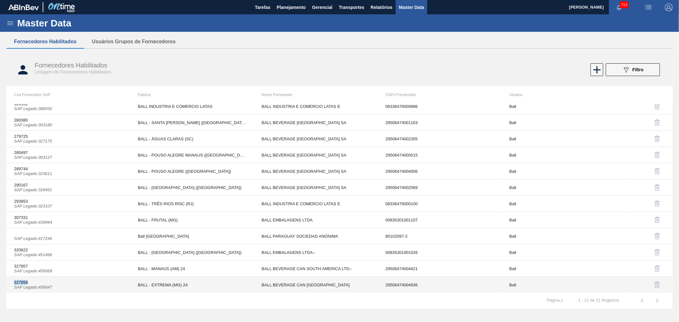
drag, startPoint x: 13, startPoint y: 283, endPoint x: 28, endPoint y: 282, distance: 15.3
click at [28, 282] on td "327858 SAP Legado : 459047" at bounding box center [68, 285] width 124 height 16
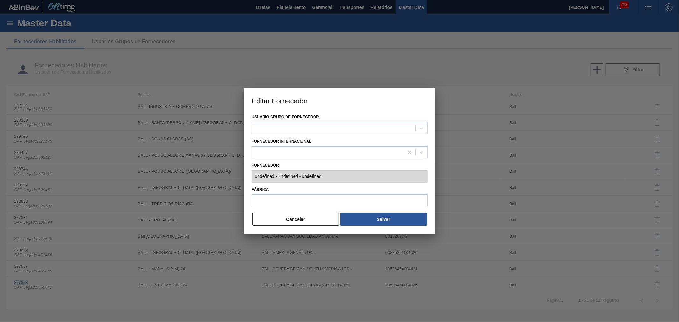
type input "327858 (SAP Legado: 459047) - BALL BEVERAGE CAN SOUTH AMERICA - 29506474004936"
type input "BALL - EXTREMA (MG) 24"
click at [329, 217] on button "Cancelar" at bounding box center [296, 219] width 87 height 13
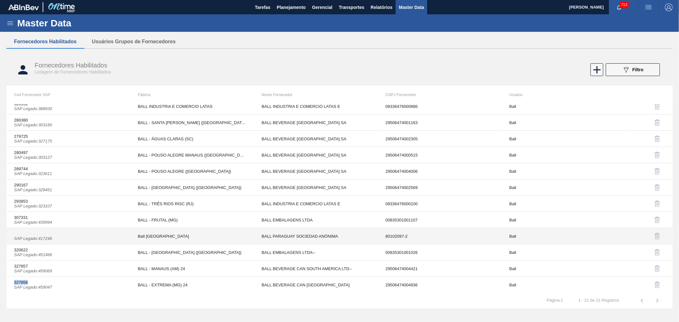
copy td "327858"
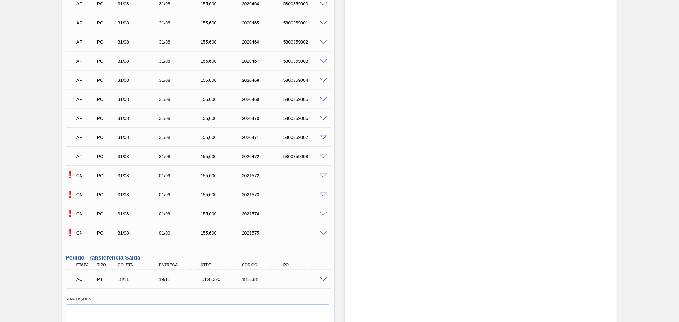
scroll to position [3135, 0]
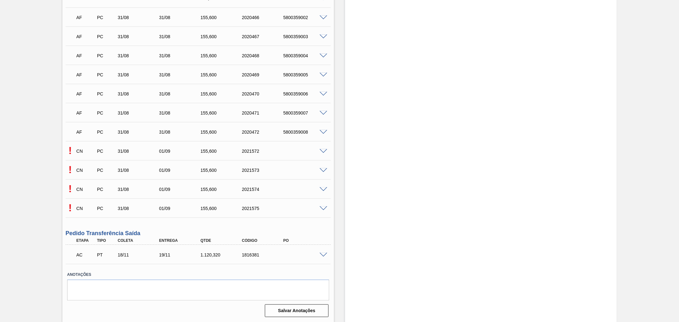
click at [323, 150] on span at bounding box center [324, 151] width 8 height 5
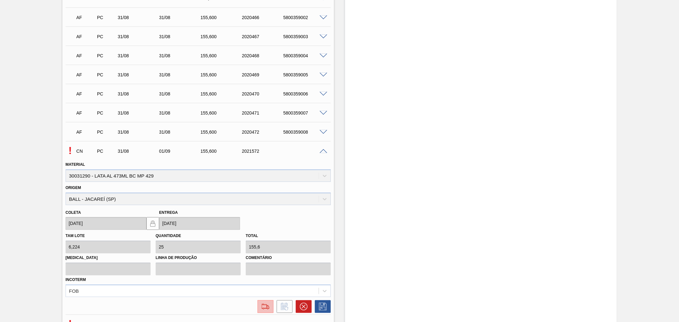
click at [261, 301] on button at bounding box center [266, 306] width 16 height 13
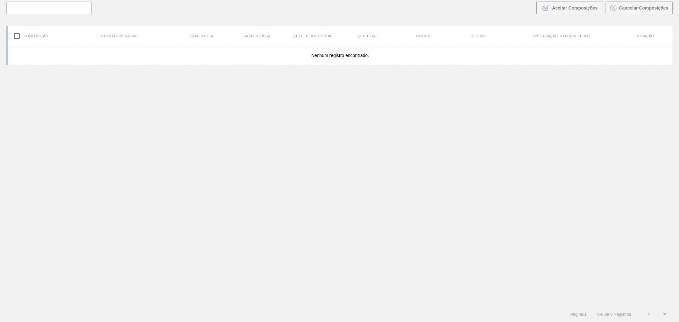
scroll to position [46, 0]
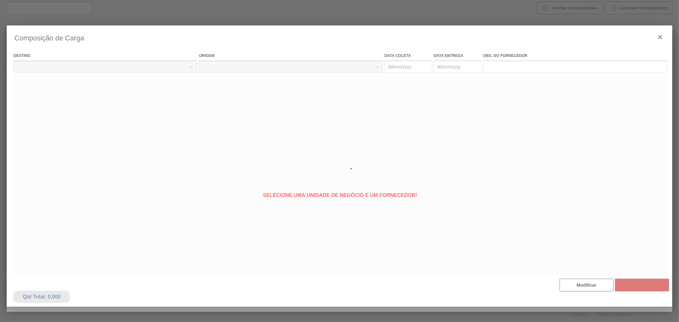
type coleta "[DATE]"
type entrega "[DATE]"
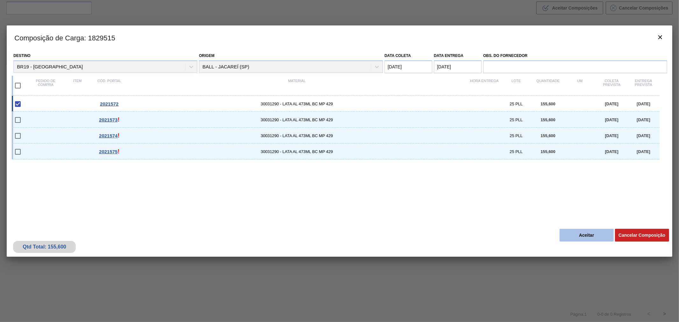
click at [573, 231] on button "Aceitar" at bounding box center [587, 235] width 54 height 13
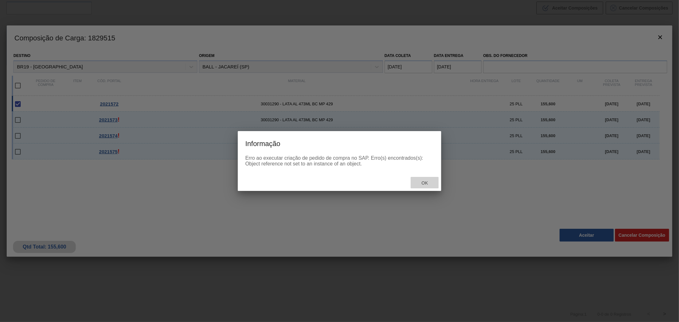
click at [424, 180] on div "Ok" at bounding box center [425, 183] width 28 height 12
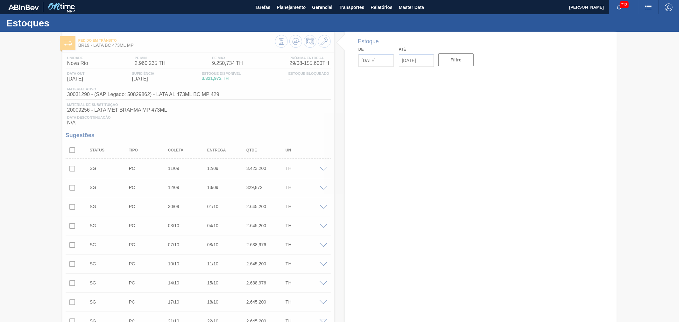
type input "[DATE]"
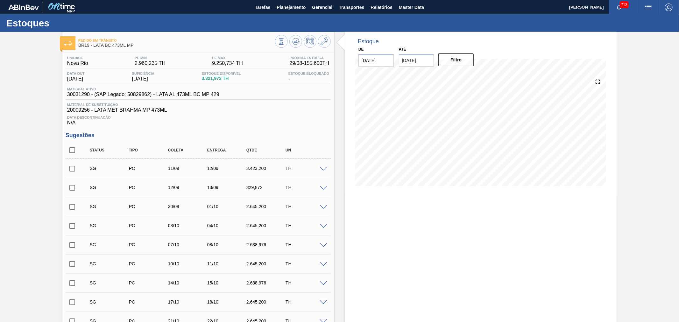
drag, startPoint x: 270, startPoint y: 195, endPoint x: 298, endPoint y: 218, distance: 36.3
click at [298, 218] on div "SG PC 03/10 04/10 2.645,200 TH" at bounding box center [198, 226] width 265 height 16
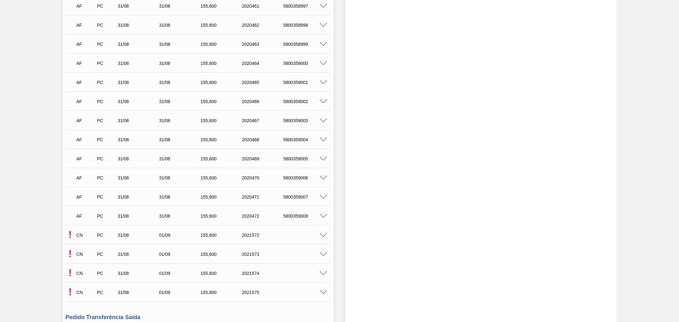
scroll to position [3135, 0]
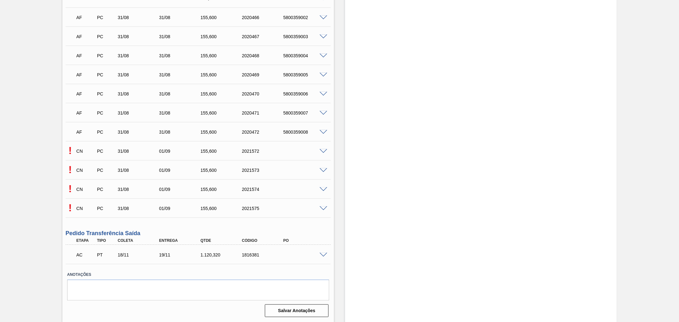
click at [322, 166] on div "! CN PC 31/08 01/09 155,[PHONE_NUMBER]" at bounding box center [198, 170] width 265 height 16
click at [322, 170] on span at bounding box center [324, 170] width 8 height 5
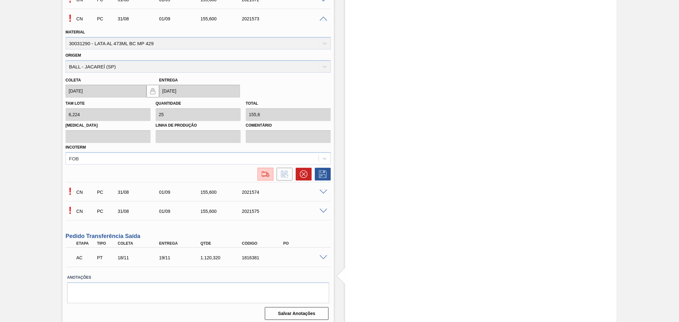
scroll to position [3289, 0]
click at [266, 171] on img at bounding box center [266, 173] width 10 height 8
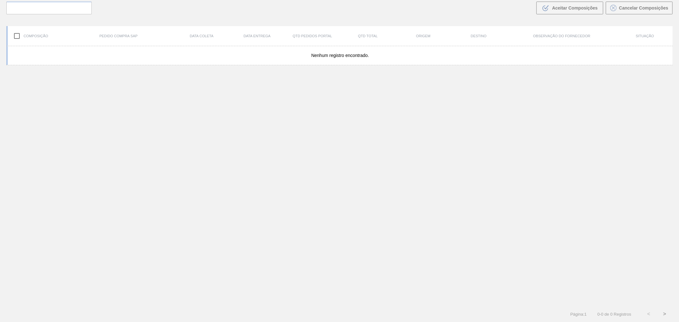
scroll to position [46, 0]
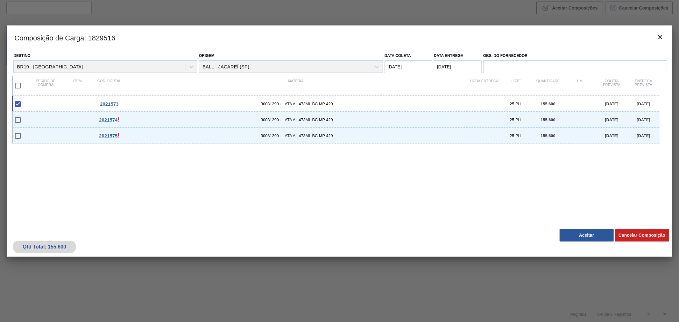
click at [578, 284] on div "Composição de Carga : 1829516 Destino BR19 - Nova Rio Origem BALL - JACAREÍ (SP…" at bounding box center [340, 168] width 666 height 287
click at [577, 239] on button "Aceitar" at bounding box center [587, 235] width 54 height 13
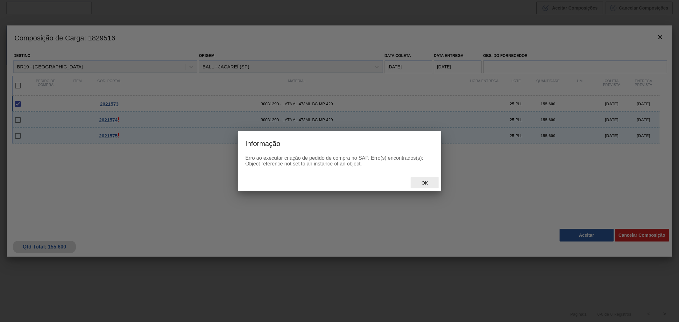
click at [429, 180] on div "Ok" at bounding box center [425, 183] width 28 height 12
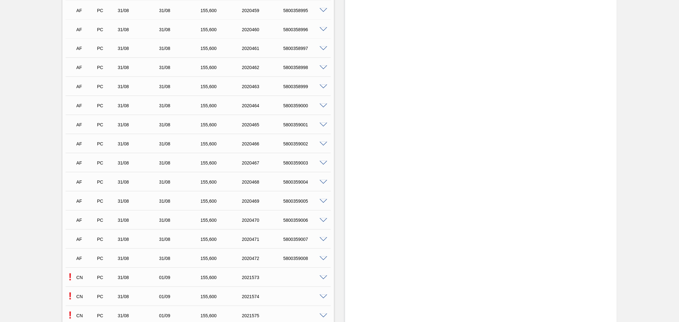
scroll to position [3135, 0]
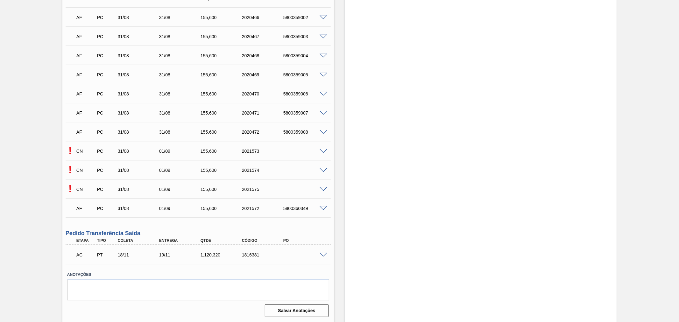
click at [322, 189] on span at bounding box center [324, 189] width 8 height 5
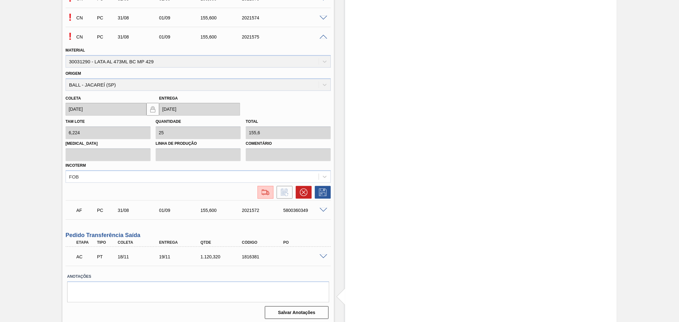
scroll to position [3289, 0]
click at [271, 193] on div at bounding box center [265, 192] width 11 height 8
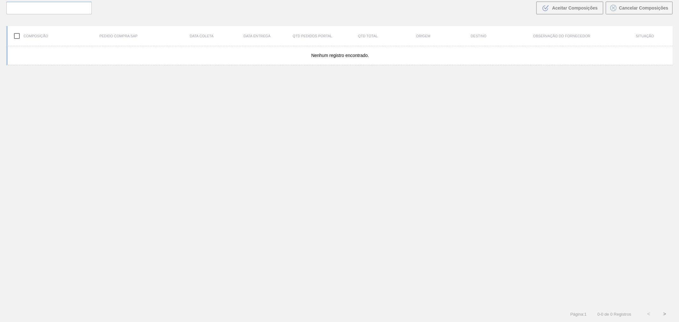
scroll to position [46, 0]
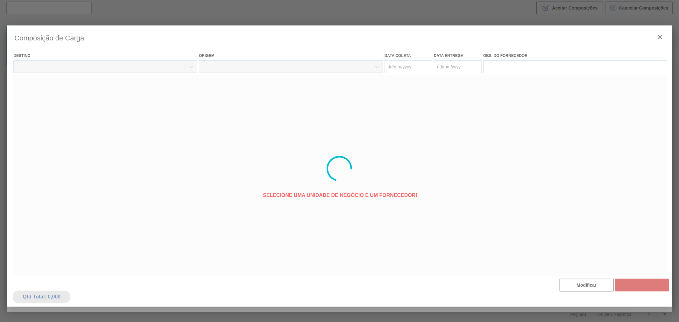
type coleta "[DATE]"
type entrega "[DATE]"
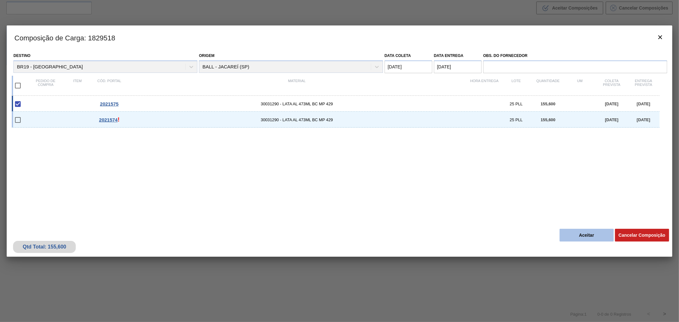
click at [562, 229] on button "Aceitar" at bounding box center [587, 235] width 54 height 13
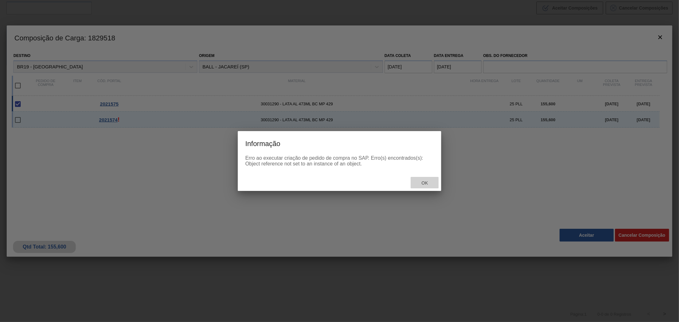
click at [428, 183] on span "Ok" at bounding box center [425, 183] width 17 height 5
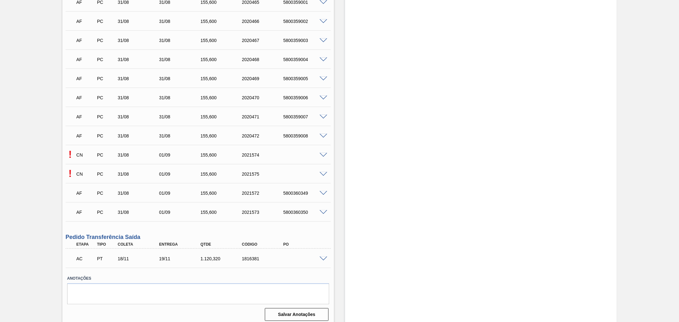
scroll to position [3135, 0]
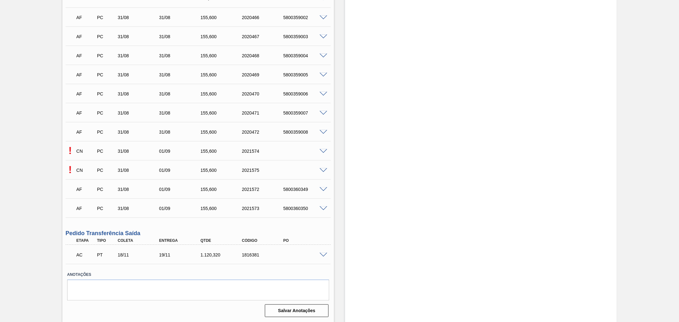
click at [323, 150] on span at bounding box center [324, 151] width 8 height 5
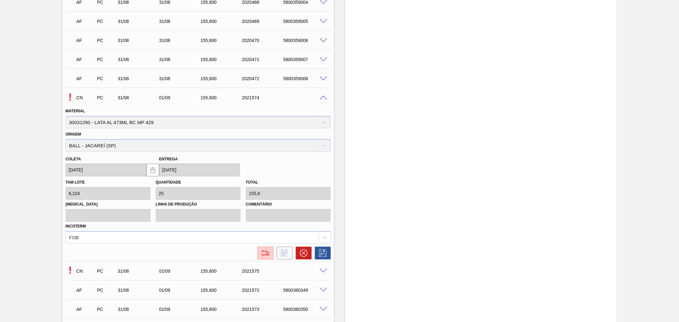
scroll to position [3194, 0]
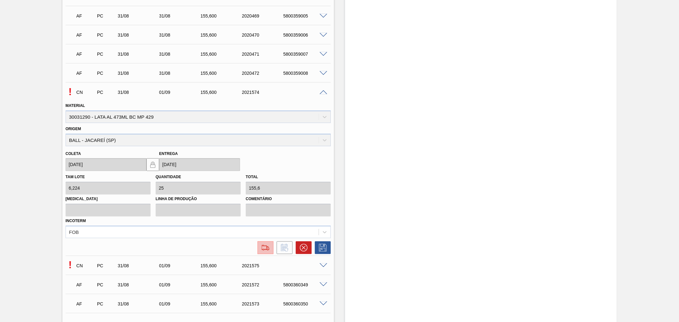
click at [265, 249] on img at bounding box center [266, 248] width 10 height 8
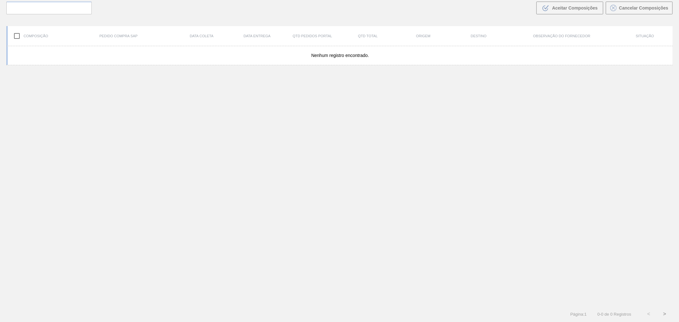
scroll to position [46, 0]
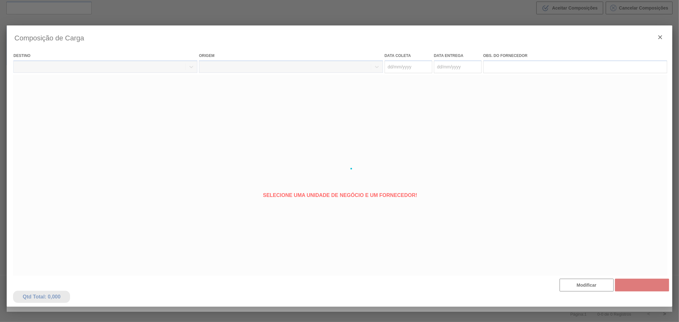
type coleta "[DATE]"
type entrega "[DATE]"
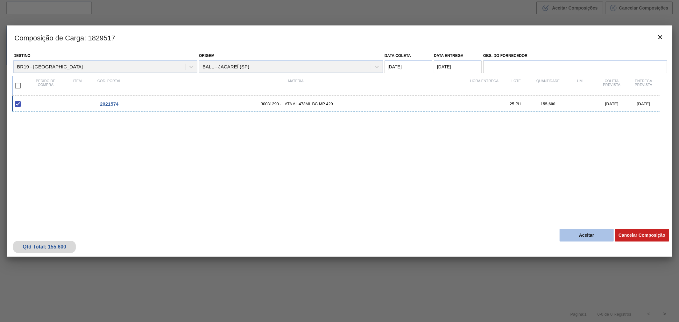
click at [585, 232] on button "Aceitar" at bounding box center [587, 235] width 54 height 13
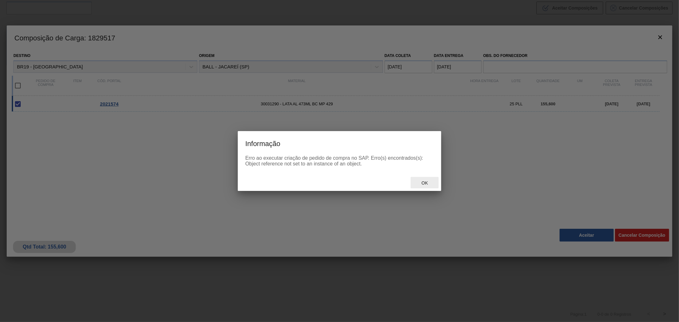
click at [425, 184] on span "Ok" at bounding box center [425, 183] width 17 height 5
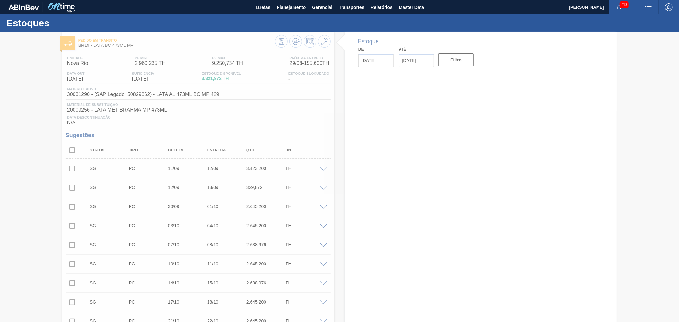
type input "[DATE]"
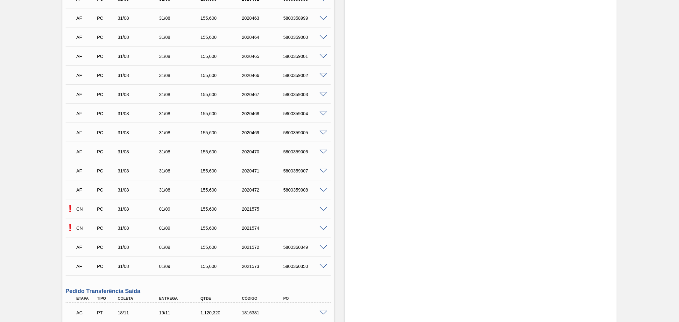
scroll to position [3135, 0]
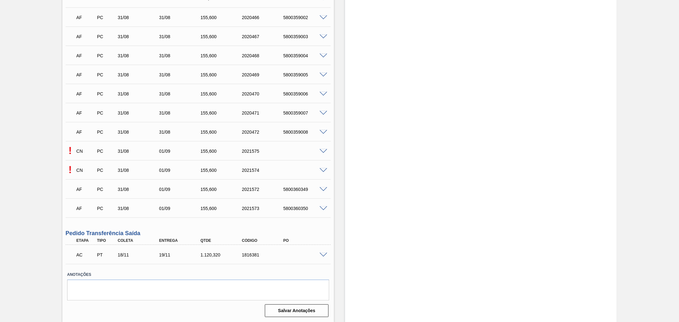
click at [327, 170] on span at bounding box center [324, 170] width 8 height 5
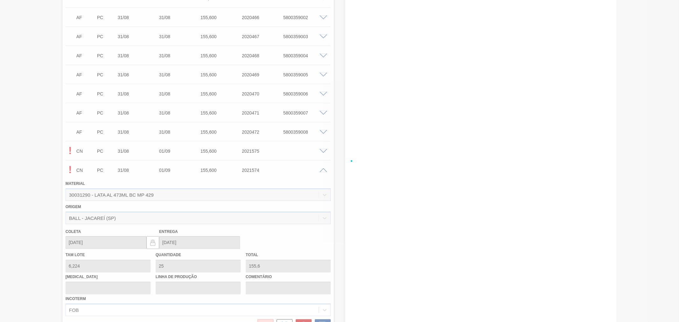
click at [326, 170] on div at bounding box center [339, 161] width 679 height 322
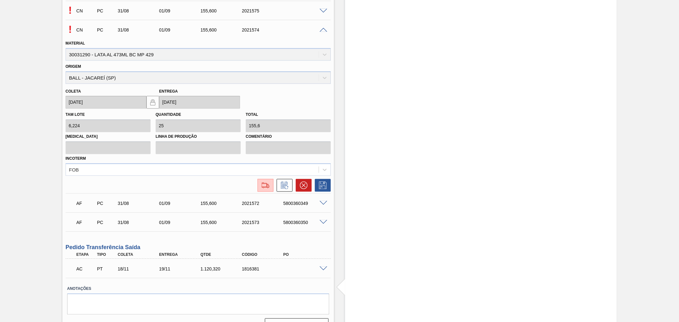
scroll to position [3289, 0]
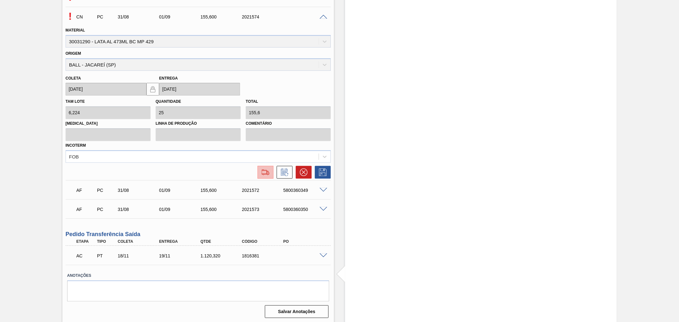
click at [263, 169] on img at bounding box center [266, 173] width 10 height 8
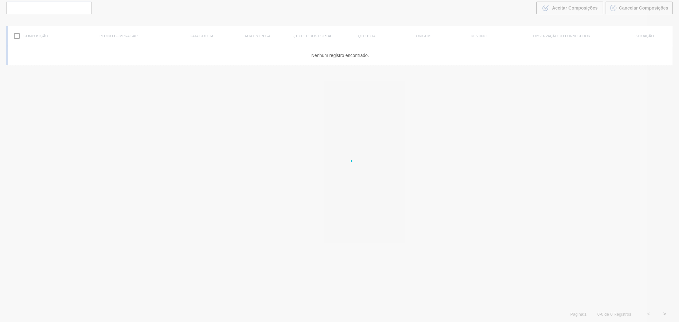
scroll to position [46, 0]
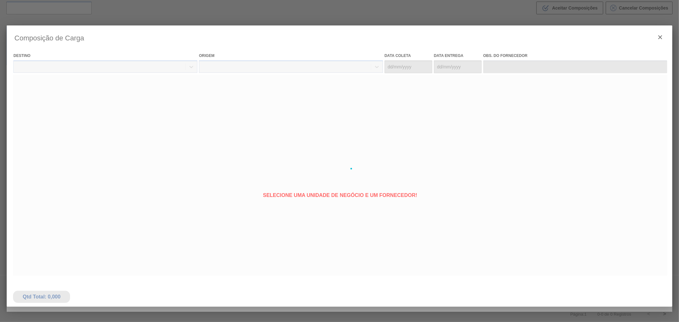
type coleta "[DATE]"
type entrega "[DATE]"
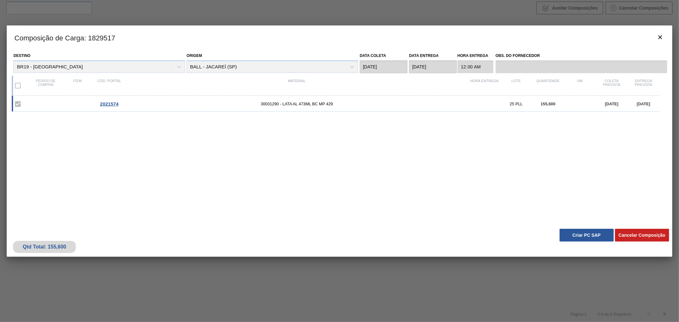
drag, startPoint x: 255, startPoint y: 165, endPoint x: 313, endPoint y: 186, distance: 61.2
click at [309, 185] on div "2021574 30031290 - LATA AL 473ML BC MP 429 25 PLL 155,600 [DATE] [DATE]" at bounding box center [338, 157] width 653 height 123
click at [573, 234] on button "Criar PC SAP" at bounding box center [587, 235] width 54 height 13
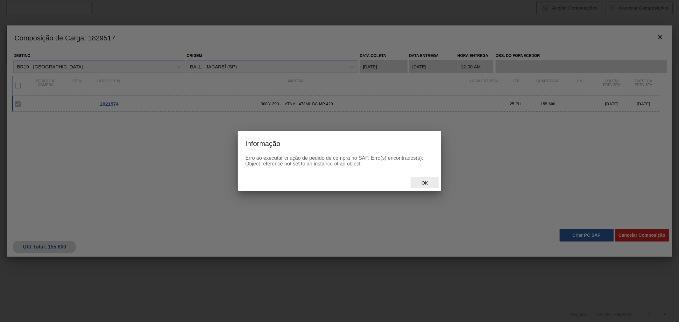
click at [429, 179] on div "Ok" at bounding box center [425, 183] width 28 height 12
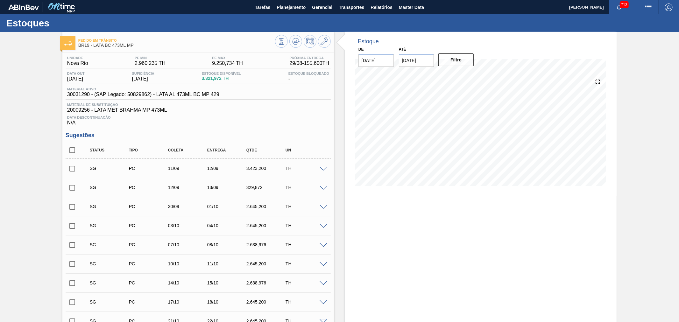
drag, startPoint x: 149, startPoint y: 121, endPoint x: 421, endPoint y: 231, distance: 293.4
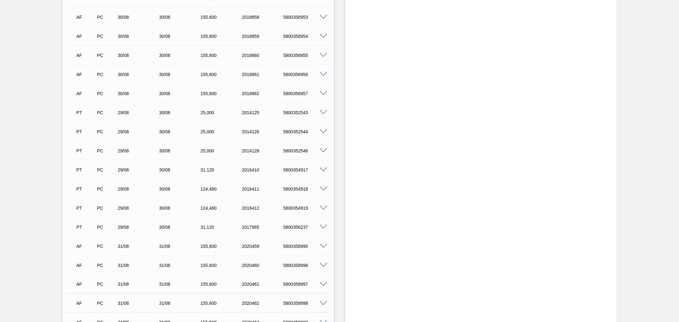
scroll to position [2890, 0]
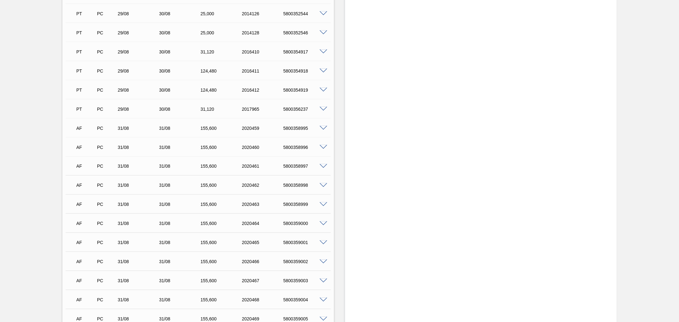
click at [322, 128] on span at bounding box center [324, 128] width 8 height 5
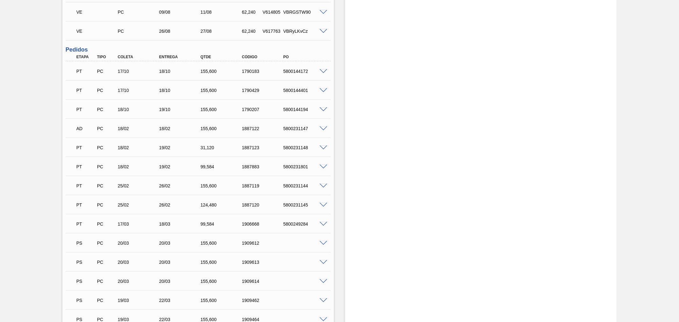
scroll to position [1528, 0]
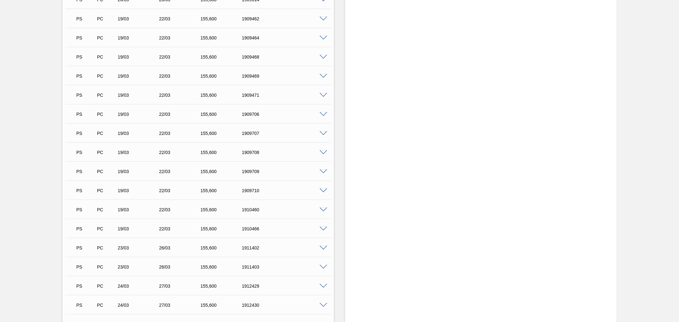
drag, startPoint x: 678, startPoint y: 183, endPoint x: 679, endPoint y: 201, distance: 18.5
click at [679, 200] on main "Tarefas Planejamento Gerencial Transportes Relatórios Master Data [PERSON_NAME]…" at bounding box center [339, 161] width 679 height 322
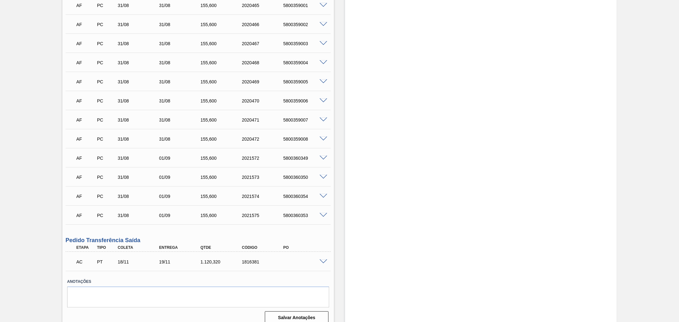
scroll to position [3289, 0]
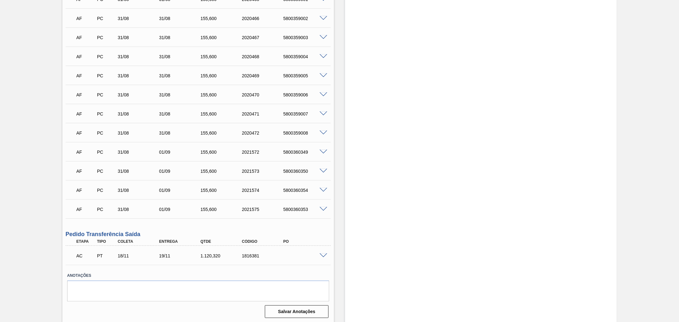
click at [324, 152] on span at bounding box center [324, 152] width 8 height 5
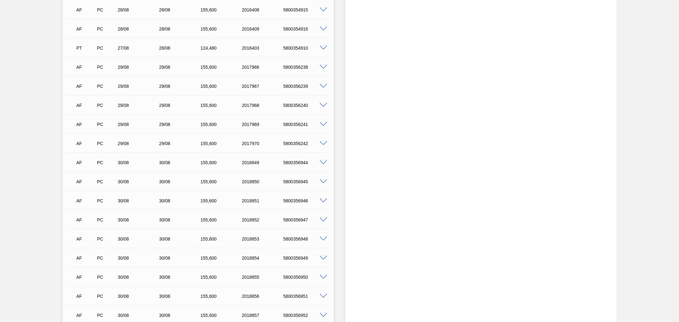
scroll to position [3019, 0]
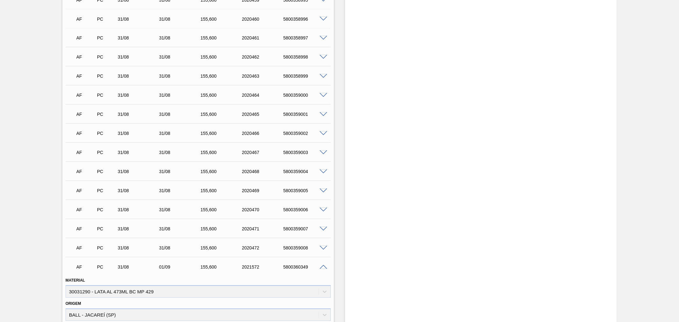
click at [322, 268] on span at bounding box center [324, 267] width 8 height 5
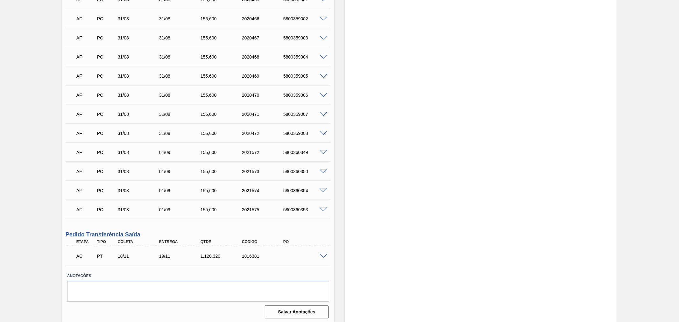
scroll to position [3135, 0]
click at [297, 151] on div "5800360349" at bounding box center [305, 151] width 47 height 5
copy div "5800360349"
click at [289, 171] on div "5800360350" at bounding box center [305, 170] width 47 height 5
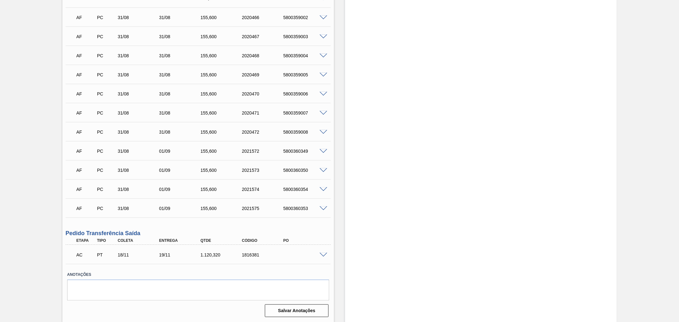
click at [289, 171] on div "5800360350" at bounding box center [305, 170] width 47 height 5
copy div "5800360350"
click at [292, 187] on div "5800360354" at bounding box center [305, 189] width 47 height 5
copy div "5800360354"
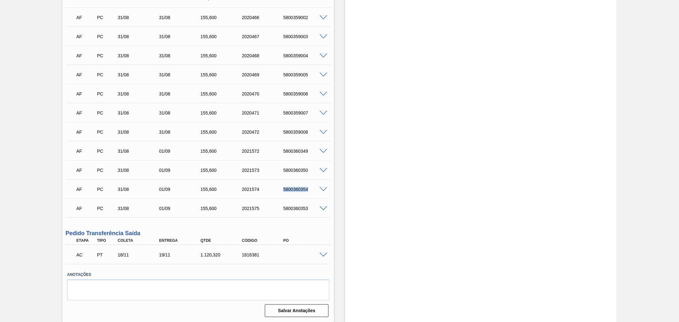
click at [291, 206] on div "5800360353" at bounding box center [305, 208] width 47 height 5
copy div "5800360353"
click at [250, 207] on div "2021575" at bounding box center [263, 208] width 47 height 5
click at [298, 208] on div "5800360353" at bounding box center [305, 208] width 47 height 5
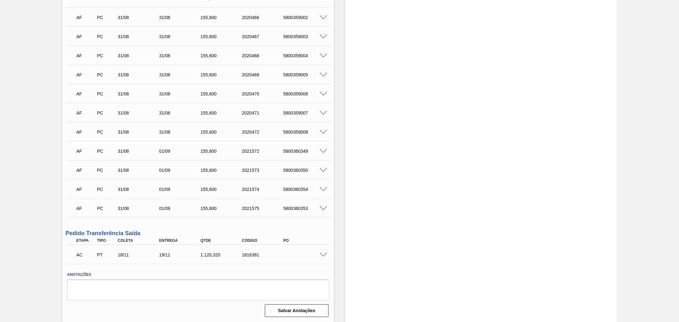
click at [322, 208] on span at bounding box center [324, 208] width 8 height 5
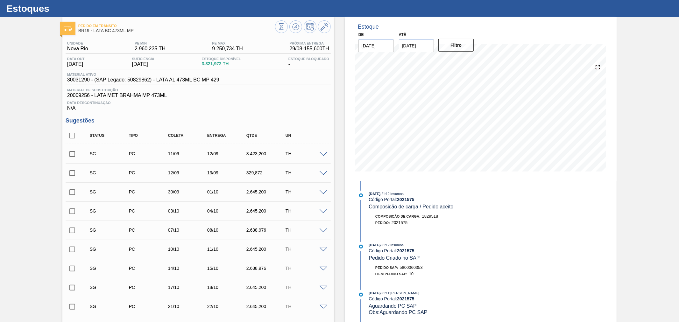
scroll to position [0, 0]
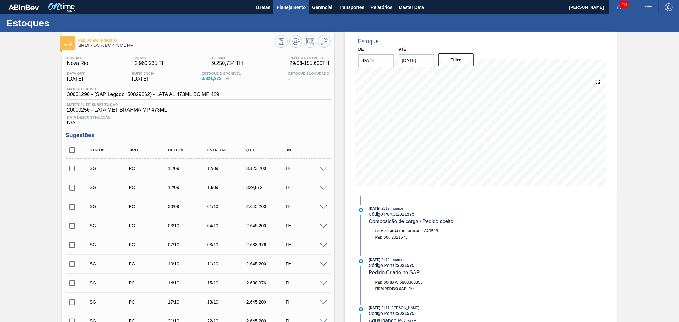
click at [306, 7] on button "Planejamento" at bounding box center [291, 7] width 35 height 14
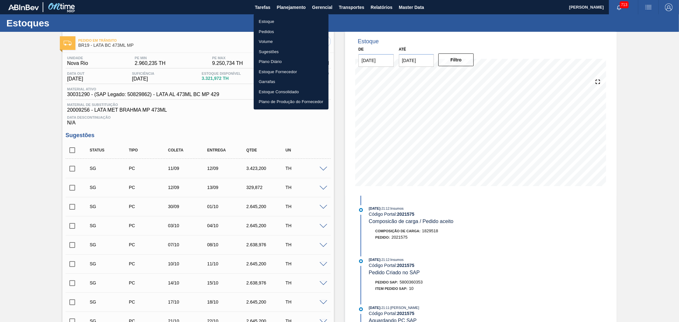
click at [273, 17] on li "Estoque" at bounding box center [291, 22] width 75 height 10
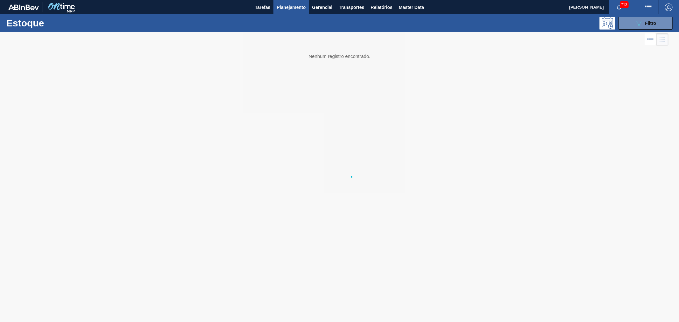
click at [263, 23] on li "Estoque" at bounding box center [291, 22] width 56 height 6
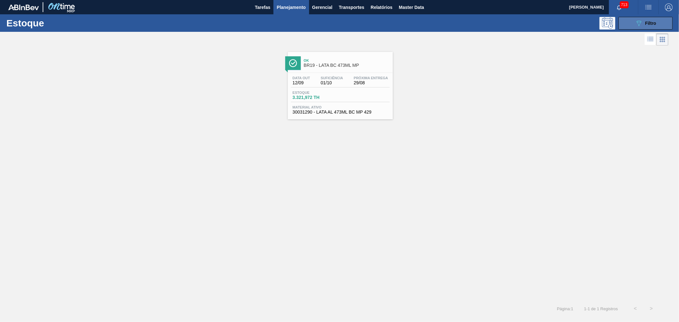
click at [667, 18] on button "089F7B8B-B2A5-4AFE-B5C0-19BA573D28AC Filtro" at bounding box center [646, 23] width 54 height 13
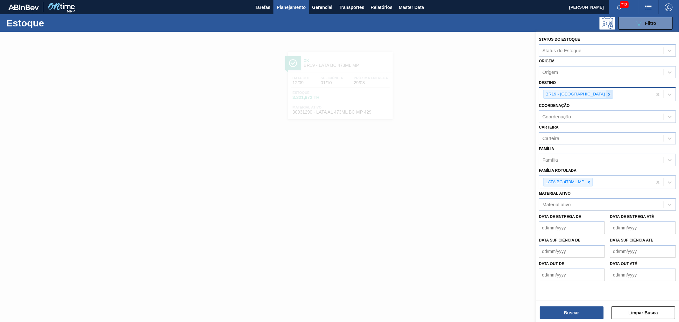
drag, startPoint x: 577, startPoint y: 91, endPoint x: 583, endPoint y: 95, distance: 7.1
click at [579, 93] on div "BR19 - [GEOGRAPHIC_DATA]" at bounding box center [579, 94] width 70 height 9
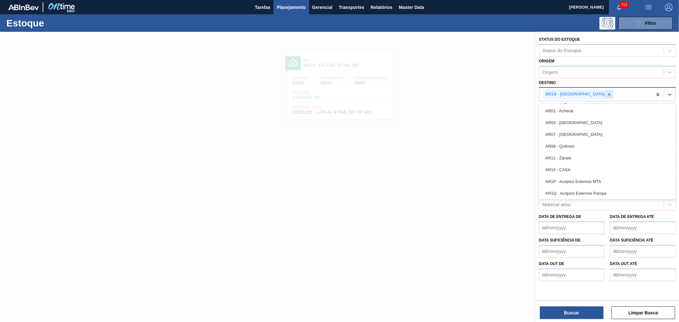
click at [607, 95] on icon at bounding box center [609, 94] width 4 height 4
type input "pi"
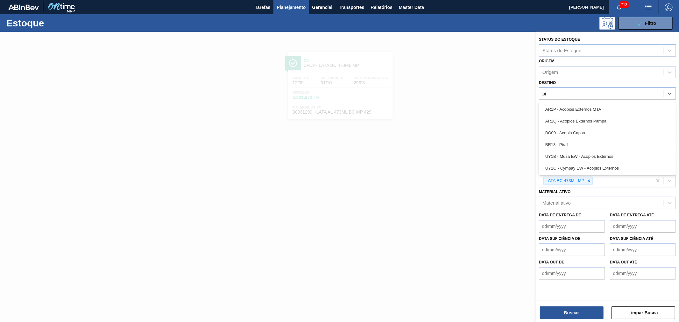
click at [580, 151] on div "UY1B - Musa EW - Acopios Externos" at bounding box center [607, 157] width 137 height 12
type input "pi"
click at [574, 144] on div "BR13 - Piraí" at bounding box center [607, 145] width 137 height 12
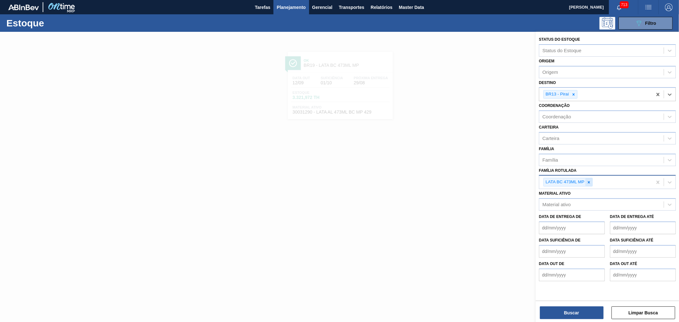
click at [592, 180] on div at bounding box center [589, 182] width 7 height 8
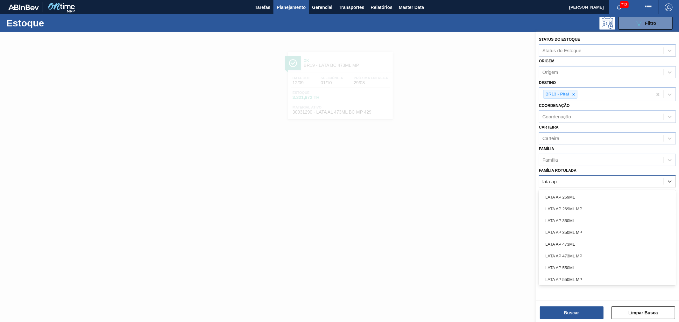
type Rotulada "lata ap"
type Rotulada "lata ap 4"
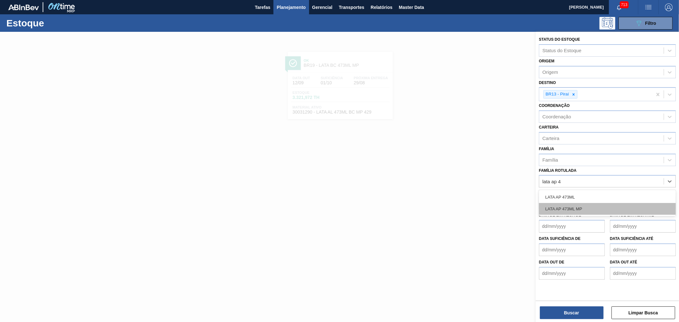
click at [585, 207] on div "LATA AP 473ML MP" at bounding box center [607, 209] width 137 height 12
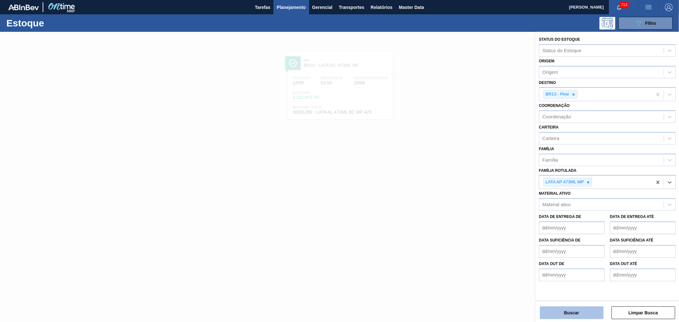
click at [577, 310] on button "Buscar" at bounding box center [572, 313] width 64 height 13
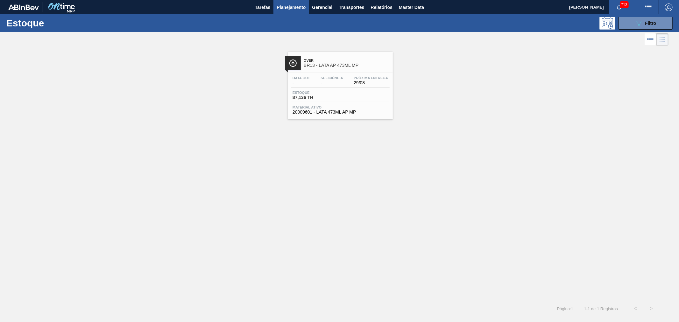
click at [333, 68] on div "Over BR13 - LATA AP 473ML MP" at bounding box center [347, 63] width 86 height 14
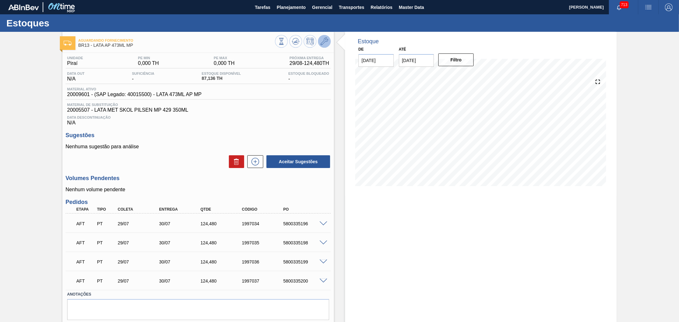
click at [326, 41] on icon at bounding box center [325, 42] width 8 height 8
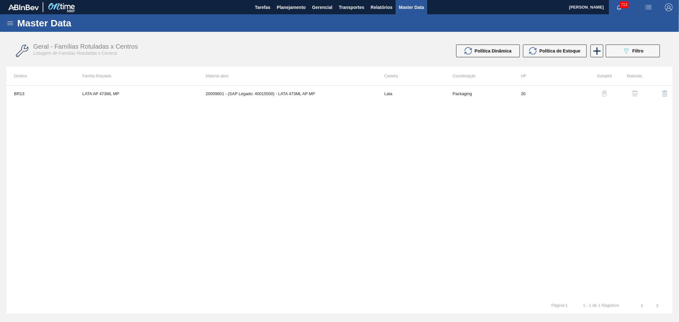
click at [635, 92] on img "button" at bounding box center [635, 93] width 6 height 6
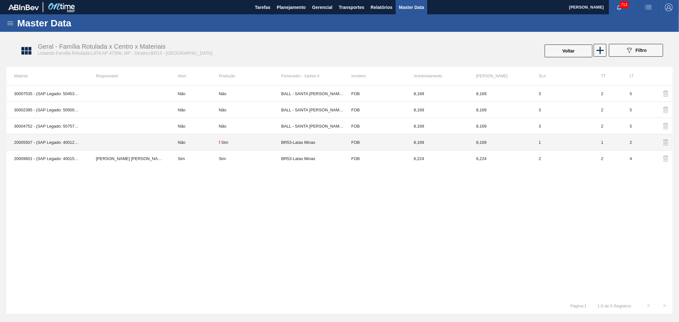
click at [49, 145] on td "20005507 - (SAP Legado: 40012427) - LATA MET SKOL PILSEN MP 429 350ML" at bounding box center [47, 142] width 82 height 16
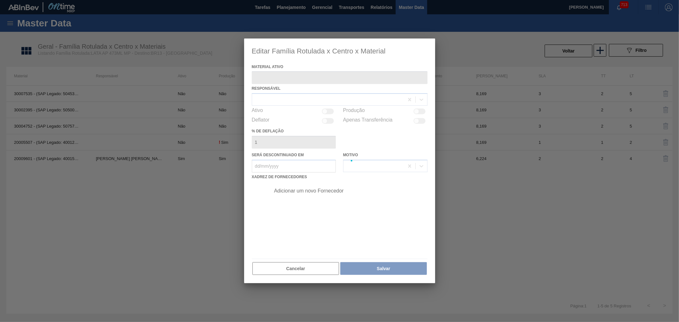
type ativo "20005507 - (SAP Legado: 40012427) - LATA MET SKOL PILSEN MP 429 350ML"
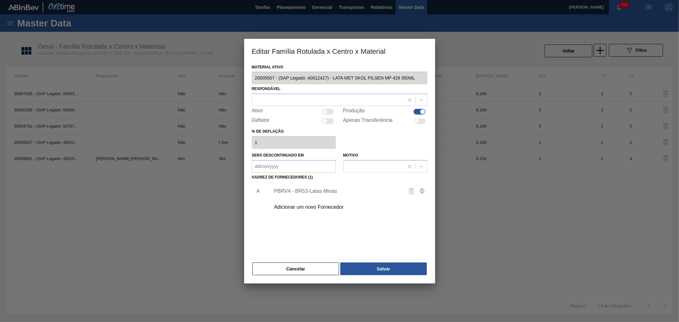
click at [421, 111] on div at bounding box center [422, 111] width 5 height 5
checkbox input "false"
click at [387, 266] on button "Salvar" at bounding box center [384, 269] width 86 height 13
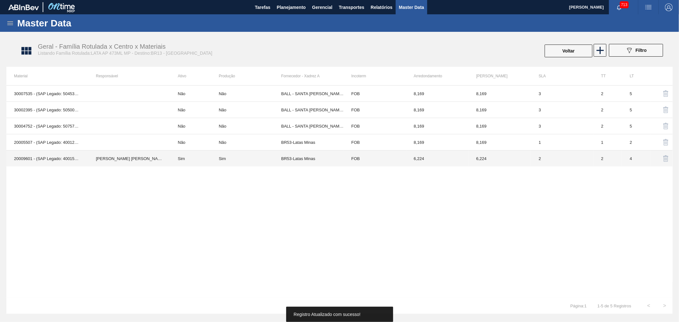
click at [198, 163] on td "Sim" at bounding box center [194, 159] width 49 height 16
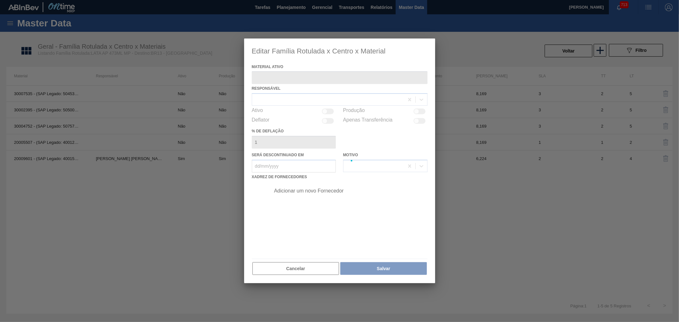
type ativo "20009601 - (SAP Legado: 40015500) - LATA 473ML AP MP"
checkbox input "true"
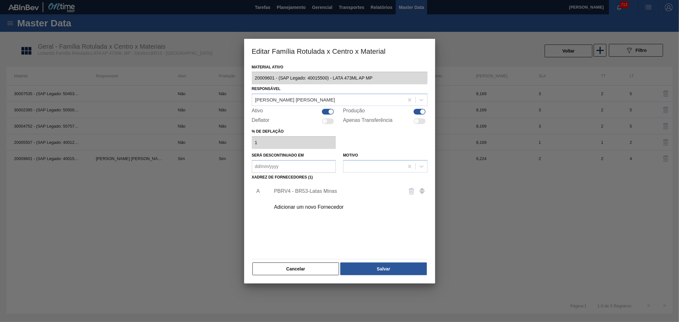
click at [328, 111] on div at bounding box center [328, 112] width 12 height 6
checkbox input "false"
click at [379, 269] on button "Salvar" at bounding box center [384, 269] width 86 height 13
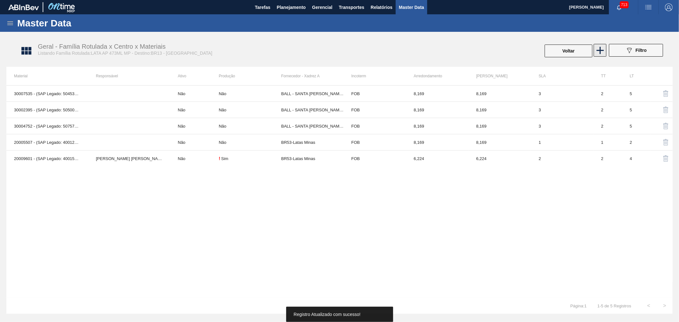
click at [604, 47] on icon at bounding box center [600, 50] width 12 height 12
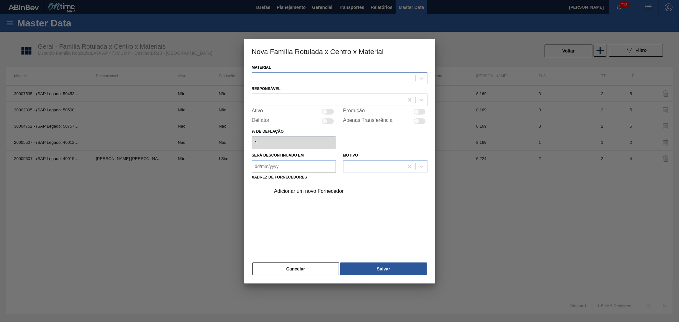
click at [374, 77] on div at bounding box center [333, 78] width 163 height 9
click at [227, 56] on div at bounding box center [339, 161] width 679 height 322
click at [289, 271] on button "Cancelar" at bounding box center [296, 269] width 87 height 13
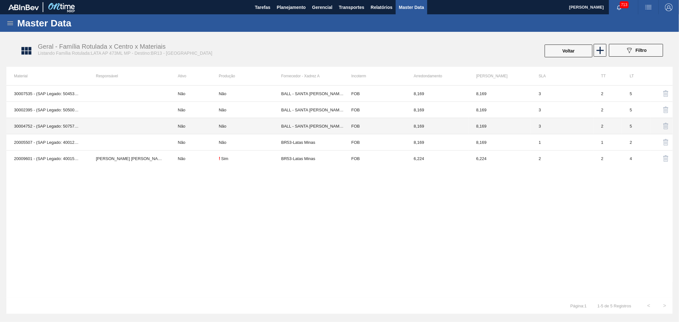
click at [55, 125] on td "30004752 - (SAP Legado: 50757751) - LATA AL. 350ML SK MULTIPACK NIV22" at bounding box center [47, 126] width 82 height 16
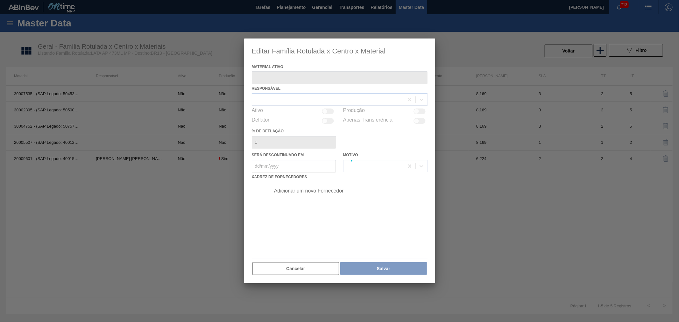
type ativo "30004752 - (SAP Legado: 50757751) - LATA AL. 350ML SK MULTIPACK NIV22"
type em "[DATE]"
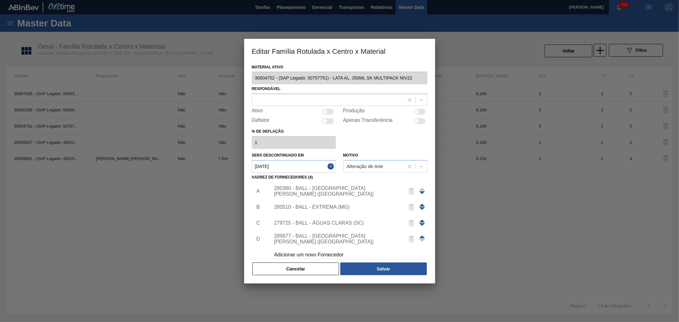
click at [55, 125] on div at bounding box center [339, 161] width 679 height 322
click at [311, 270] on button "Cancelar" at bounding box center [296, 269] width 87 height 13
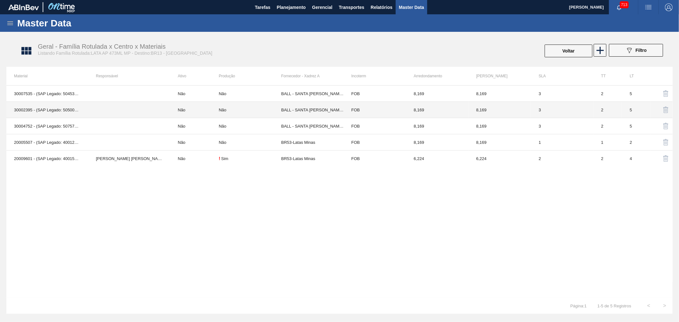
click at [51, 111] on td "30002395 - (SAP Legado: 50500333) - LATA AL. 350ML SK MULTIPACK IN65" at bounding box center [47, 110] width 82 height 16
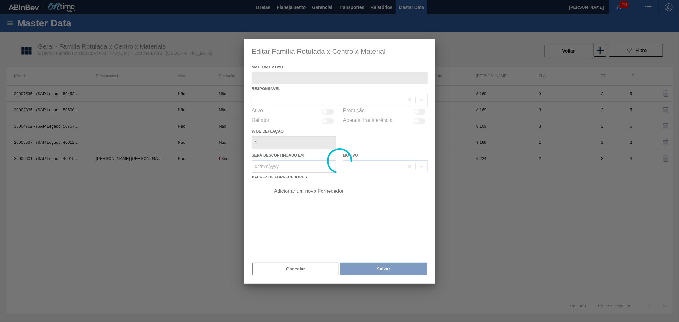
type ativo "30002395 - (SAP Legado: 50500333) - LATA AL. 350ML SK MULTIPACK IN65"
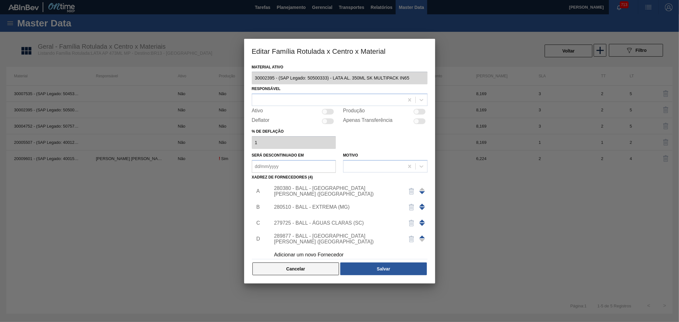
click at [301, 271] on button "Cancelar" at bounding box center [296, 269] width 87 height 13
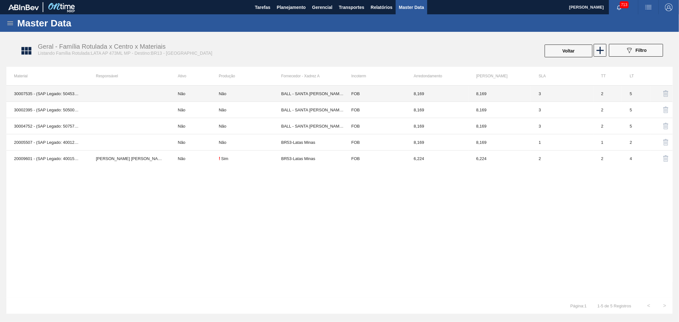
click at [50, 93] on td "30007535 - (SAP Legado: 50453454) - LATA AL. 350ML SK MP NIV19" at bounding box center [47, 94] width 82 height 16
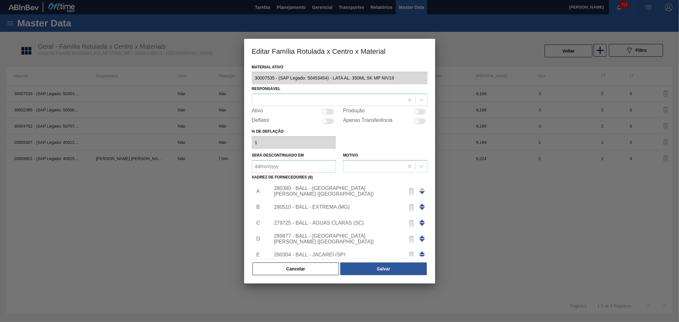
click at [286, 266] on button "Cancelar" at bounding box center [296, 269] width 87 height 13
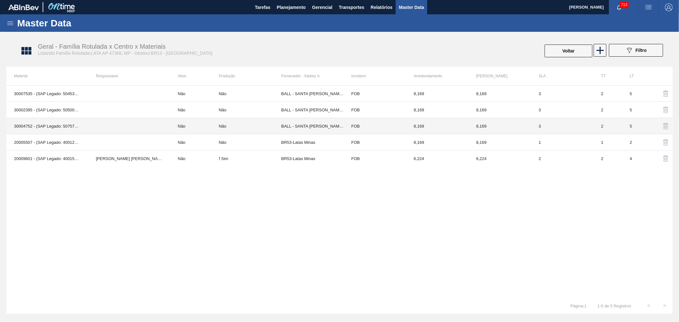
click at [55, 125] on td "30004752 - (SAP Legado: 50757751) - LATA AL. 350ML SK MULTIPACK NIV22" at bounding box center [47, 126] width 82 height 16
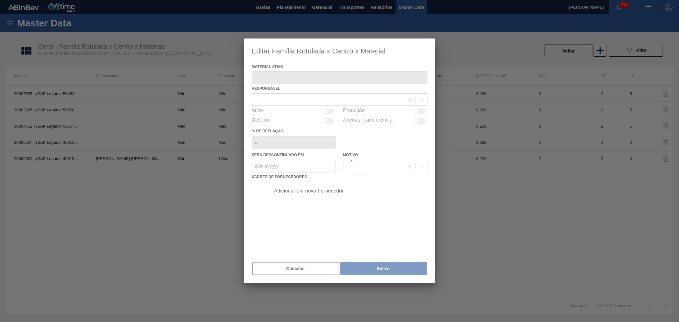
type ativo "30004752 - (SAP Legado: 50757751) - LATA AL. 350ML SK MULTIPACK NIV22"
type em "[DATE]"
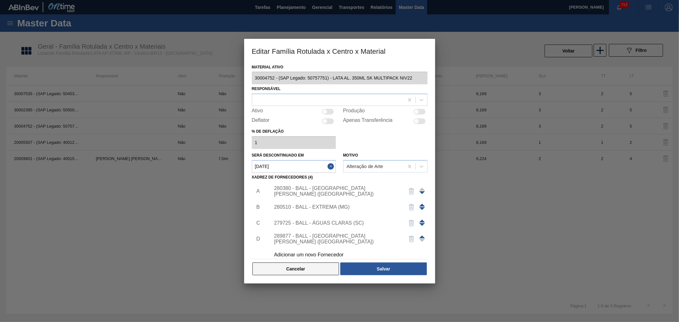
click at [300, 267] on button "Cancelar" at bounding box center [296, 269] width 87 height 13
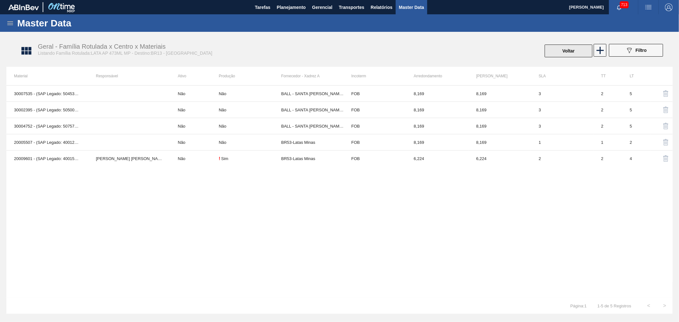
click at [583, 52] on button "Voltar" at bounding box center [569, 51] width 48 height 13
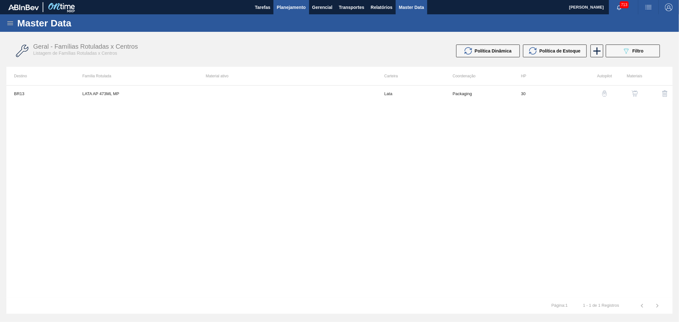
click at [294, 8] on span "Planejamento" at bounding box center [291, 8] width 29 height 8
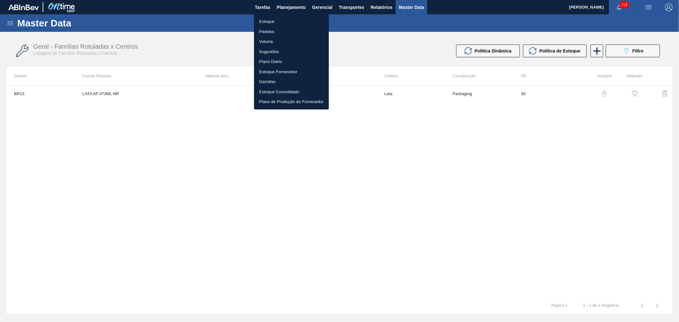
click at [266, 18] on li "Estoque" at bounding box center [291, 22] width 75 height 10
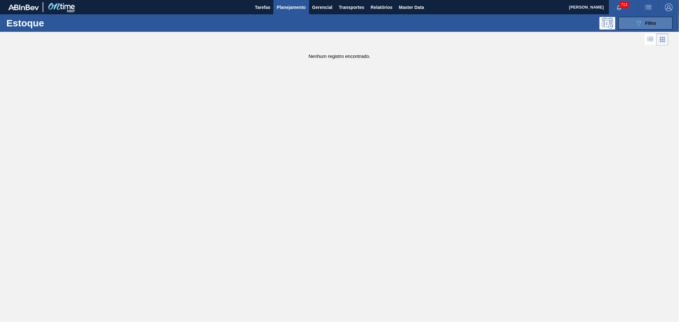
click at [663, 26] on button "089F7B8B-B2A5-4AFE-B5C0-19BA573D28AC Filtro" at bounding box center [646, 23] width 54 height 13
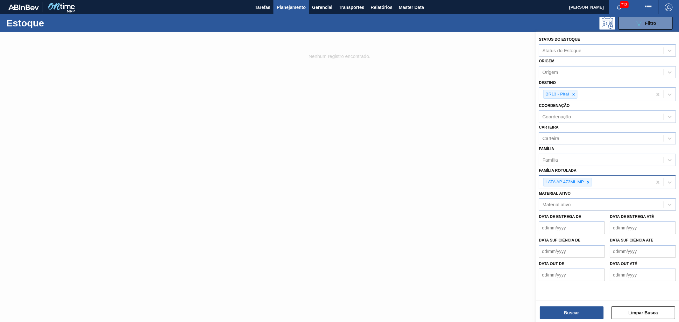
click at [590, 181] on icon at bounding box center [588, 182] width 4 height 4
click at [581, 190] on div "LATA 473ML AP MP" at bounding box center [607, 197] width 137 height 14
type Rotulada "lata 47"
click at [582, 204] on div "Material ativo" at bounding box center [602, 203] width 125 height 9
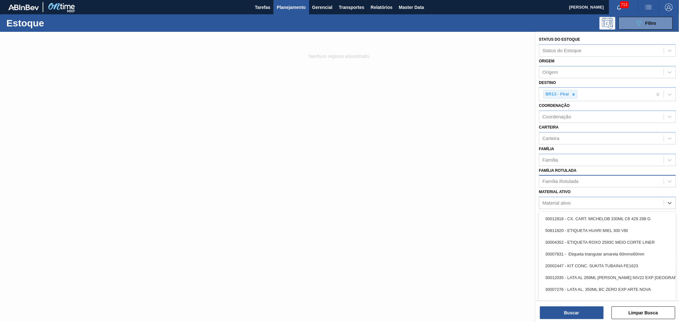
click at [574, 177] on div "Família Rotulada" at bounding box center [602, 181] width 125 height 9
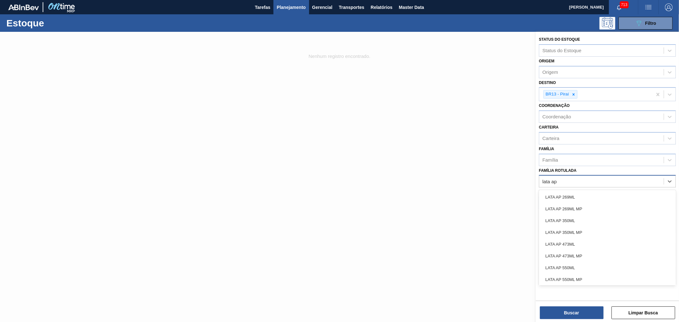
type Rotulada "lata ap 4"
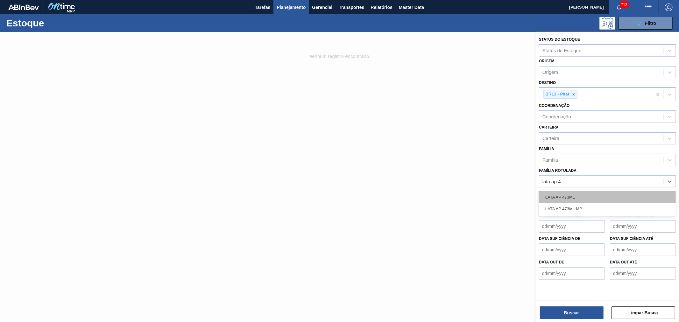
click at [572, 195] on div "LATA AP 473ML" at bounding box center [607, 197] width 137 height 12
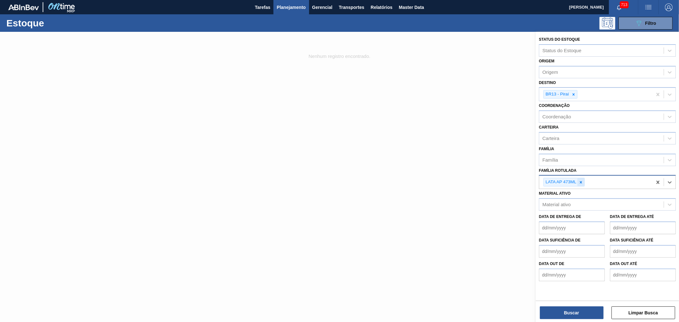
click at [581, 181] on icon at bounding box center [581, 182] width 2 height 2
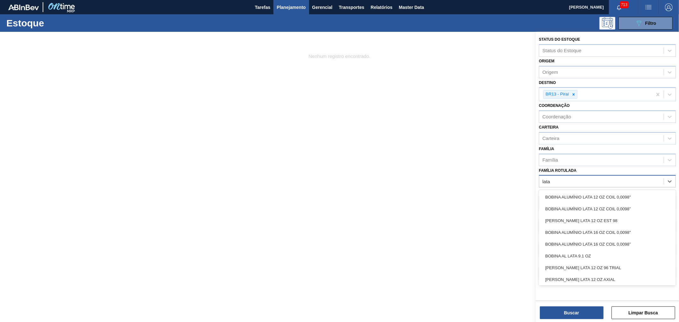
type Rotulada "lata 4"
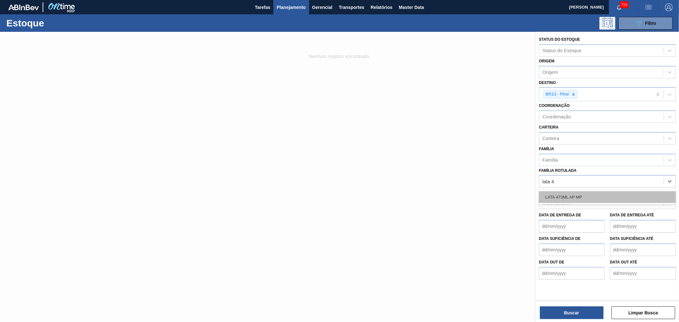
click at [582, 193] on div "LATA 473ML AP MP" at bounding box center [607, 197] width 137 height 12
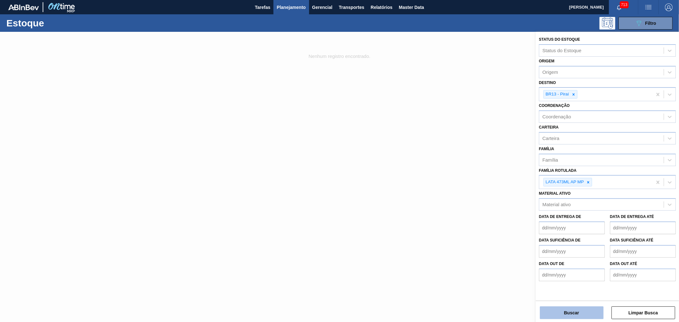
click at [587, 313] on button "Buscar" at bounding box center [572, 313] width 64 height 13
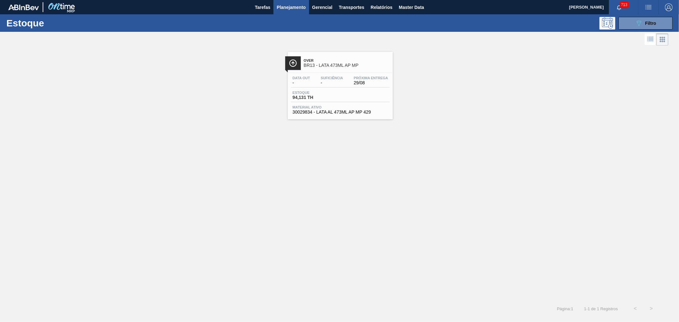
click at [340, 63] on span "BR13 - LATA 473ML AP MP" at bounding box center [347, 65] width 86 height 5
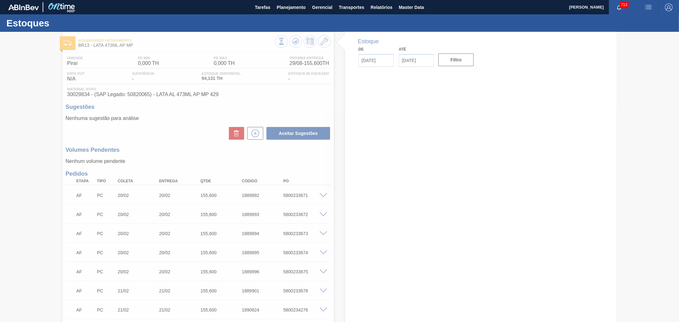
type input "[DATE]"
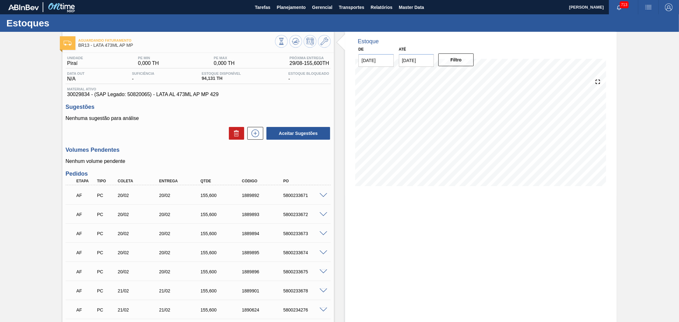
click at [651, 7] on img "button" at bounding box center [649, 8] width 8 height 8
click at [633, 21] on li "Pedido Contingência" at bounding box center [645, 22] width 58 height 11
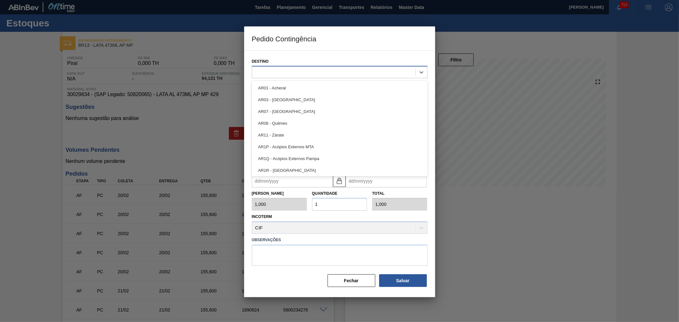
click at [282, 76] on div at bounding box center [333, 72] width 163 height 9
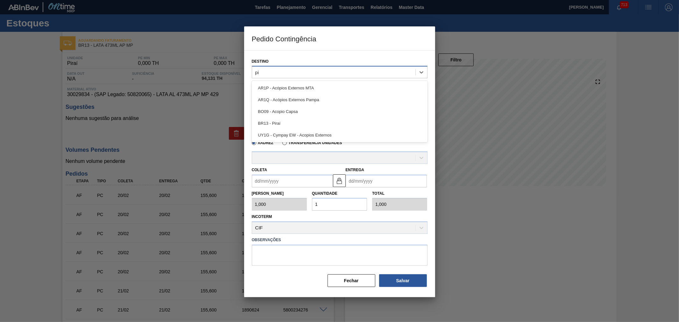
type input "pir"
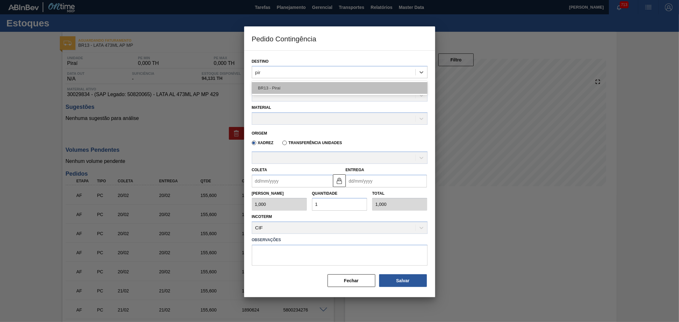
click at [282, 87] on div "BR13 - Piraí" at bounding box center [340, 88] width 176 height 12
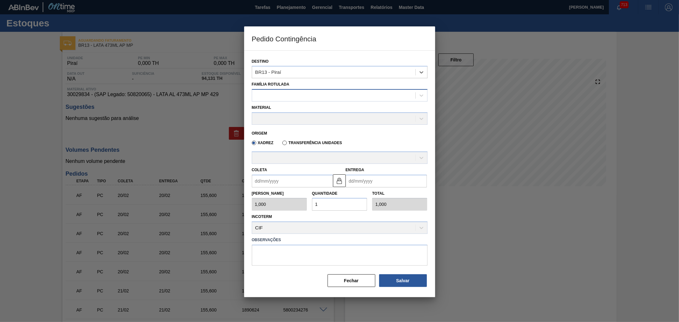
click at [280, 95] on div at bounding box center [333, 95] width 163 height 9
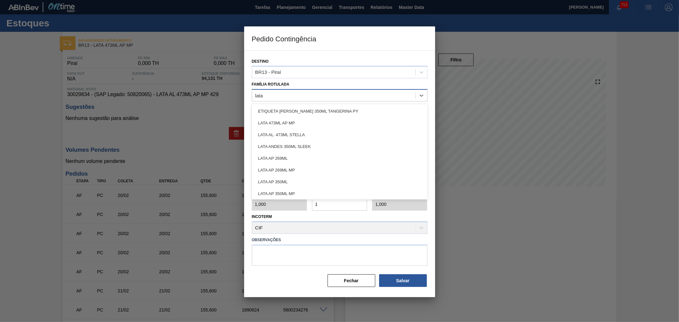
type Rotulada "lata 4"
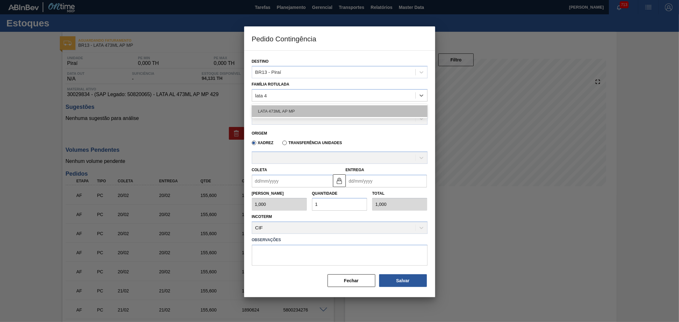
click at [287, 107] on div "LATA 473ML AP MP" at bounding box center [340, 111] width 176 height 12
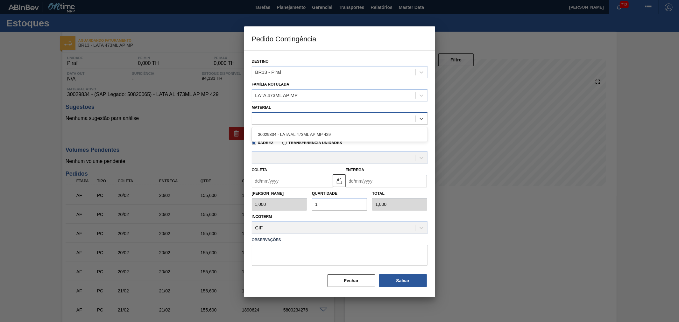
click at [283, 117] on div at bounding box center [333, 118] width 163 height 9
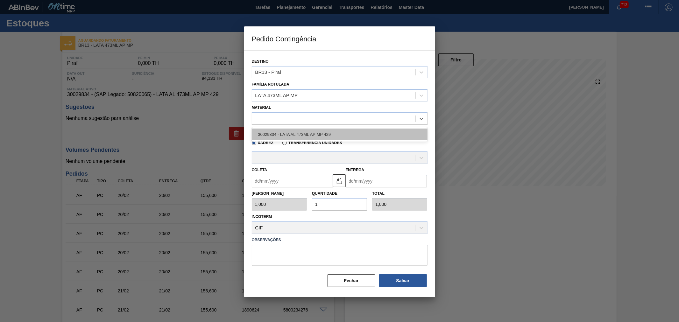
click at [287, 133] on div "30029834 - LATA AL 473ML AP MP 429" at bounding box center [340, 135] width 176 height 12
type input "6,224"
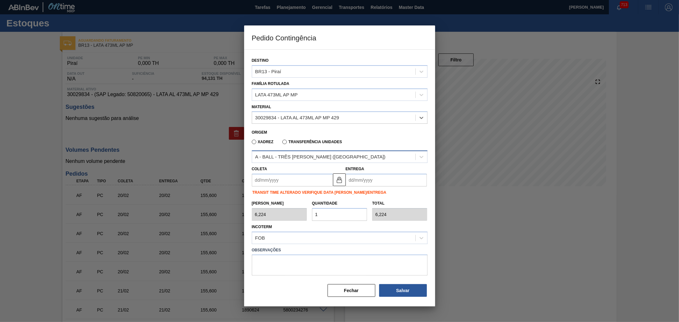
click at [304, 154] on div "A - BALL - TRÊS [PERSON_NAME] ([GEOGRAPHIC_DATA])" at bounding box center [320, 156] width 131 height 5
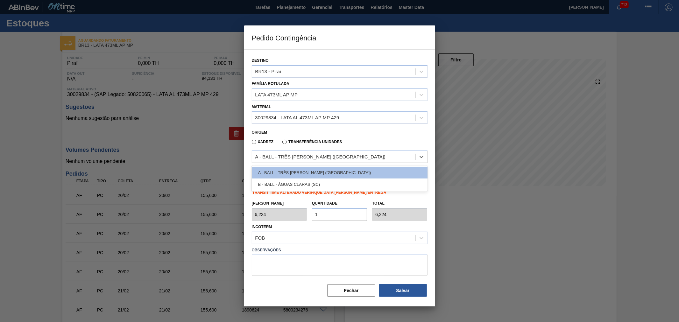
click at [298, 130] on div "Origem" at bounding box center [337, 132] width 170 height 6
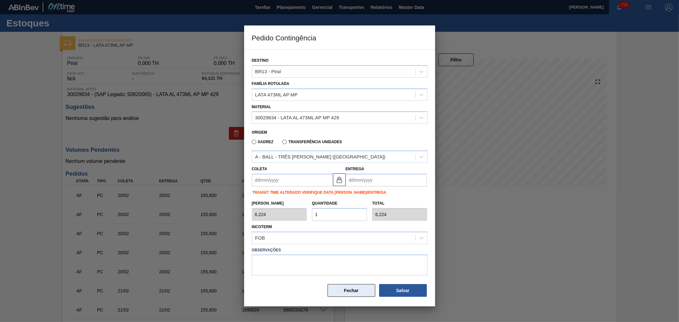
click at [354, 291] on button "Fechar" at bounding box center [352, 290] width 48 height 13
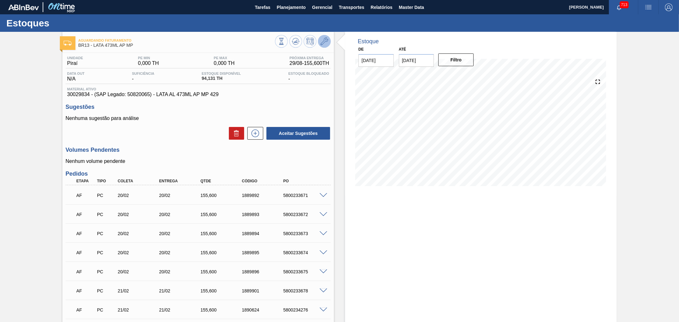
click at [326, 43] on icon at bounding box center [325, 42] width 8 height 8
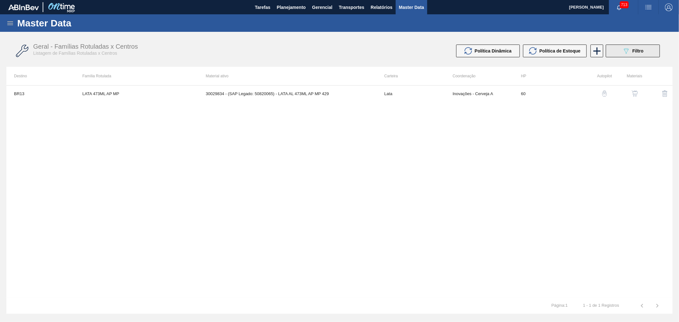
click at [648, 54] on button "089F7B8B-B2A5-4AFE-B5C0-19BA573D28AC Filtro" at bounding box center [633, 51] width 54 height 13
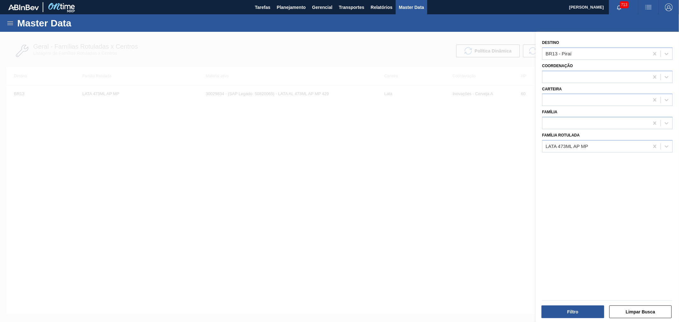
drag, startPoint x: 496, startPoint y: 124, endPoint x: 501, endPoint y: 123, distance: 5.0
click at [499, 123] on div at bounding box center [339, 193] width 679 height 322
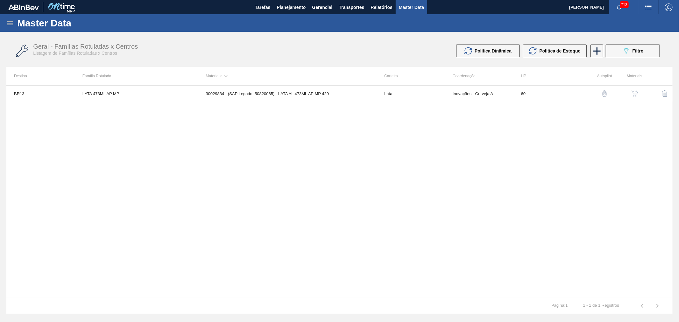
click at [632, 93] on img "button" at bounding box center [635, 93] width 6 height 6
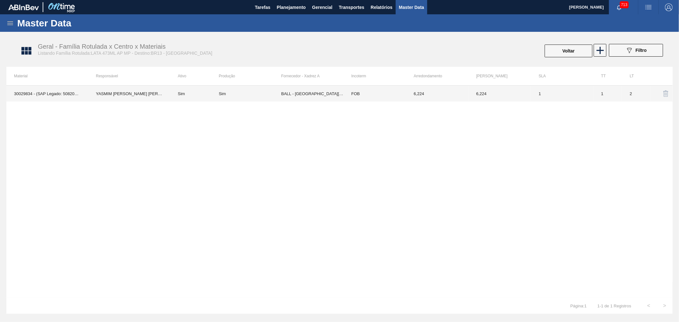
click at [405, 96] on td "FOB" at bounding box center [375, 94] width 62 height 16
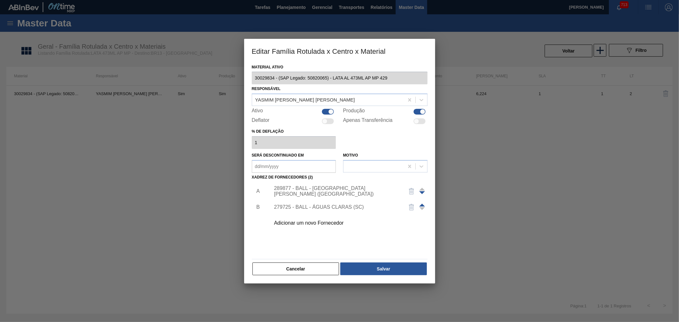
click at [336, 224] on div "Adicionar um novo Fornecedor" at bounding box center [336, 223] width 125 height 6
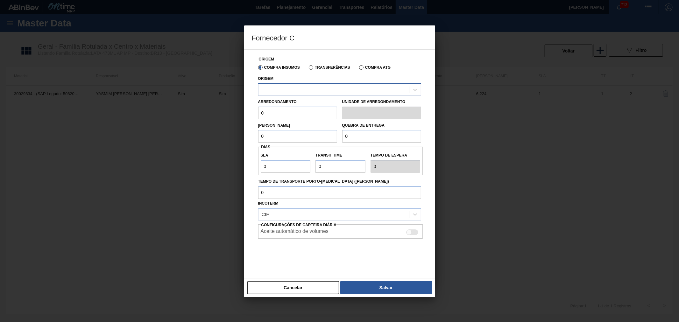
click at [306, 95] on div at bounding box center [339, 89] width 163 height 12
click at [307, 81] on div "Origem" at bounding box center [339, 85] width 163 height 22
click at [297, 289] on button "Cancelar" at bounding box center [294, 288] width 92 height 13
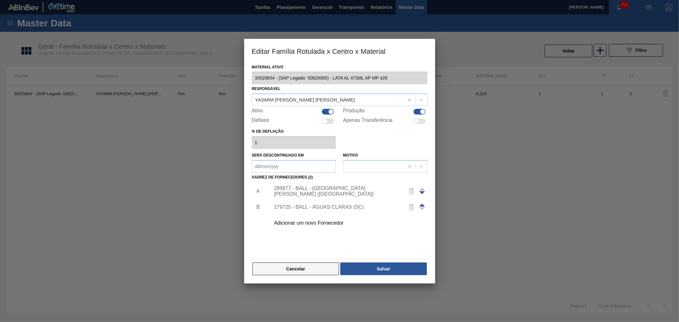
click at [287, 265] on button "Cancelar" at bounding box center [296, 269] width 87 height 13
